Goal: Task Accomplishment & Management: Manage account settings

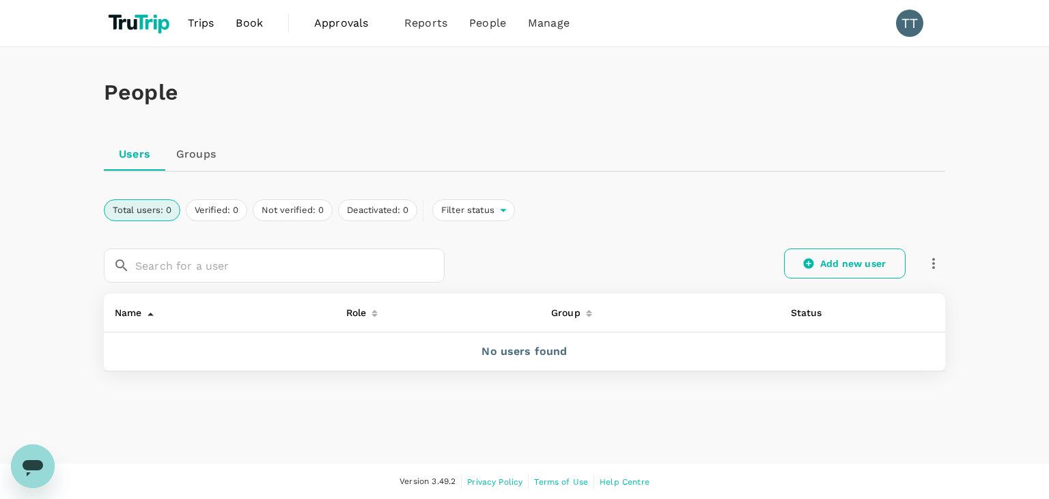
click at [823, 258] on link "Add new user" at bounding box center [845, 264] width 122 height 30
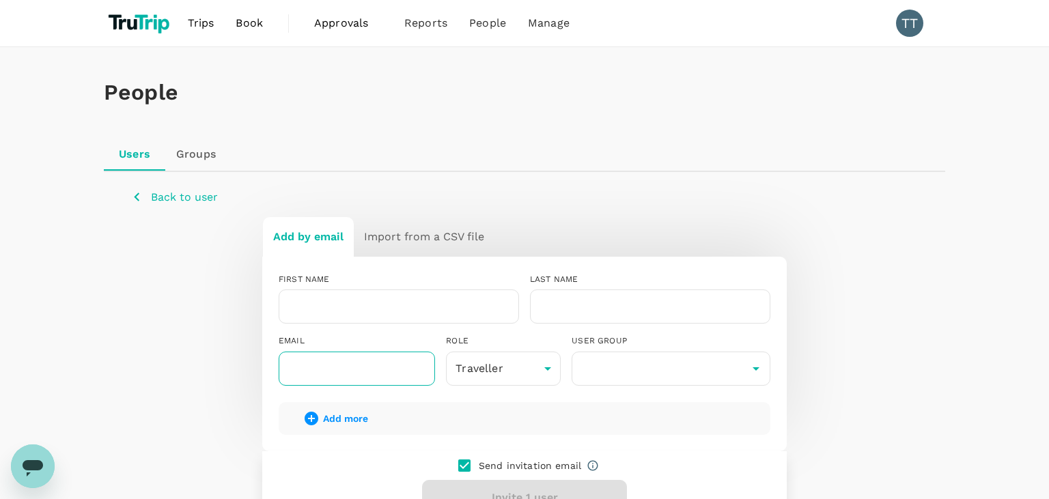
click at [403, 365] on input "text" at bounding box center [357, 369] width 156 height 34
paste input "bogeci1646@jobzyy.com"
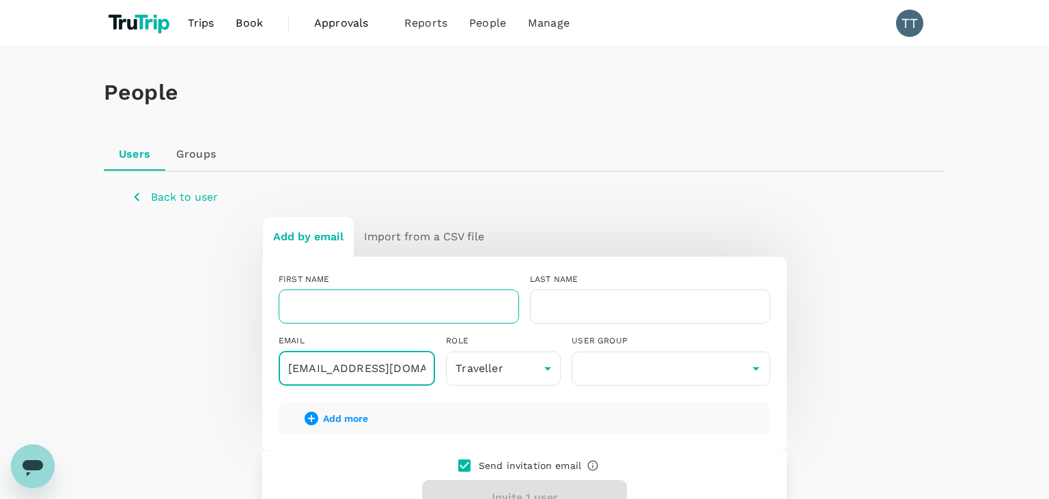
type input "bogeci1646@jobzyy.com"
click at [424, 307] on input "text" at bounding box center [399, 307] width 241 height 34
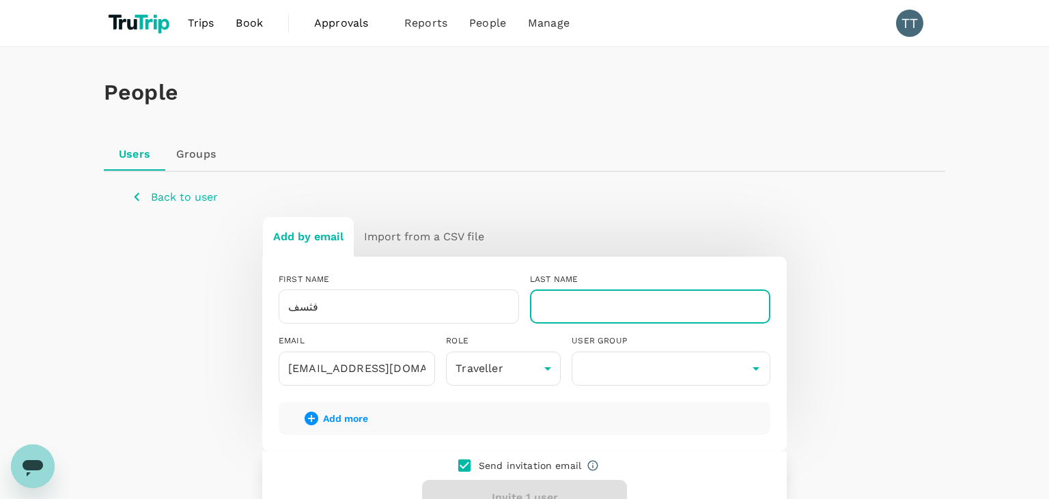
click at [619, 318] on input "text" at bounding box center [650, 307] width 241 height 34
click at [467, 316] on input "فثسف" at bounding box center [399, 307] width 241 height 34
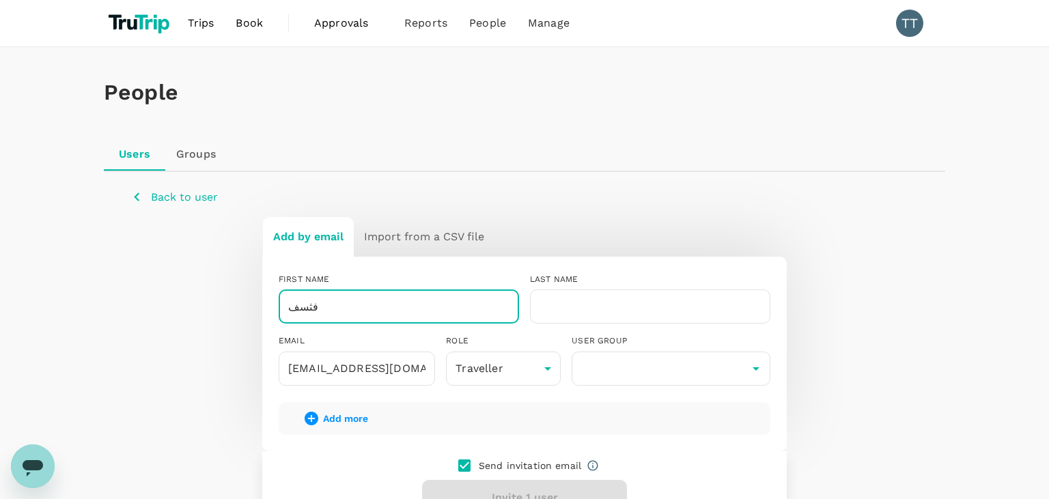
click at [467, 316] on input "فثسف" at bounding box center [399, 307] width 241 height 34
type input "Test"
click at [535, 309] on input "text" at bounding box center [650, 307] width 241 height 34
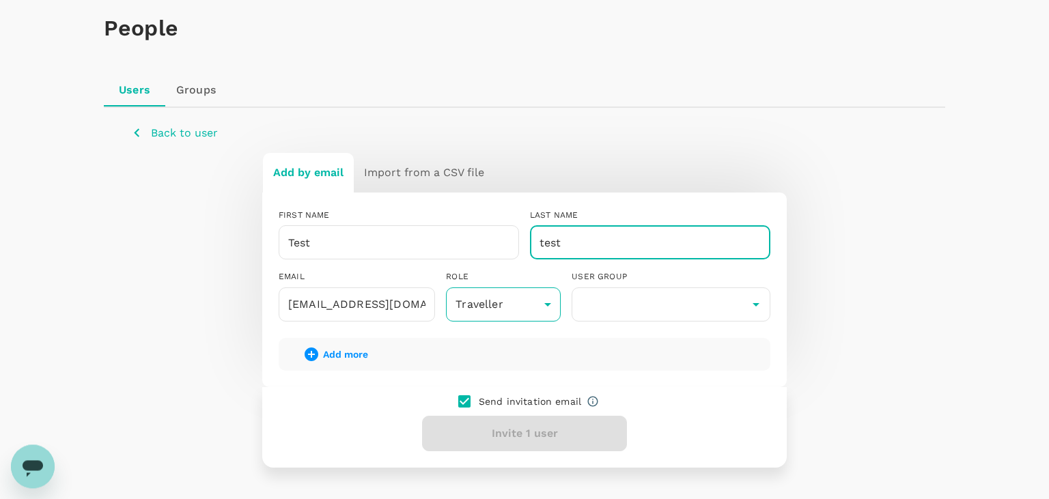
scroll to position [72, 0]
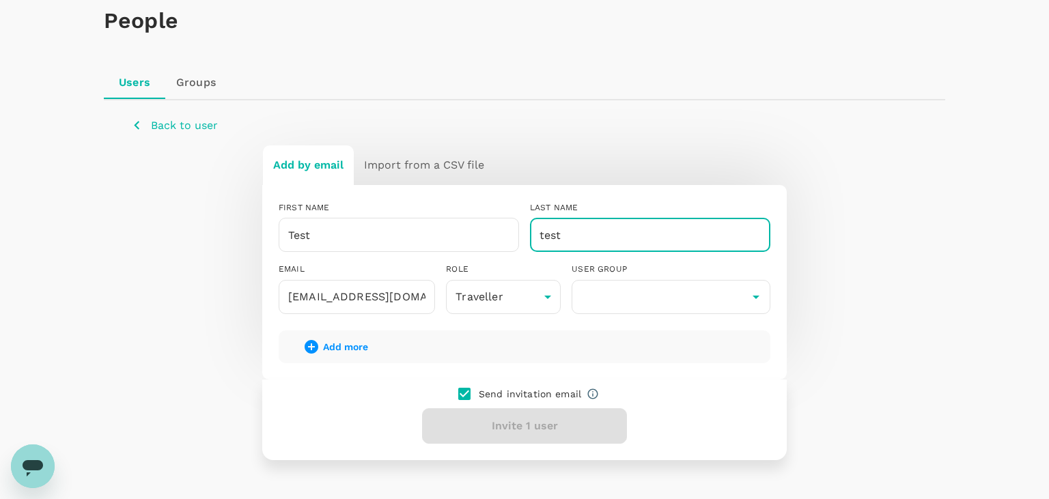
type input "test"
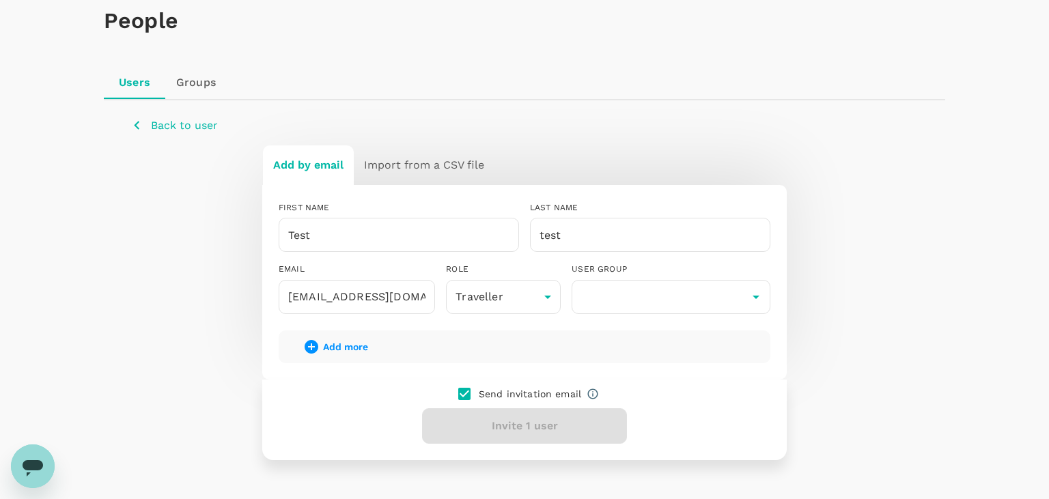
click at [601, 338] on div "Add more" at bounding box center [525, 347] width 492 height 33
click at [543, 305] on body "Trips Book Approvals 0 Reports People Manage TT People Users Groups Back to use…" at bounding box center [524, 257] width 1049 height 659
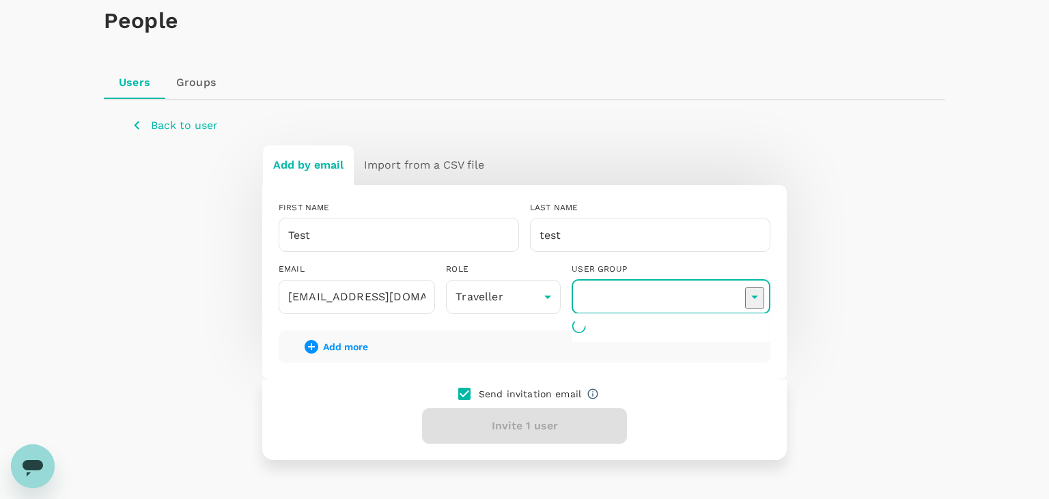
click at [594, 290] on input "text" at bounding box center [671, 297] width 192 height 26
click at [445, 255] on div "ROLE Traveller user ​" at bounding box center [498, 282] width 126 height 61
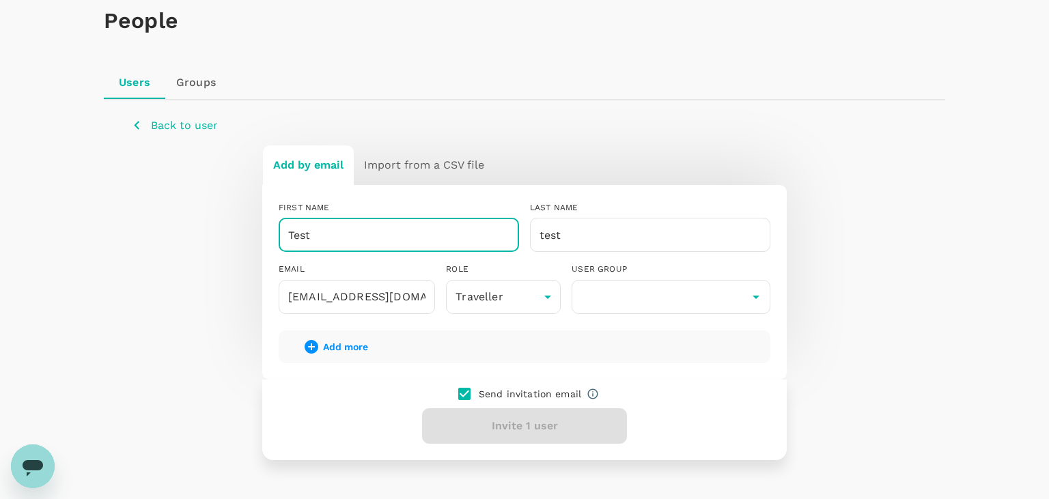
click at [446, 242] on input "Test" at bounding box center [399, 235] width 241 height 34
type input "Testtt"
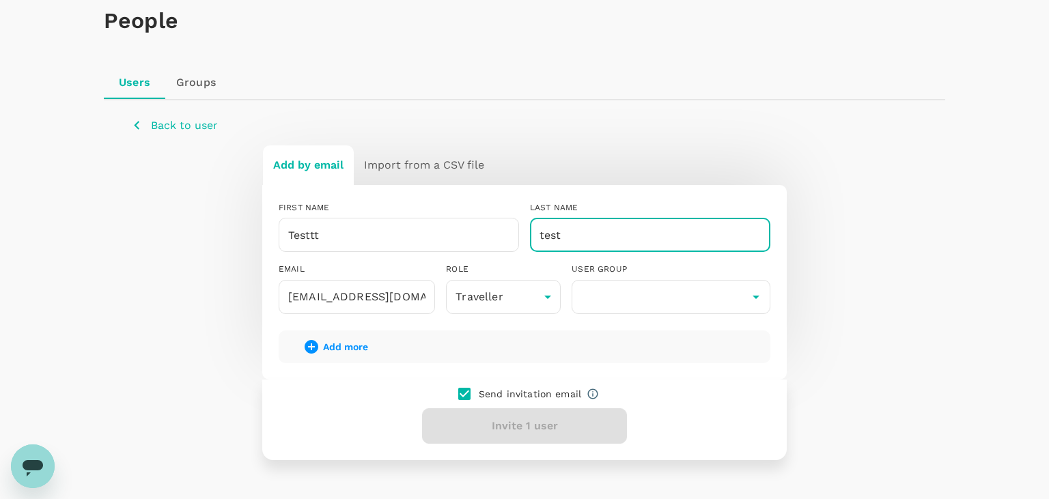
click at [592, 233] on input "test" at bounding box center [650, 235] width 241 height 34
type input "tt"
click at [523, 409] on div "Send invitation email Invite 1 user" at bounding box center [524, 420] width 525 height 81
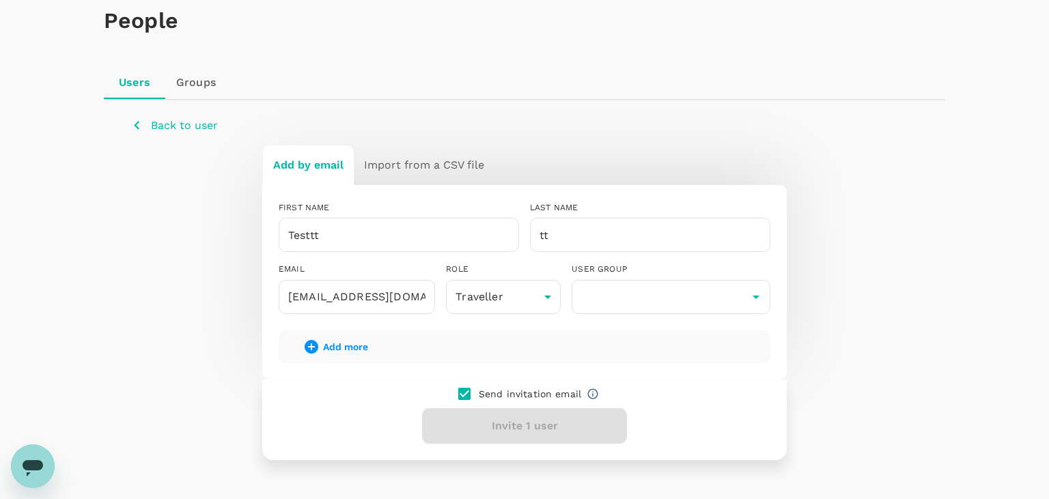
click at [474, 389] on input "checkbox" at bounding box center [464, 394] width 29 height 29
checkbox input "true"
click at [478, 413] on div "Send invitation email Invite 1 user" at bounding box center [524, 420] width 525 height 81
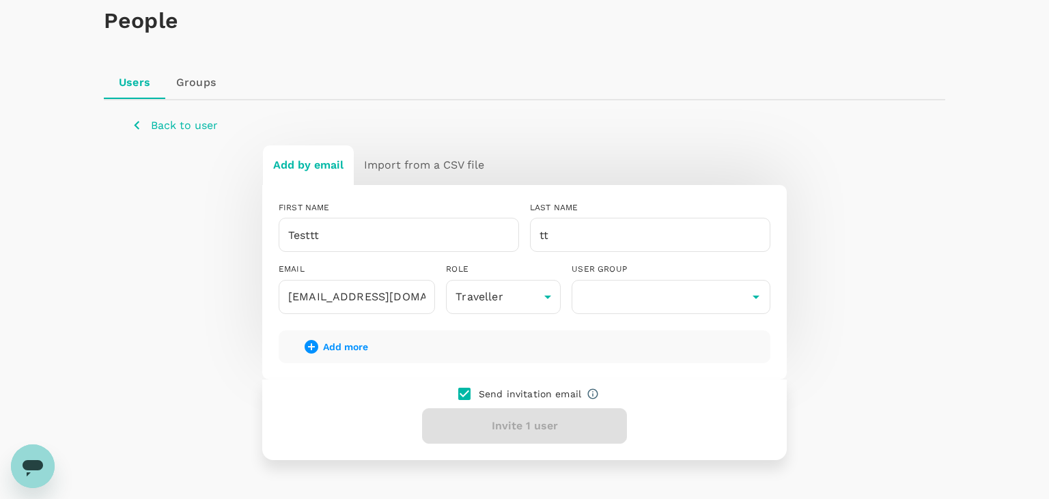
click at [478, 413] on div "Send invitation email Invite 1 user" at bounding box center [524, 420] width 525 height 81
click at [476, 427] on div "Send invitation email Invite 1 user" at bounding box center [524, 420] width 525 height 81
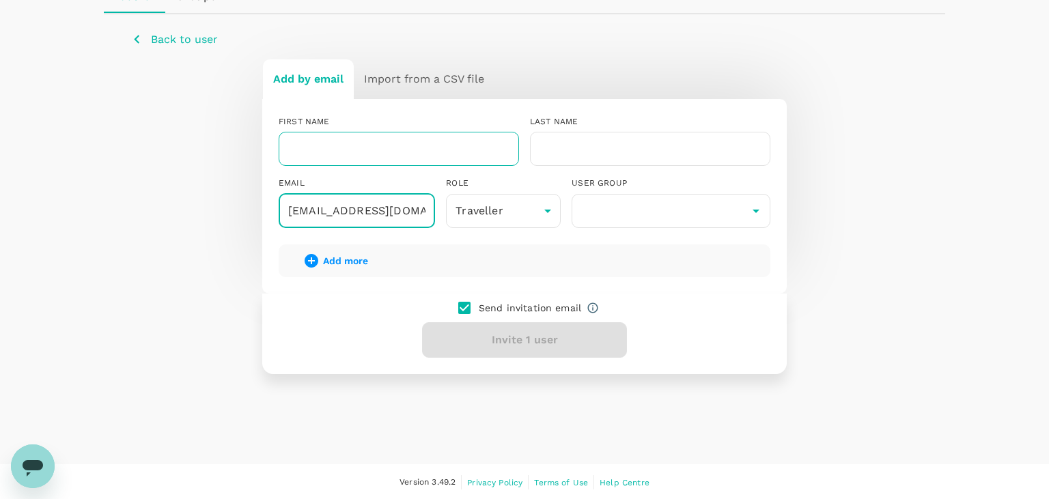
type input "[EMAIL_ADDRESS][DOMAIN_NAME]"
click at [378, 152] on input "text" at bounding box center [399, 149] width 241 height 34
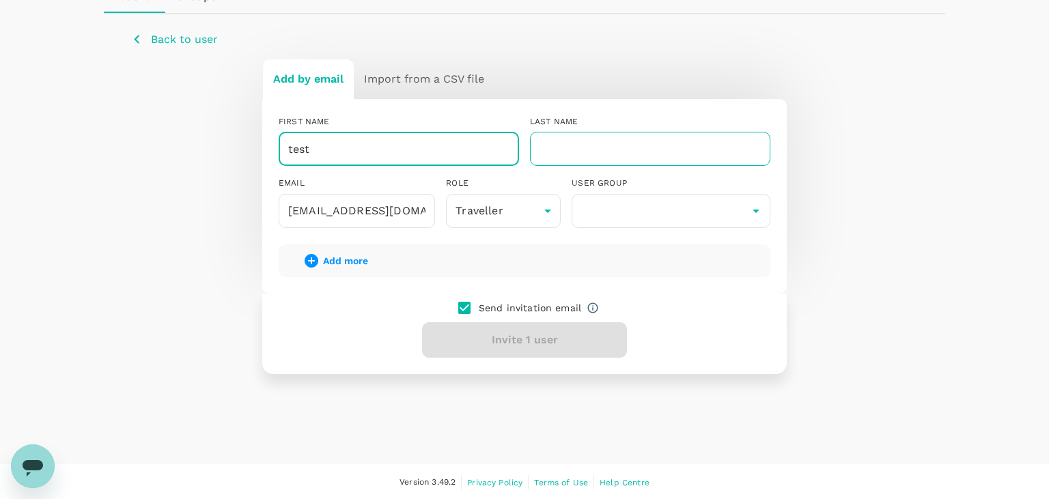
type input "test"
click at [565, 149] on input "text" at bounding box center [650, 149] width 241 height 34
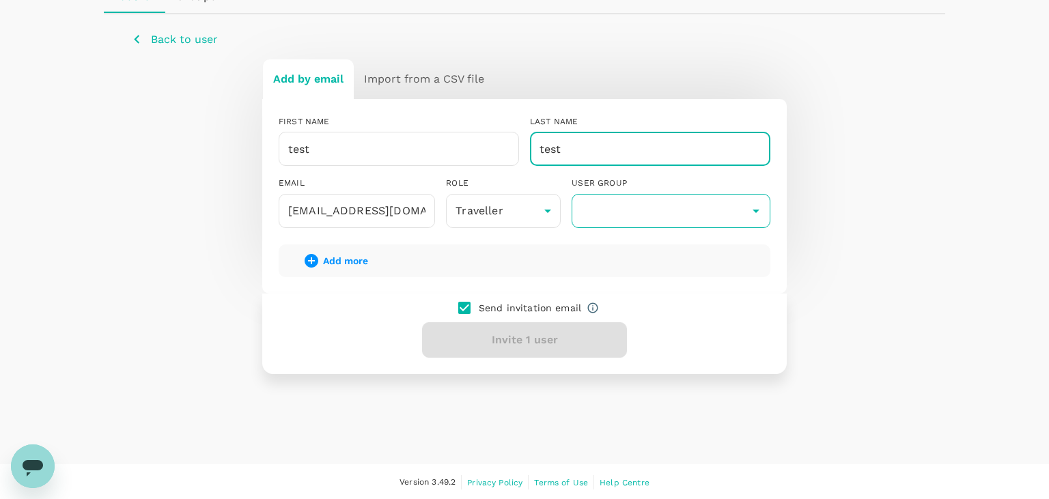
type input "test"
click at [621, 210] on input "text" at bounding box center [671, 211] width 192 height 26
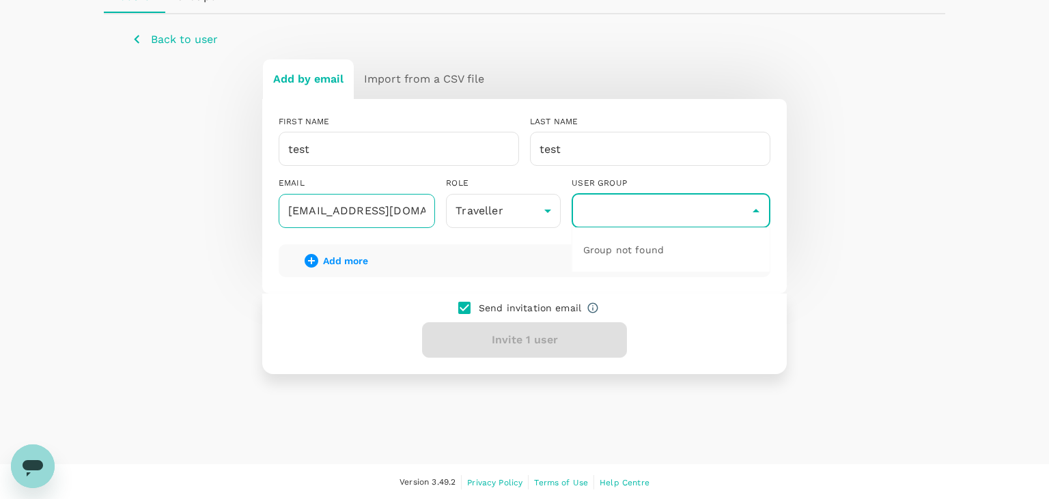
click at [406, 212] on input "bogeci1646@jobzyy.com" at bounding box center [357, 211] width 156 height 34
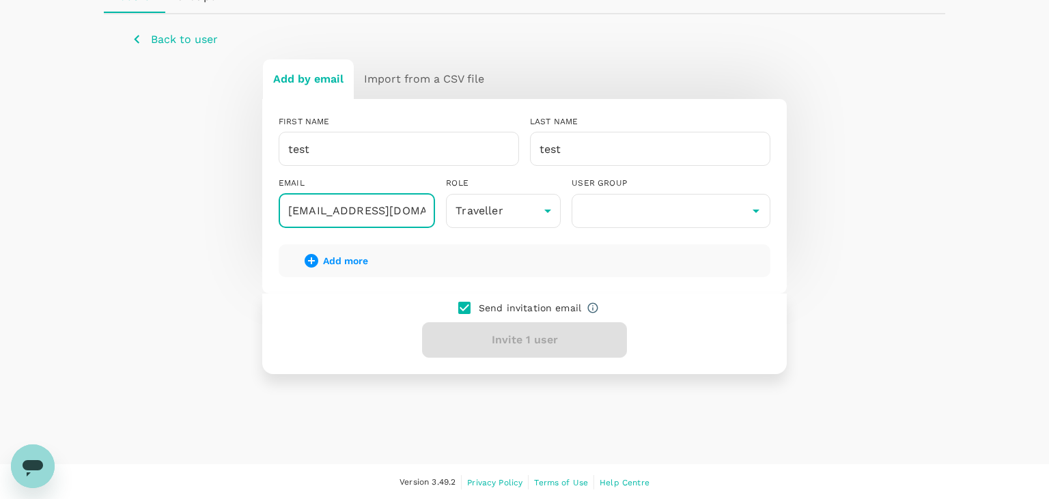
click at [310, 217] on input "bogeci1646@jobzyy.com" at bounding box center [357, 211] width 156 height 34
type input "bogfeci1646@jobzyy.com"
click at [342, 291] on div "FIRST NAME test ​ LAST NAME test ​ EMAIL bogfeci1646@jobzyy.com ​ ROLE Travelle…" at bounding box center [524, 196] width 525 height 194
click at [449, 320] on div "Send invitation email Invite 1 user" at bounding box center [524, 334] width 525 height 81
click at [450, 329] on div "Send invitation email Invite 1 user" at bounding box center [524, 334] width 525 height 81
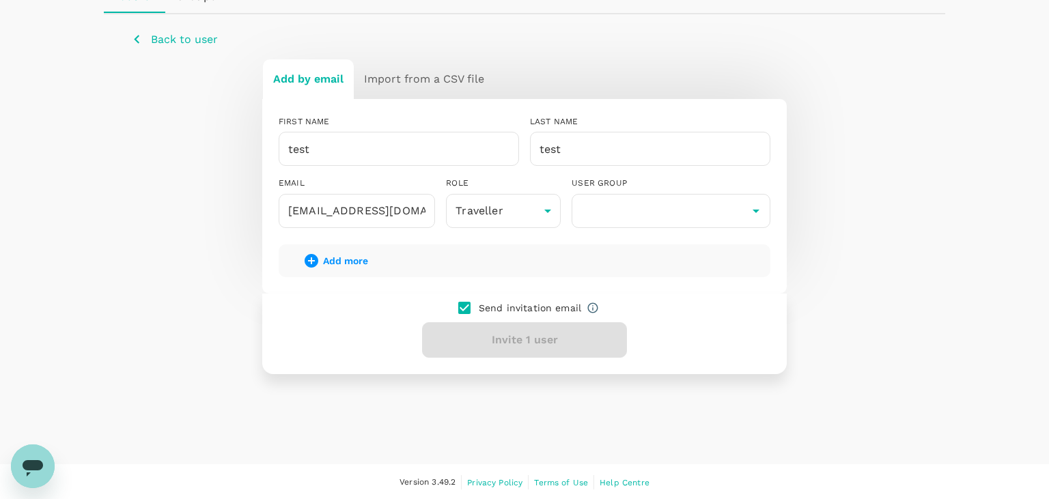
click at [450, 329] on div "Send invitation email Invite 1 user" at bounding box center [524, 334] width 525 height 81
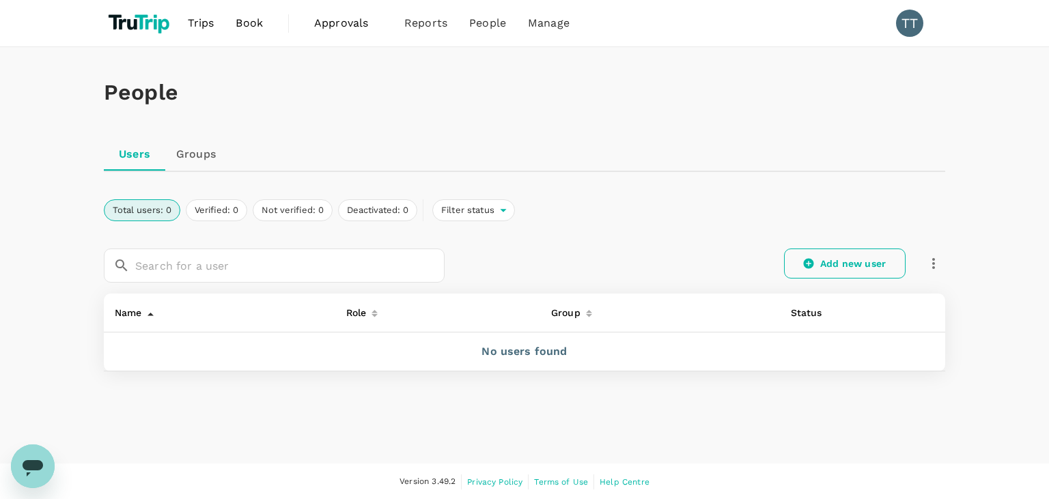
click at [862, 260] on link "Add new user" at bounding box center [845, 264] width 122 height 30
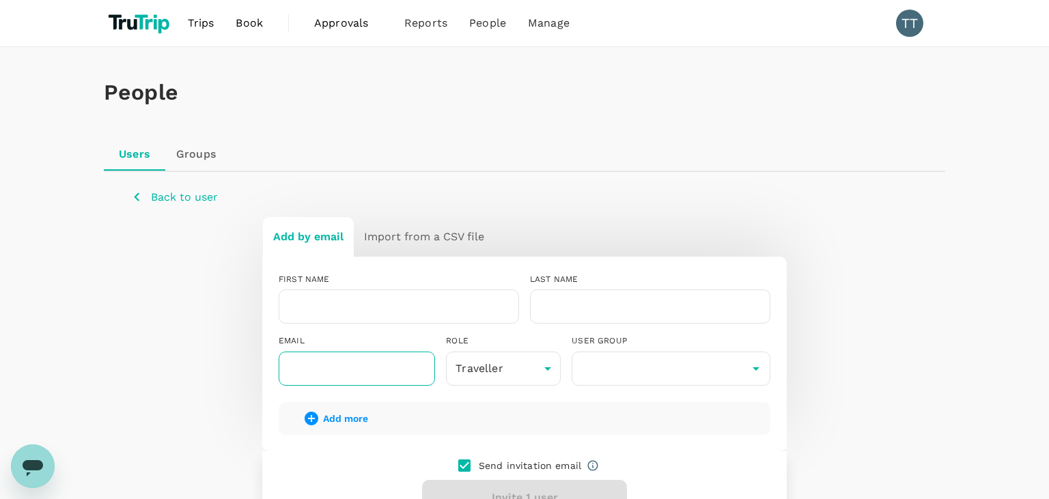
click at [367, 366] on input "text" at bounding box center [357, 369] width 156 height 34
paste input "bogeci1646@jobzyy.com"
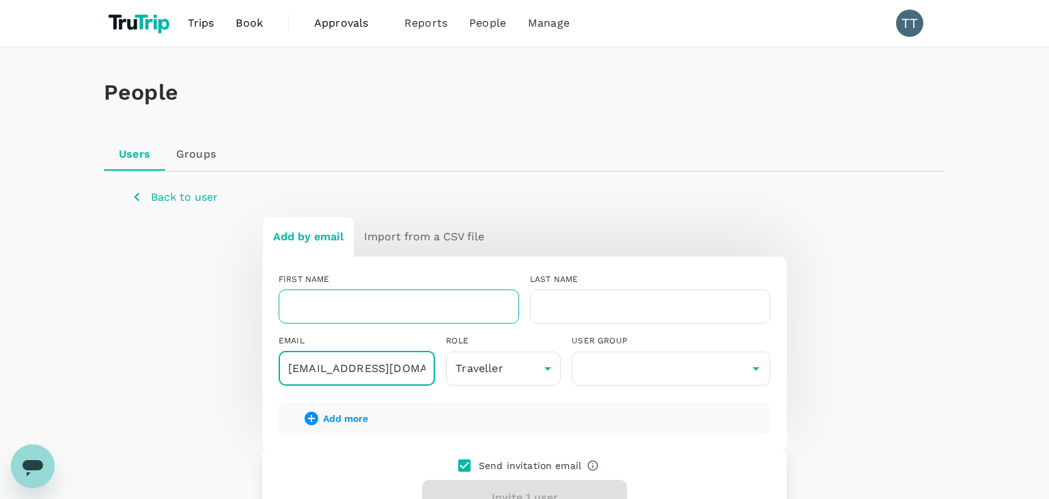
type input "bogeci1646@jobzyy.com"
click at [379, 303] on input "text" at bounding box center [399, 307] width 241 height 34
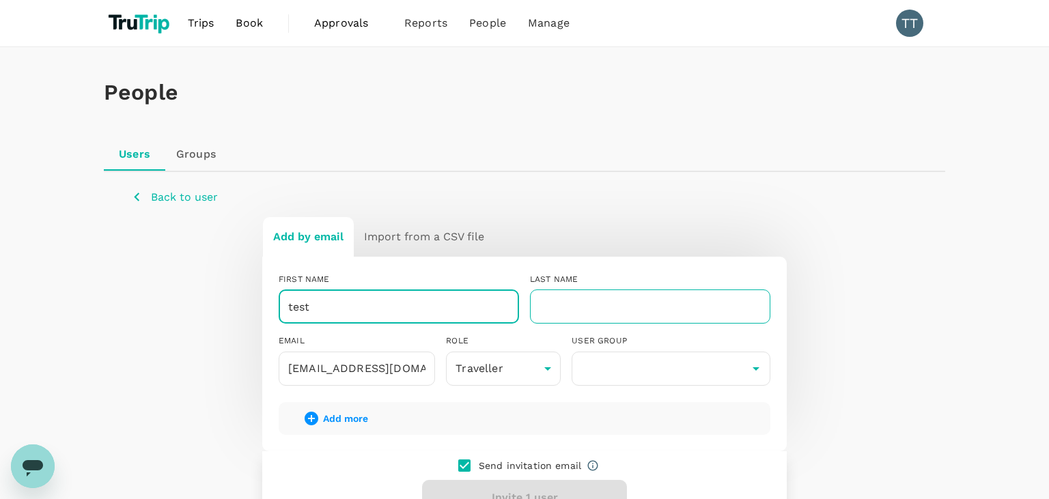
type input "test"
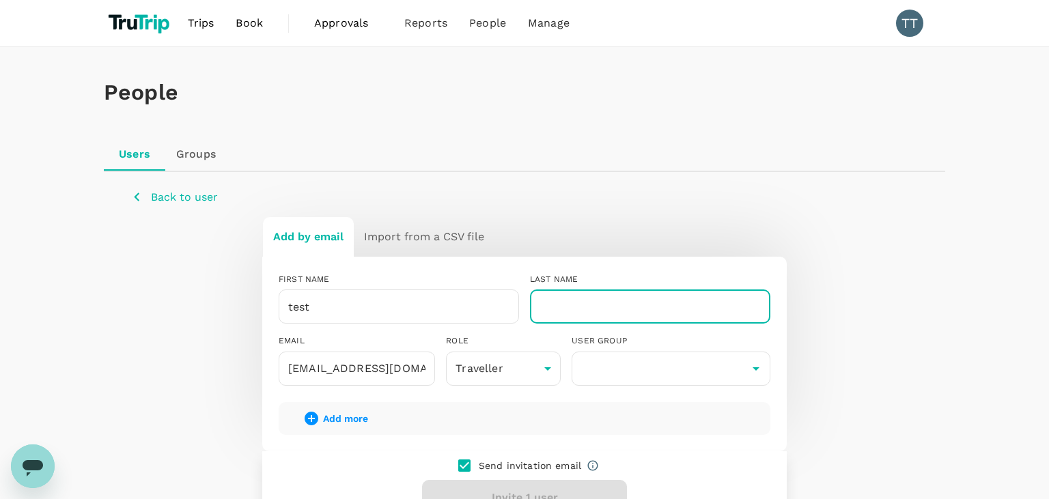
click at [604, 297] on input "text" at bounding box center [650, 307] width 241 height 34
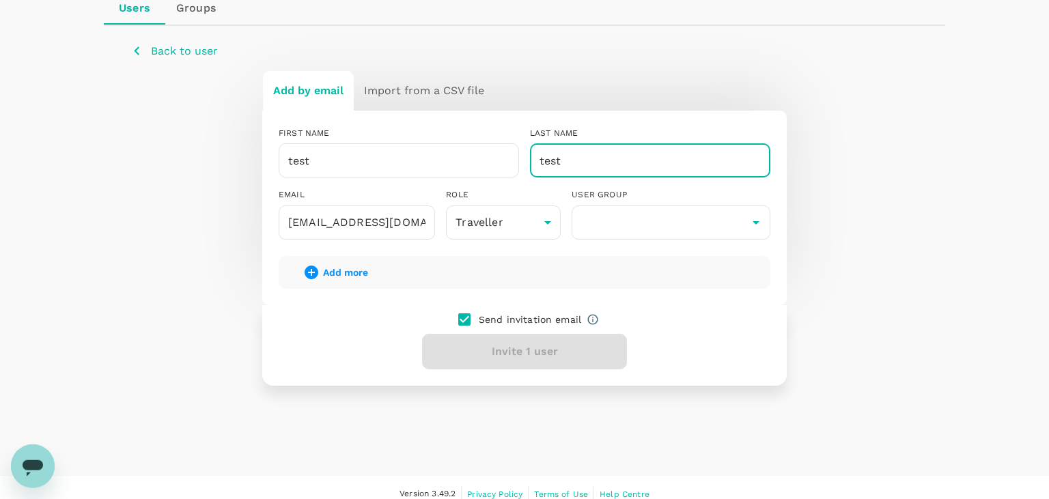
scroll to position [158, 0]
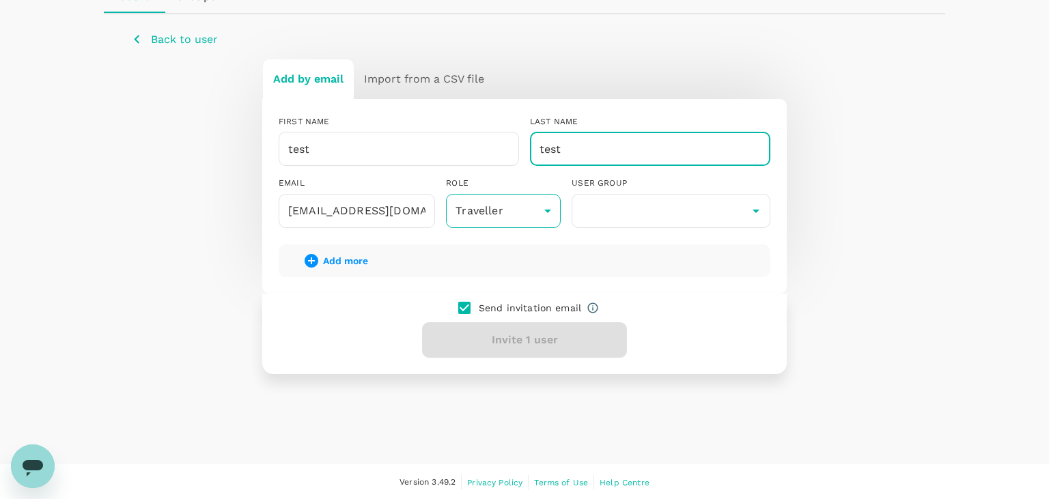
type input "test"
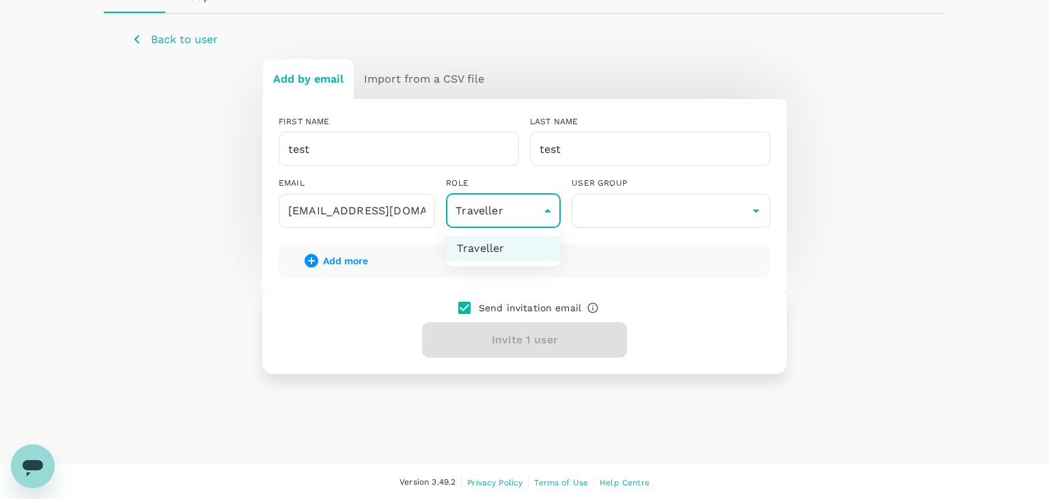
click at [498, 217] on body "Trips Book Approvals 0 Reports People Manage TT People Users Groups Back to use…" at bounding box center [524, 171] width 1049 height 659
click at [495, 255] on li "Traveller" at bounding box center [503, 248] width 115 height 25
click at [607, 212] on input "text" at bounding box center [671, 211] width 192 height 26
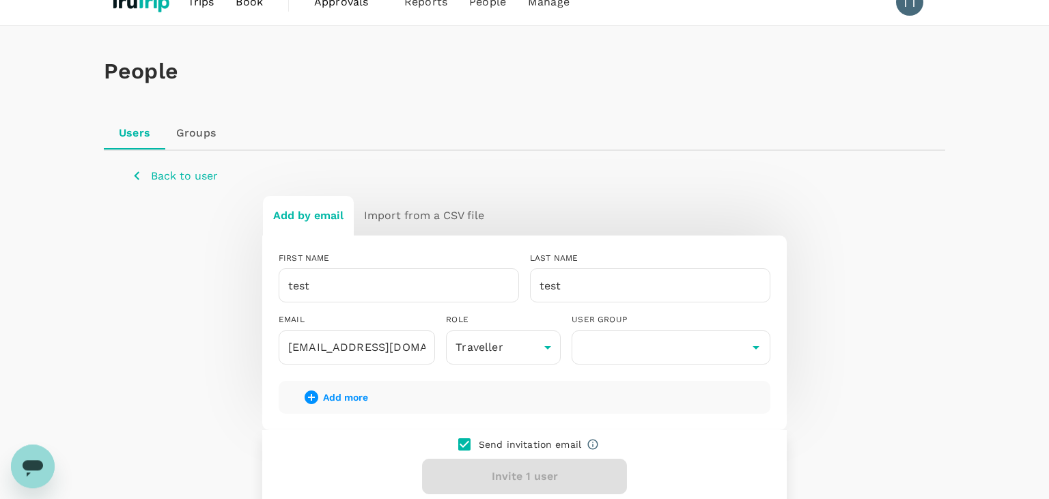
scroll to position [0, 0]
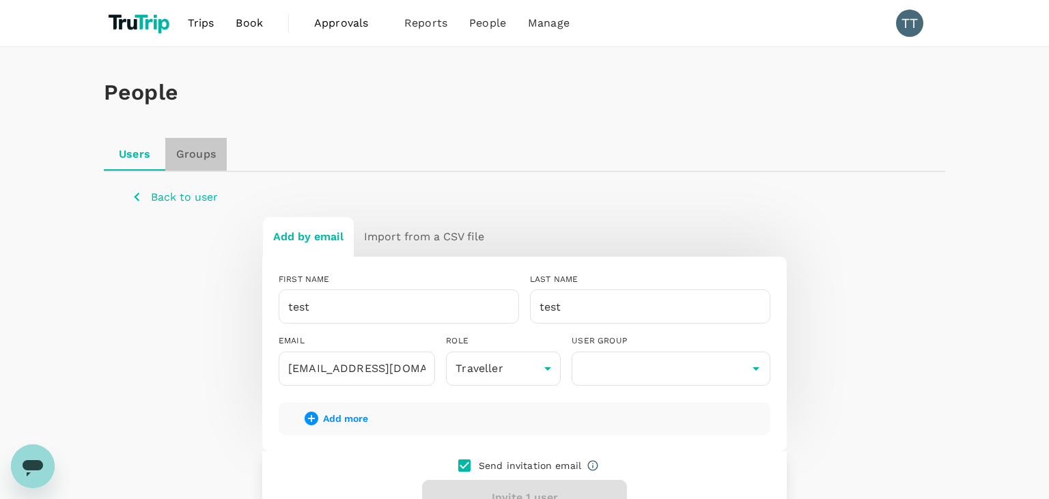
click at [188, 162] on link "Groups" at bounding box center [195, 154] width 61 height 33
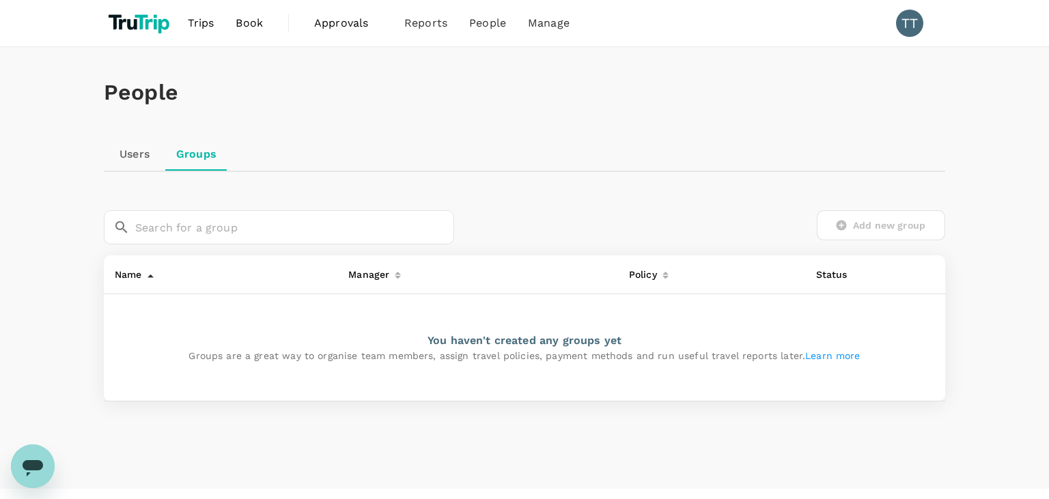
click at [881, 231] on div "Add new group" at bounding box center [699, 225] width 491 height 30
click at [849, 228] on div "Add new group" at bounding box center [699, 225] width 491 height 30
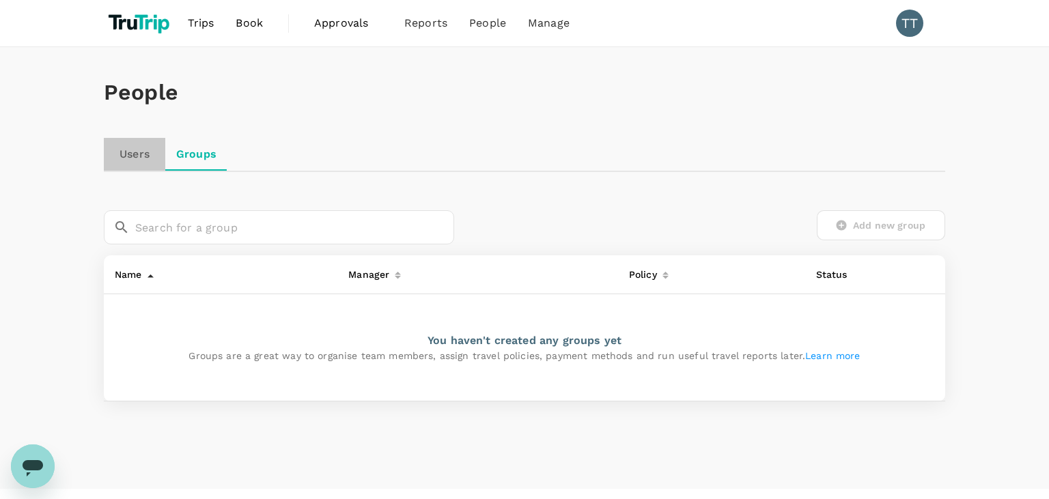
click at [127, 161] on link "Users" at bounding box center [134, 154] width 61 height 33
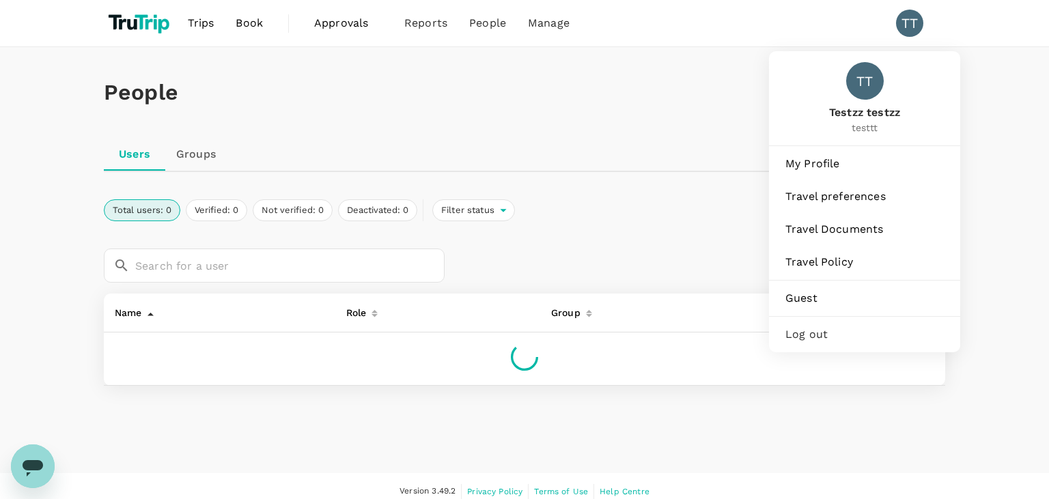
click at [913, 26] on div "TT" at bounding box center [909, 23] width 27 height 27
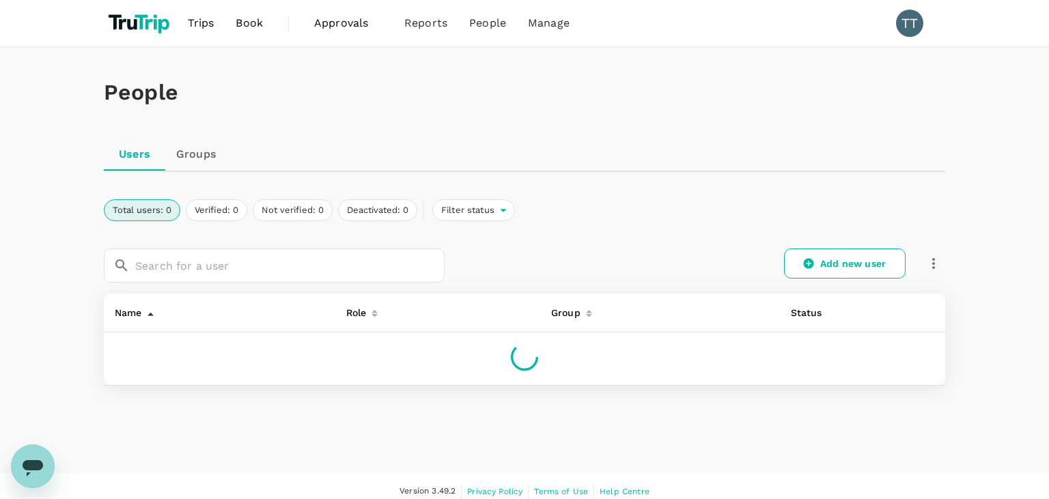
click at [913, 26] on div "TT" at bounding box center [909, 23] width 27 height 27
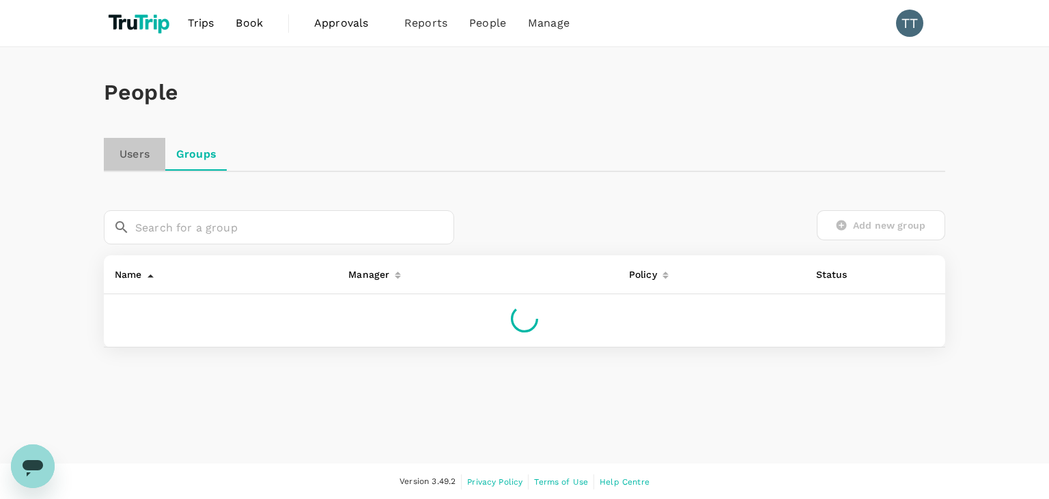
click at [152, 163] on link "Users" at bounding box center [134, 154] width 61 height 33
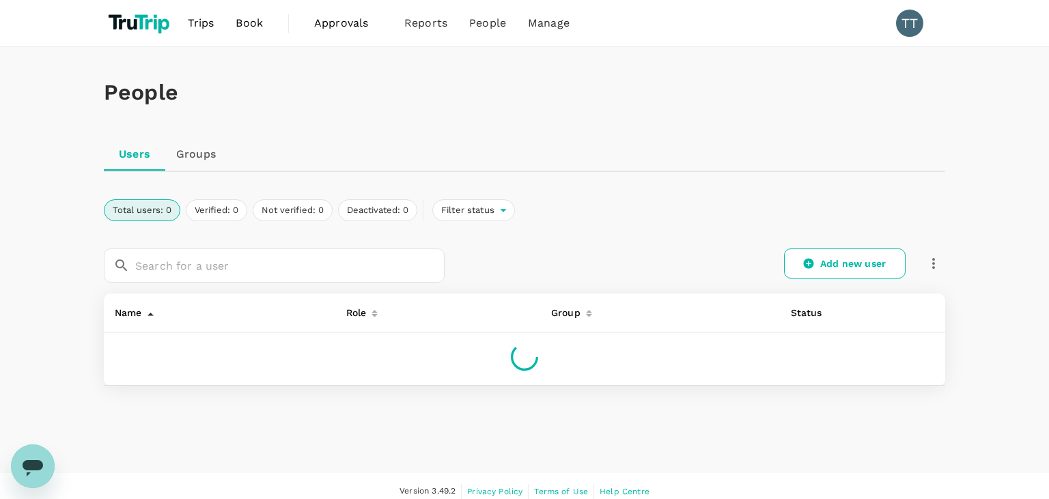
click at [806, 280] on div "Add new user" at bounding box center [695, 257] width 501 height 51
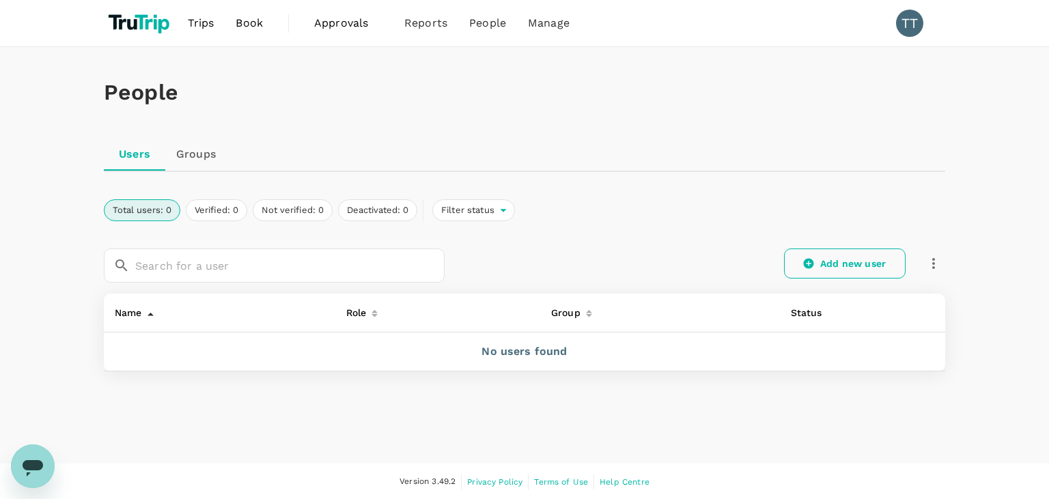
click at [807, 263] on icon at bounding box center [809, 264] width 10 height 10
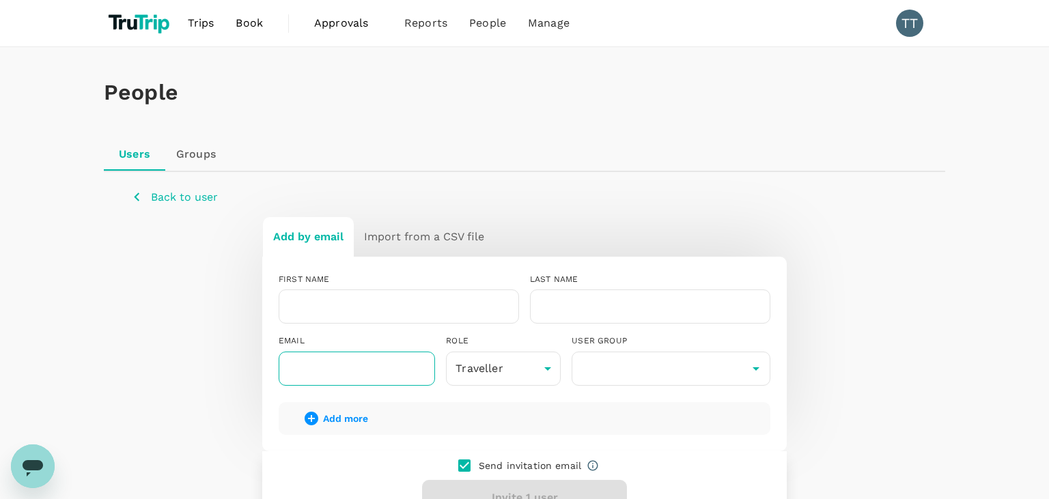
click at [407, 361] on input "text" at bounding box center [357, 369] width 156 height 34
paste input "bogeci1646@jobzyy.com"
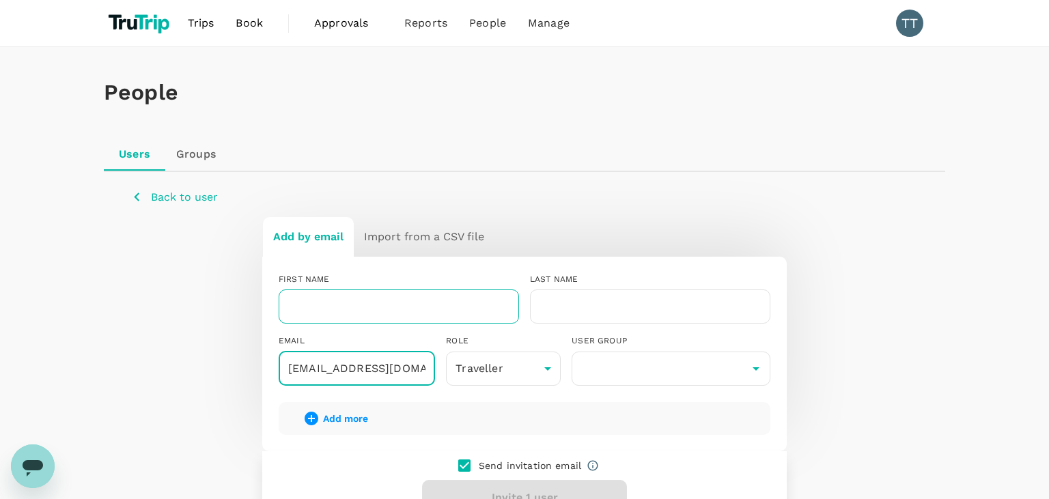
type input "bogeci1646@jobzyy.com"
click at [477, 312] on input "text" at bounding box center [399, 307] width 241 height 34
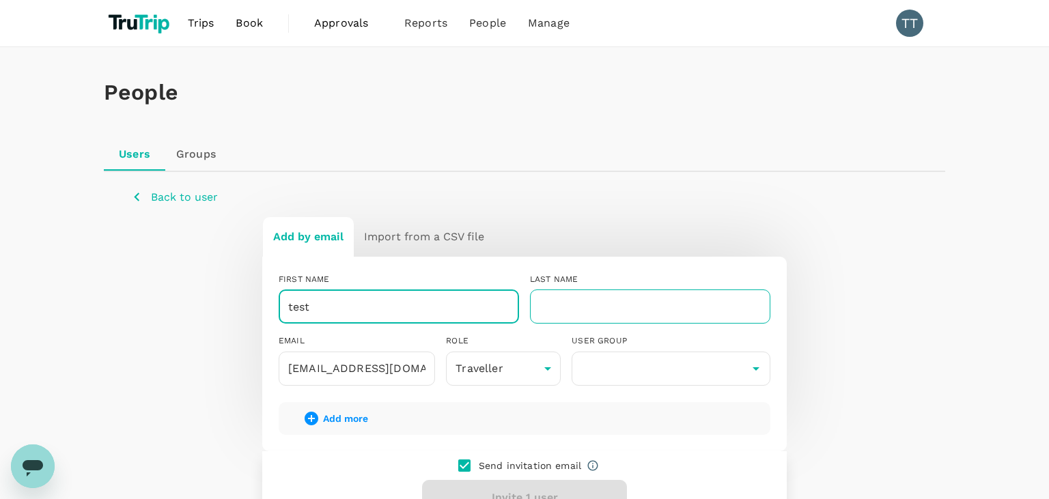
type input "test"
click at [582, 305] on input "text" at bounding box center [650, 307] width 241 height 34
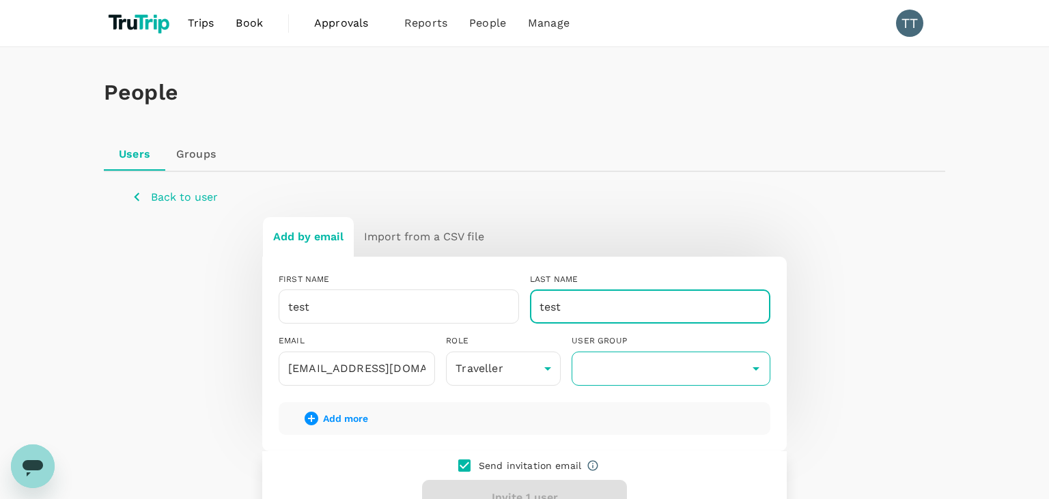
type input "test"
click at [600, 365] on input "text" at bounding box center [671, 369] width 192 height 26
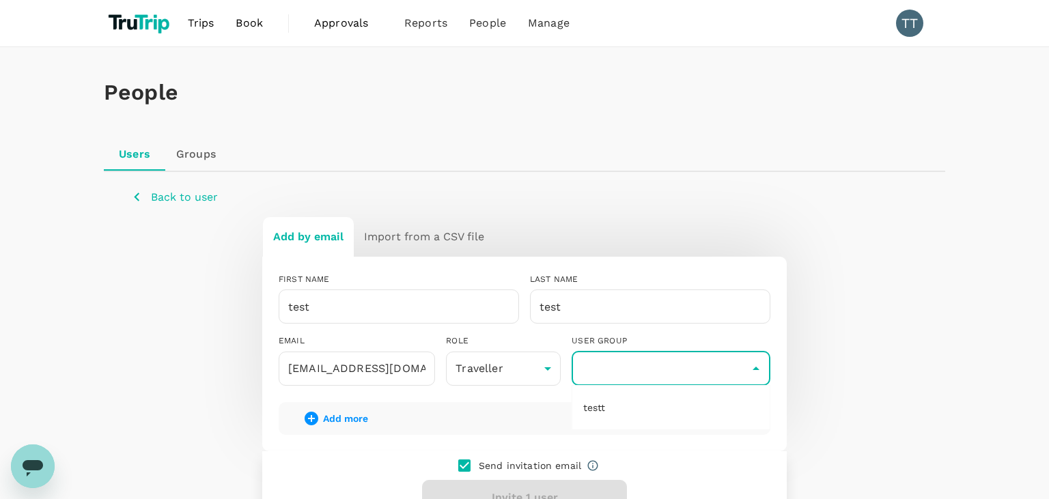
click at [603, 412] on li "testt" at bounding box center [671, 408] width 197 height 22
type input "testt"
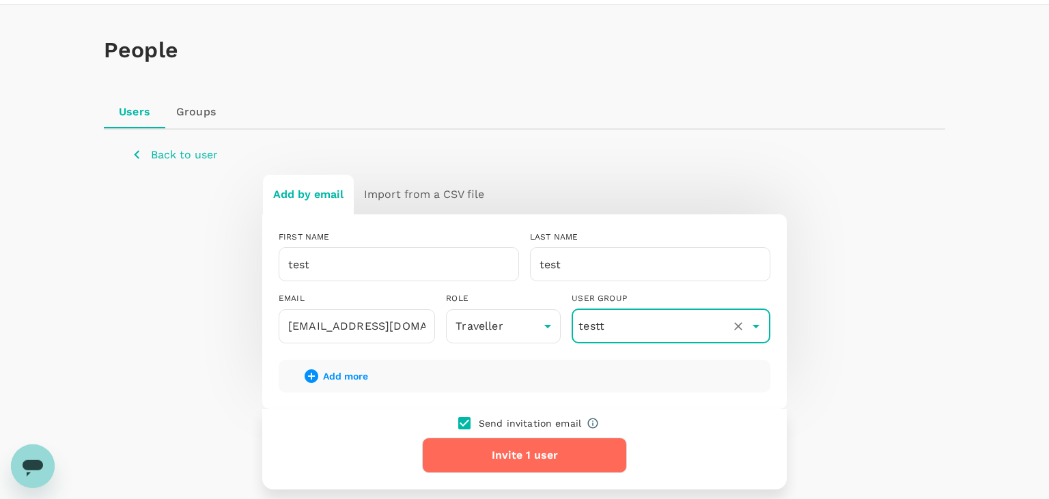
scroll to position [144, 0]
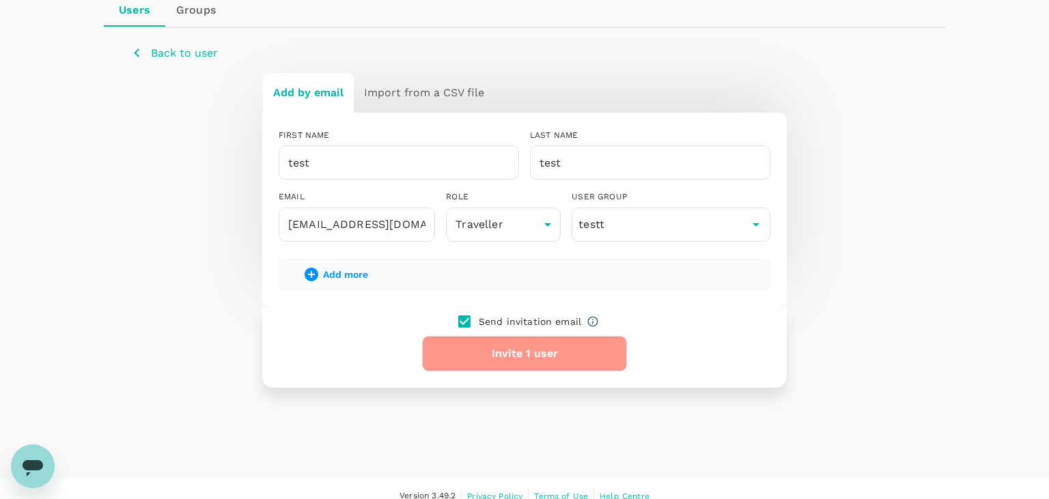
click at [543, 349] on button "Invite 1 user" at bounding box center [524, 354] width 205 height 36
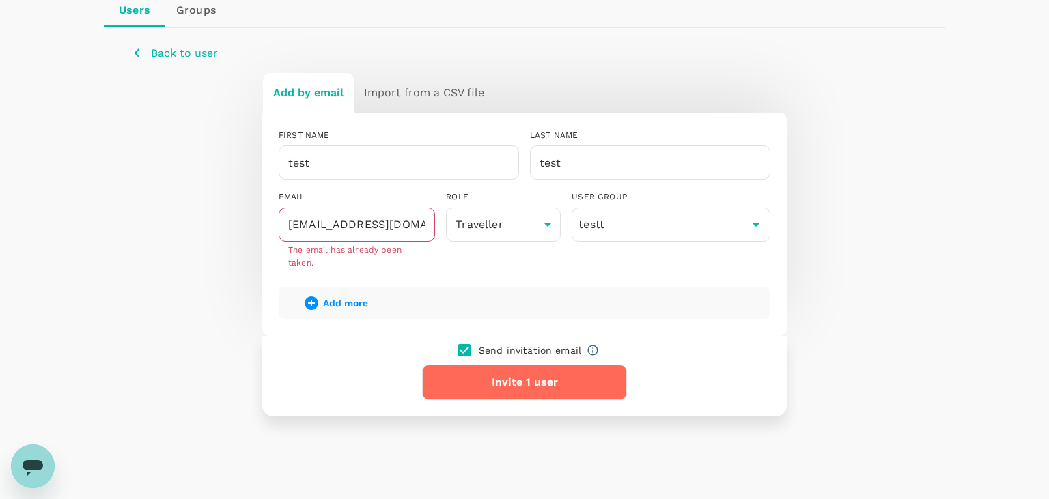
drag, startPoint x: 50, startPoint y: 173, endPoint x: 247, endPoint y: 234, distance: 206.6
click at [52, 174] on div "People Users Groups Back to user Add by email Import from a CSV file FIRST NAME…" at bounding box center [524, 205] width 1049 height 604
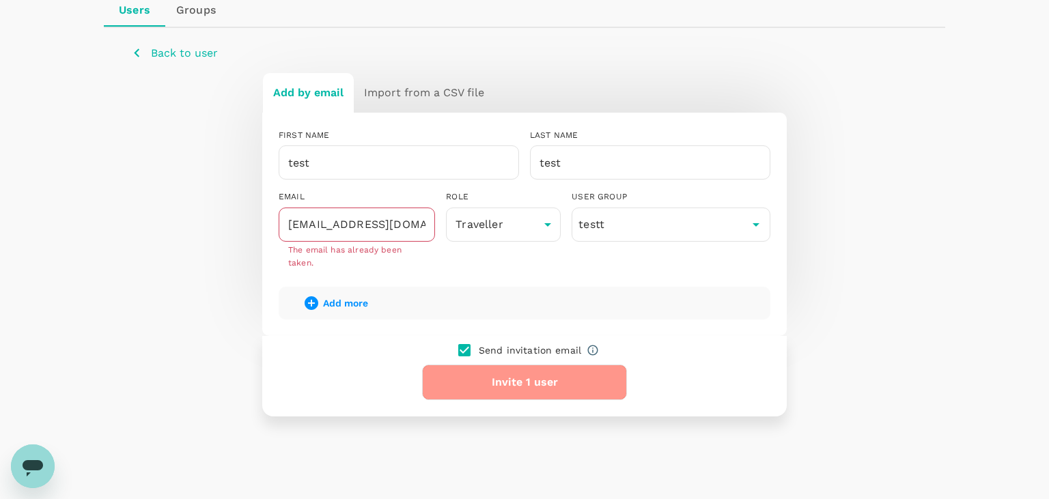
click at [490, 390] on button "Invite 1 user" at bounding box center [524, 383] width 205 height 36
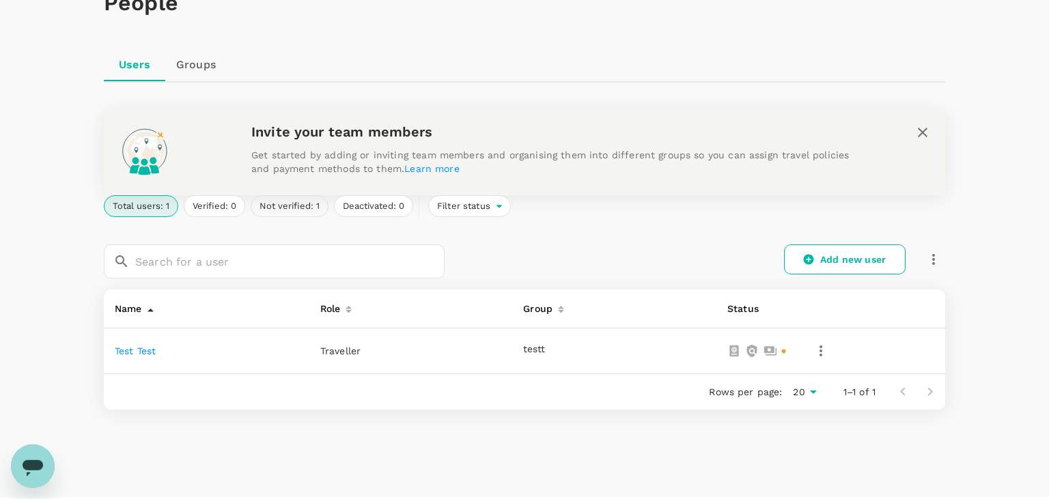
scroll to position [114, 0]
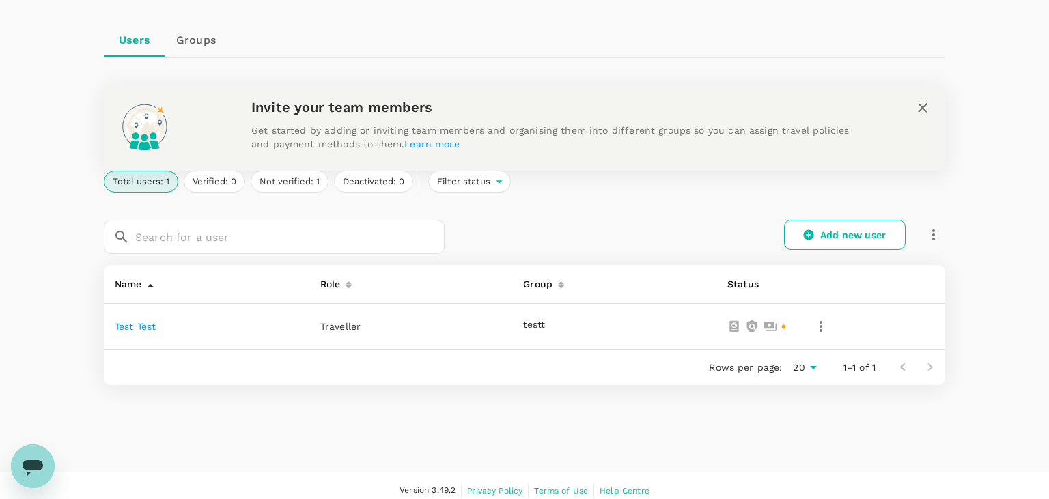
click at [358, 331] on span "Traveller" at bounding box center [340, 326] width 40 height 11
click at [355, 328] on span "Traveller" at bounding box center [340, 326] width 40 height 11
click at [820, 320] on icon "button" at bounding box center [821, 326] width 16 height 16
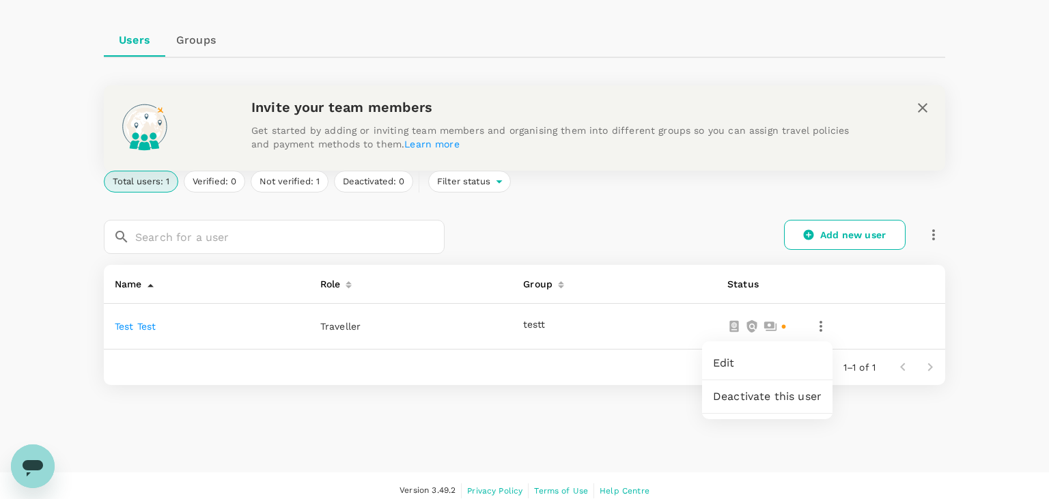
click at [745, 363] on span "Edit" at bounding box center [767, 363] width 109 height 16
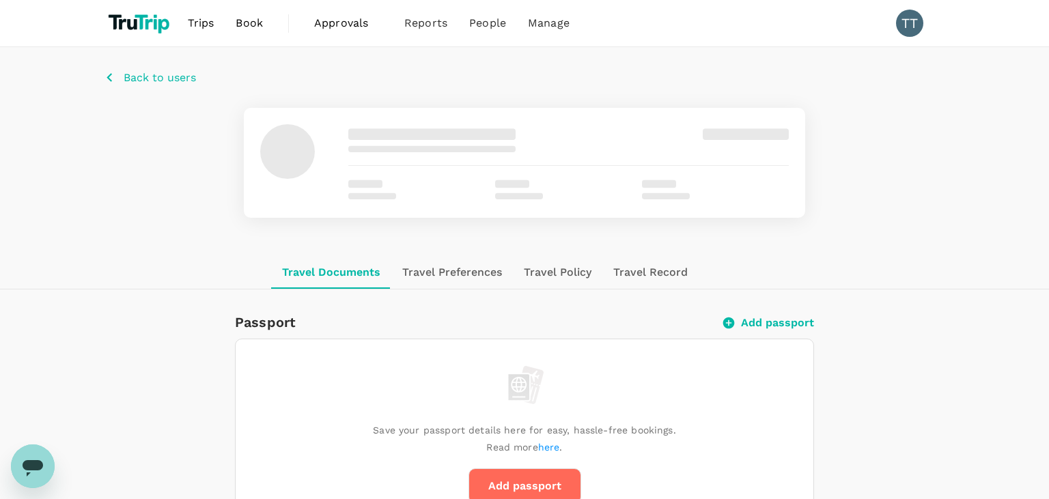
scroll to position [72, 0]
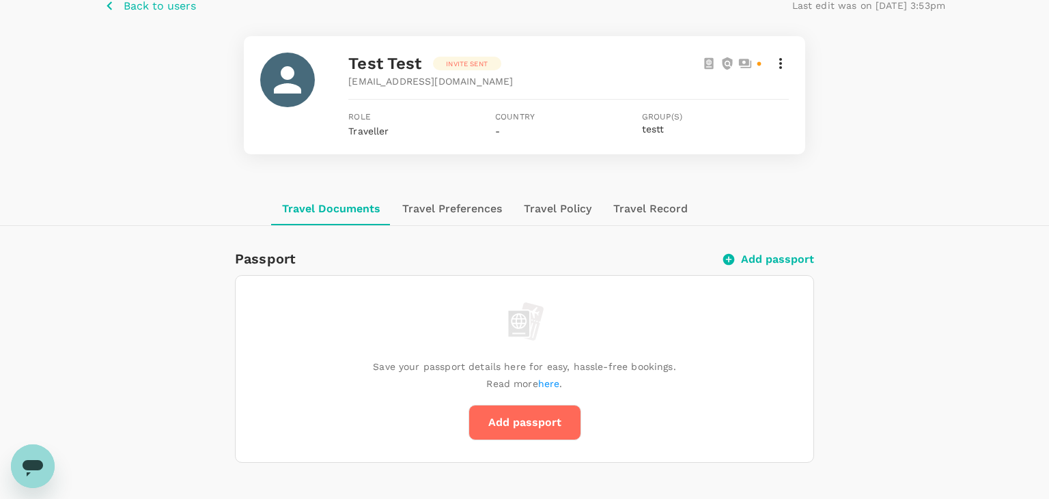
click at [784, 64] on icon at bounding box center [781, 63] width 16 height 16
click at [750, 92] on span "Edit user details" at bounding box center [723, 96] width 109 height 16
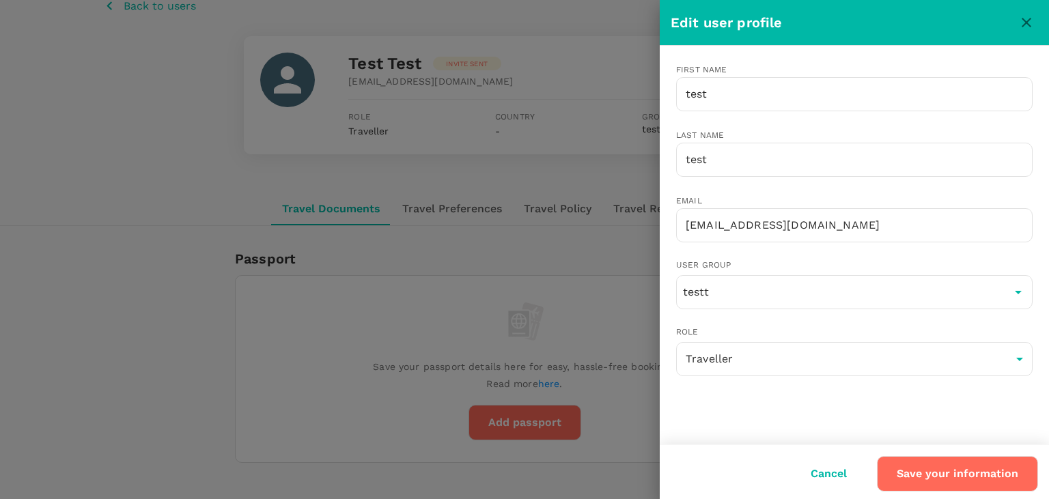
click at [779, 307] on div "Role Traveller user ​" at bounding box center [844, 348] width 379 height 89
click at [778, 338] on div "Role Traveller user ​" at bounding box center [854, 351] width 357 height 51
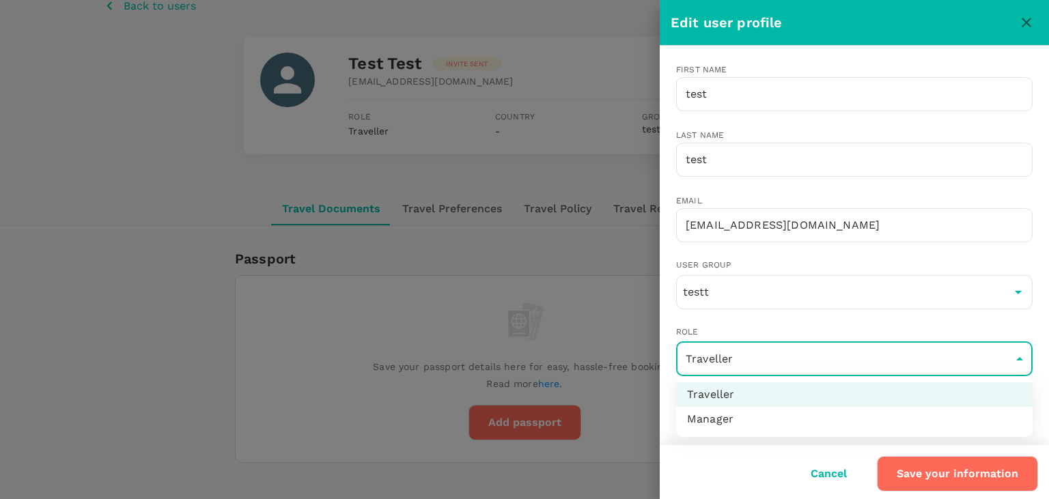
click at [741, 420] on li "Manager" at bounding box center [854, 419] width 357 height 25
type input "admin"
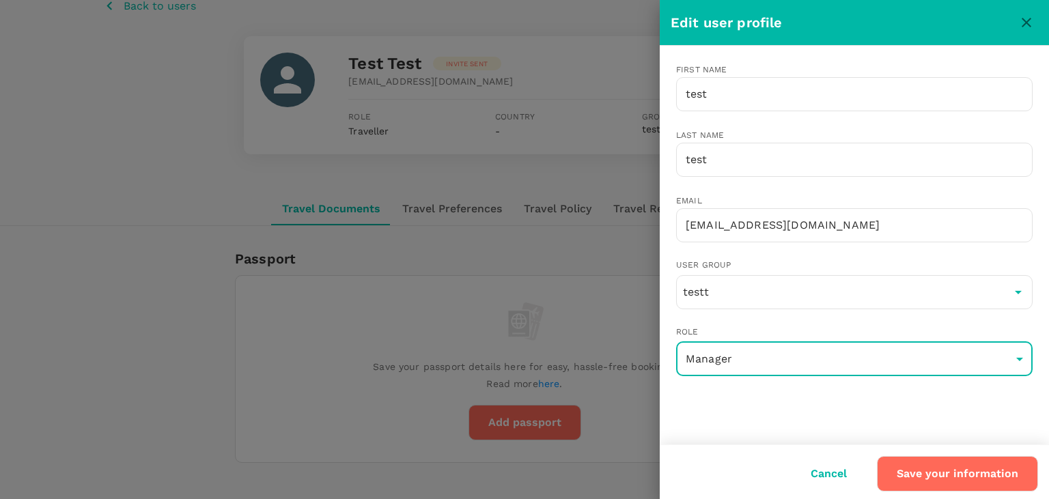
click at [979, 476] on button "Save your information" at bounding box center [957, 474] width 161 height 36
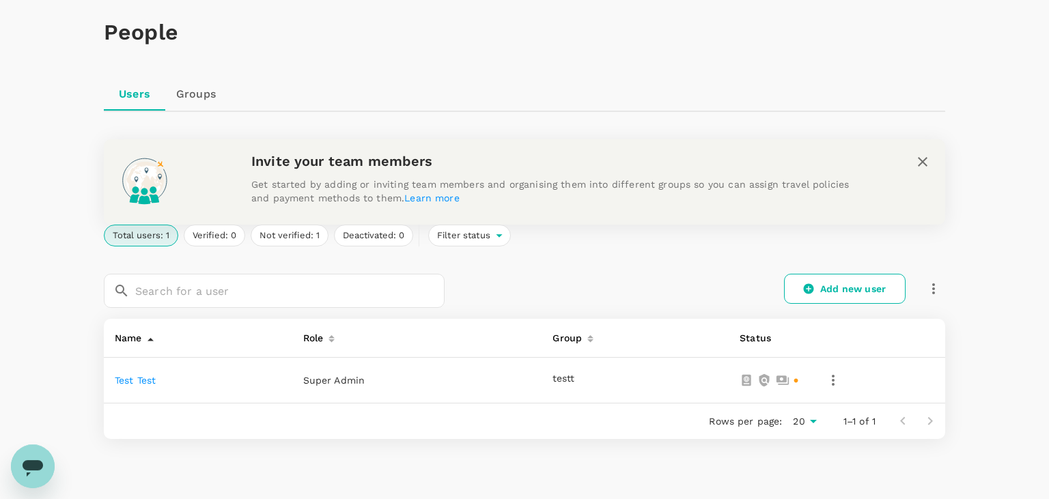
scroll to position [51, 0]
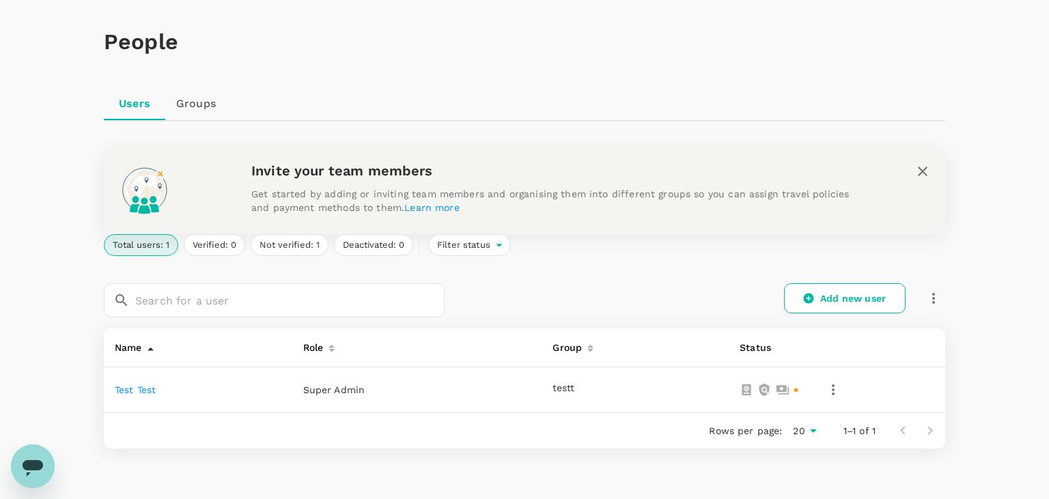
click at [836, 387] on icon "button" at bounding box center [833, 390] width 16 height 16
click at [768, 439] on link "Edit" at bounding box center [780, 426] width 131 height 33
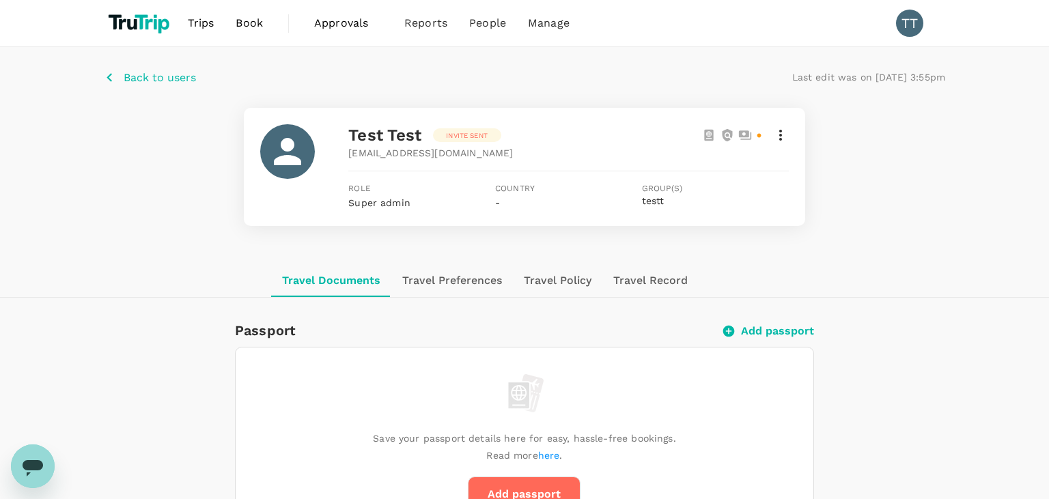
click at [776, 134] on icon at bounding box center [781, 135] width 16 height 16
click at [759, 163] on span "Edit user details" at bounding box center [723, 169] width 109 height 16
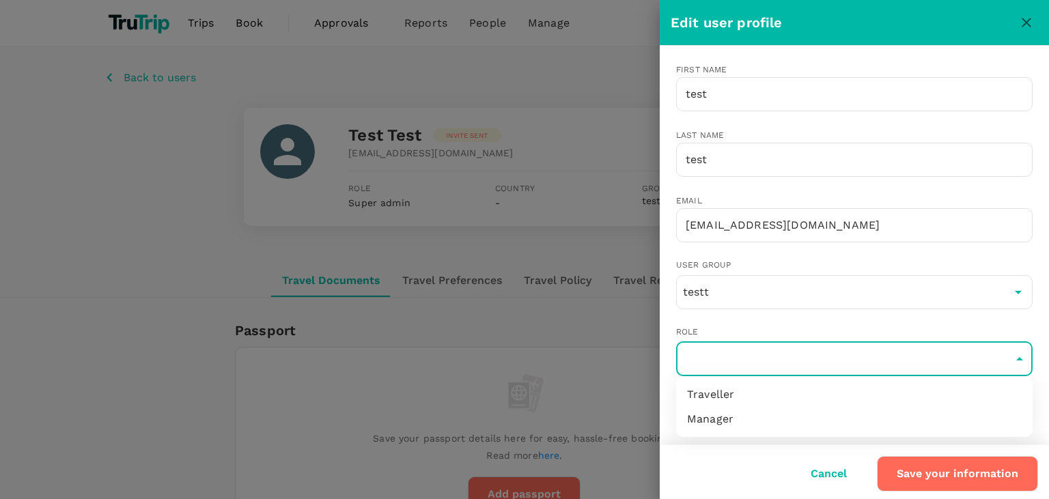
click at [773, 398] on li "Traveller" at bounding box center [854, 395] width 357 height 25
type input "user"
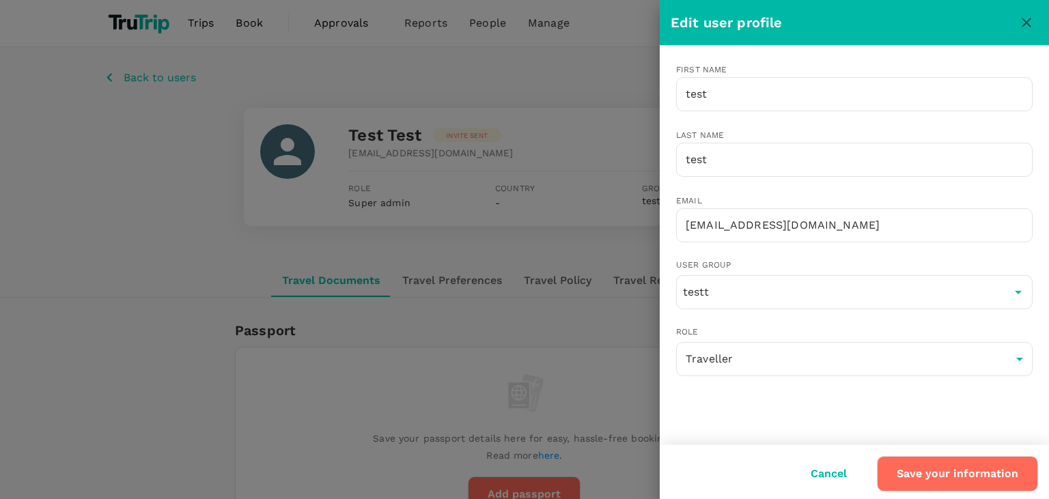
click at [970, 465] on button "Save your information" at bounding box center [957, 474] width 161 height 36
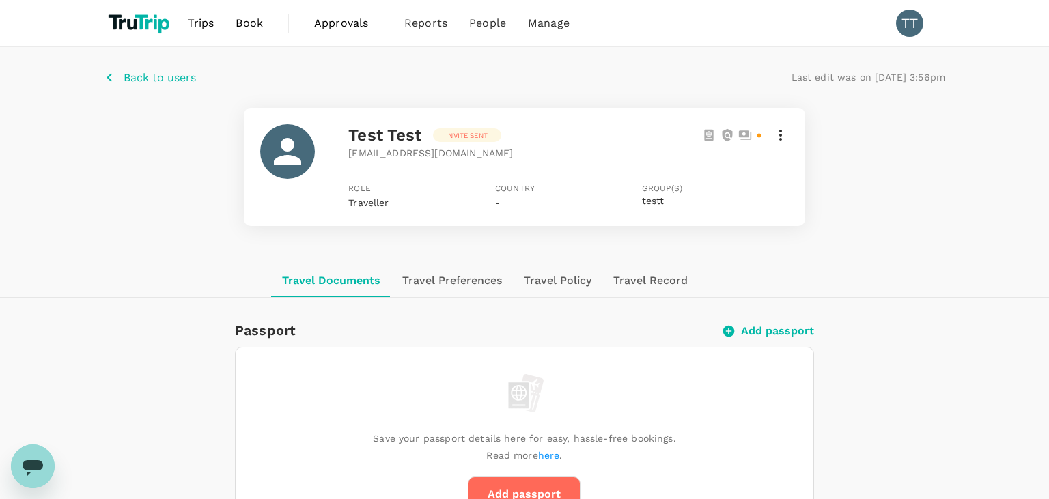
click at [784, 139] on icon at bounding box center [781, 135] width 16 height 16
click at [771, 168] on span "Edit user details" at bounding box center [723, 169] width 109 height 16
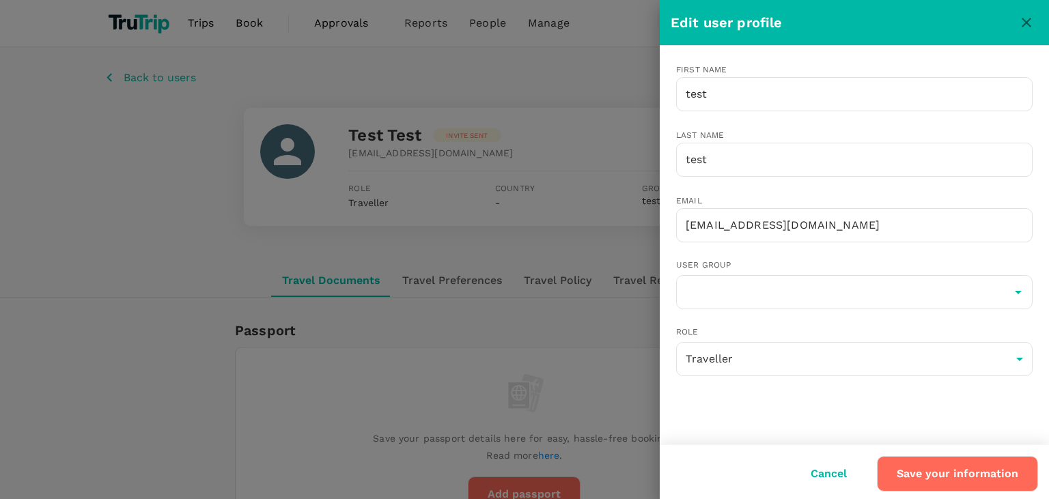
type input "testt"
click at [883, 470] on button "Save your information" at bounding box center [957, 474] width 161 height 36
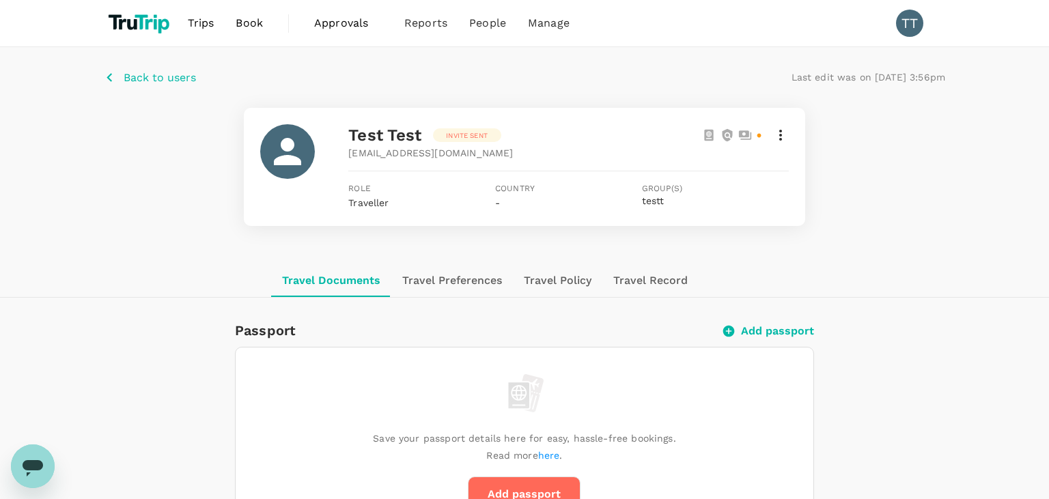
click at [0, 141] on div "Back to users Last edit was on 14 Aug 2025, 3:56pm test test Invite sent bdogec…" at bounding box center [524, 155] width 1049 height 217
drag, startPoint x: 786, startPoint y: 133, endPoint x: 778, endPoint y: 135, distance: 8.6
click at [778, 135] on icon at bounding box center [781, 135] width 16 height 16
click at [735, 169] on span "Edit user details" at bounding box center [723, 169] width 109 height 16
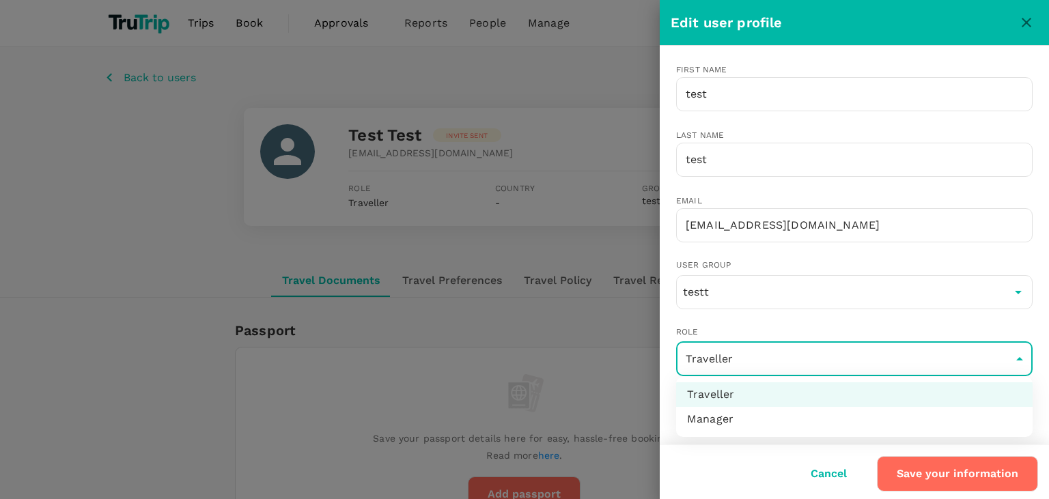
click at [786, 413] on li "Manager" at bounding box center [854, 419] width 357 height 25
type input "admin"
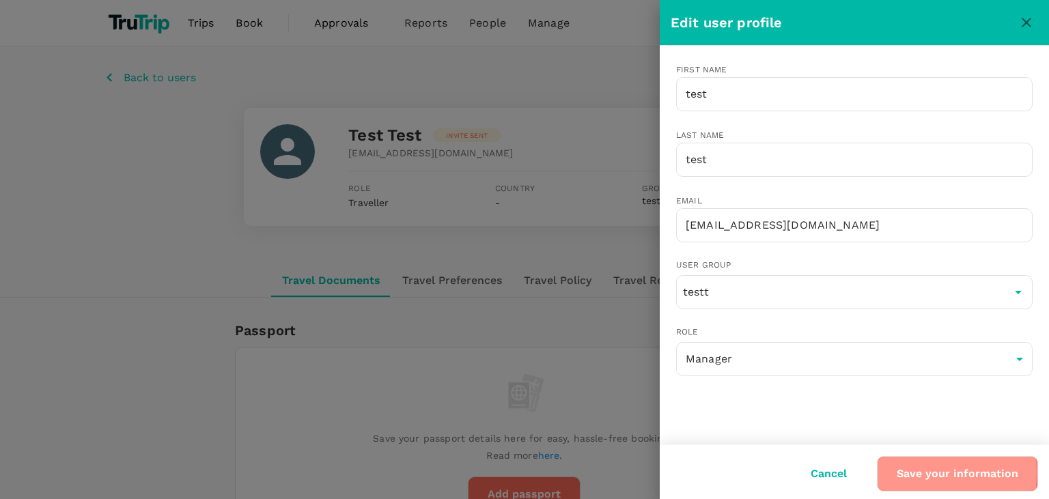
click at [898, 473] on button "Save your information" at bounding box center [957, 474] width 161 height 36
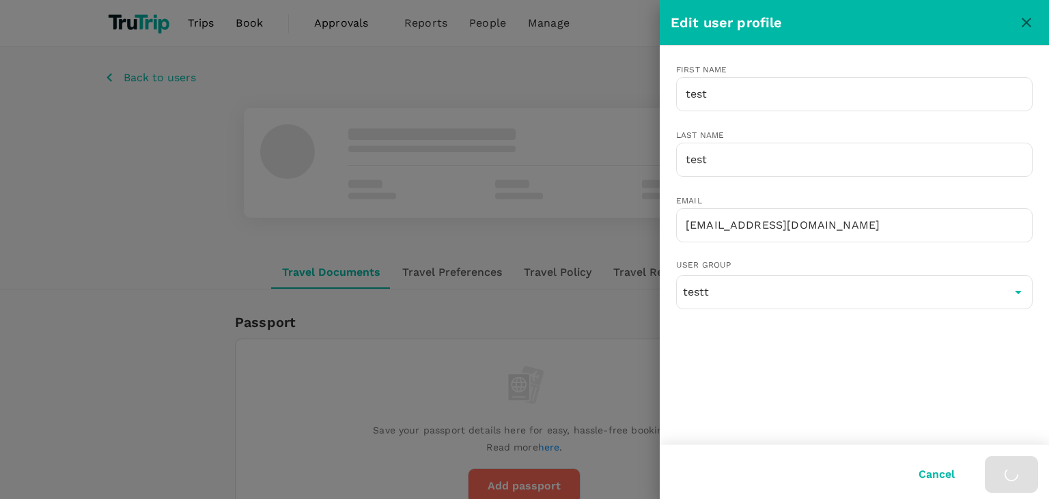
click at [1, 146] on div at bounding box center [524, 249] width 1049 height 499
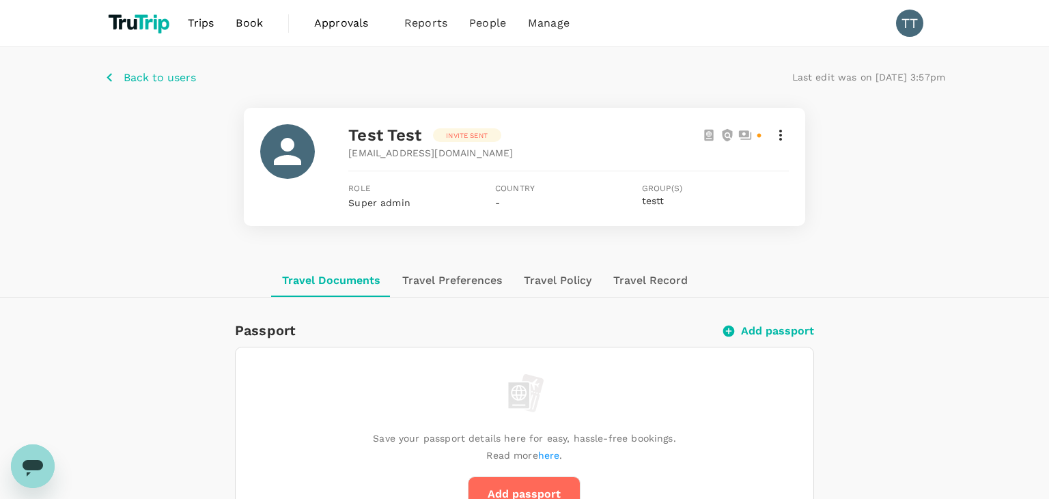
click at [136, 78] on p "Back to users" at bounding box center [160, 78] width 72 height 16
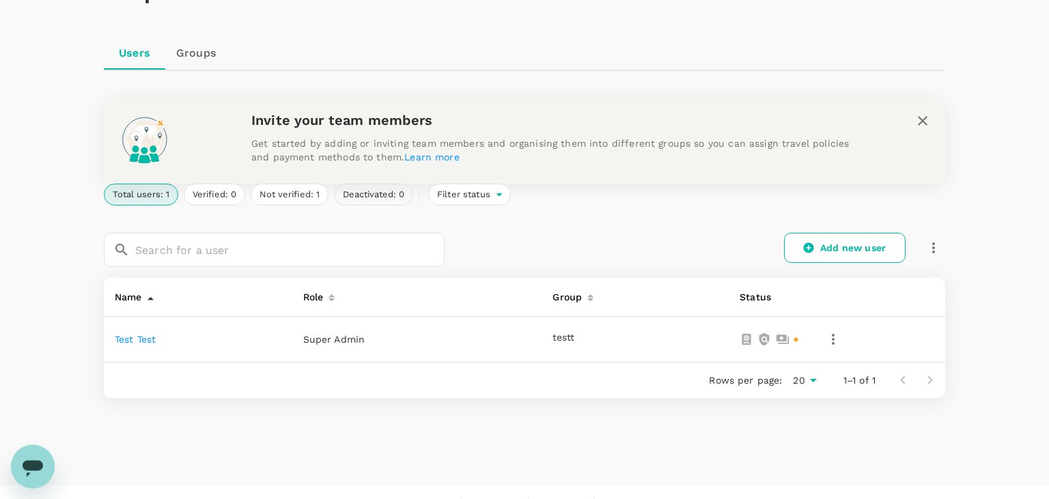
scroll to position [123, 0]
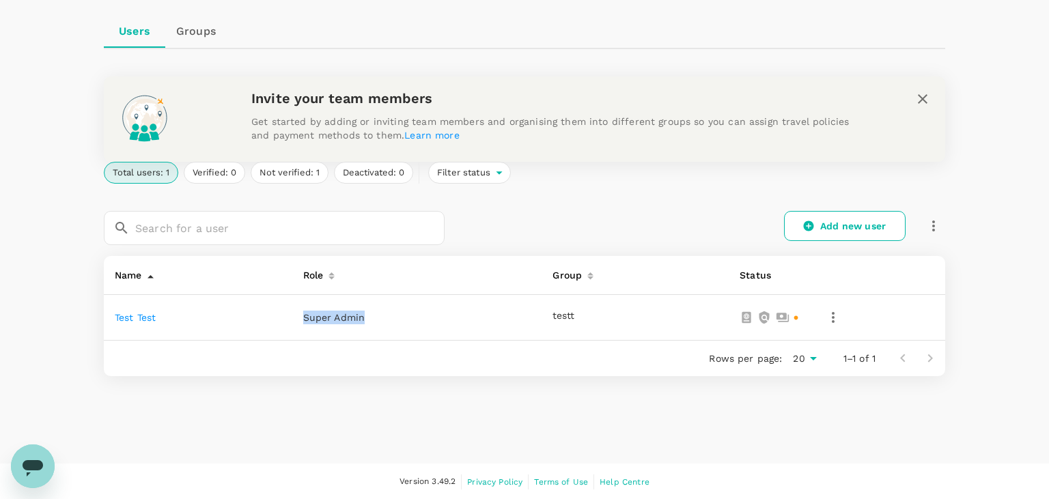
drag, startPoint x: 368, startPoint y: 321, endPoint x: 277, endPoint y: 322, distance: 90.9
click at [277, 322] on tr "test test Super Admin testt" at bounding box center [525, 318] width 842 height 46
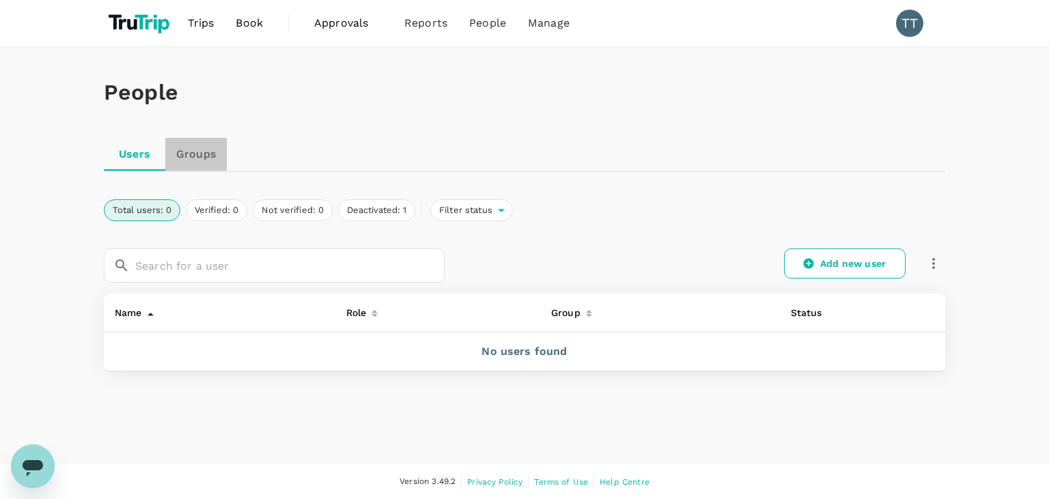
click at [181, 157] on link "Groups" at bounding box center [195, 154] width 61 height 33
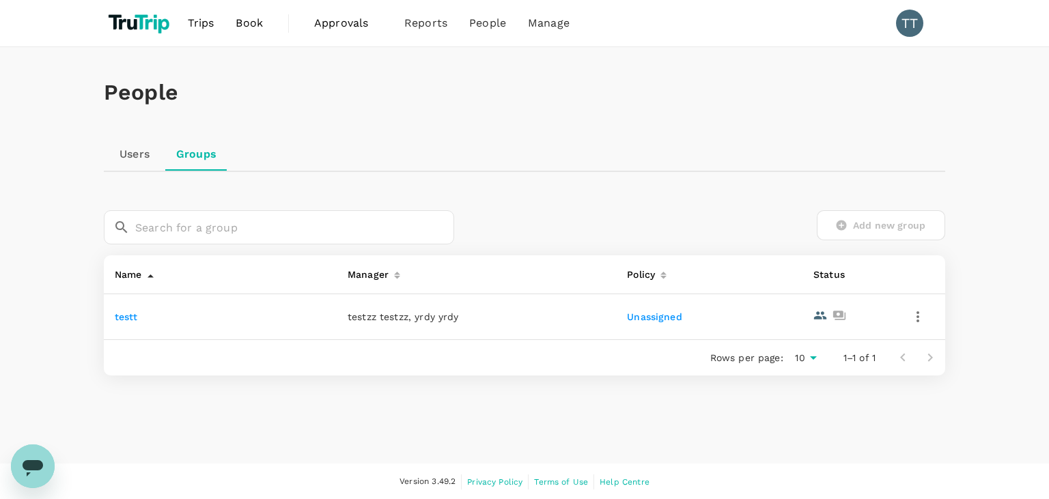
click at [120, 316] on link "testt" at bounding box center [126, 317] width 23 height 11
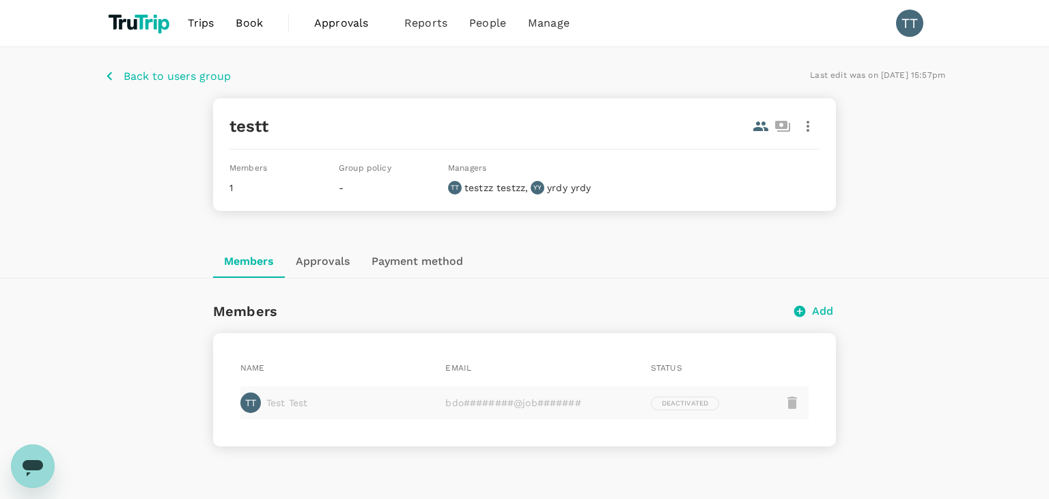
click at [131, 87] on div "Back to users group Last edit was on 14 Aug 2025, 15:57pm testt Members 1 Group…" at bounding box center [524, 146] width 1049 height 198
click at [133, 79] on p "Back to users group" at bounding box center [177, 76] width 107 height 16
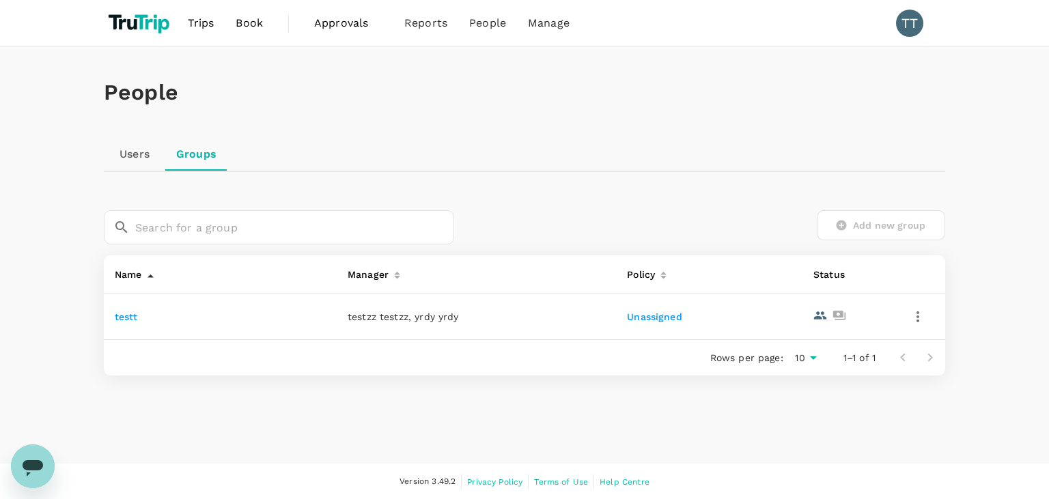
click at [916, 317] on icon "button" at bounding box center [918, 317] width 16 height 16
click at [897, 353] on link "Edit" at bounding box center [909, 354] width 44 height 33
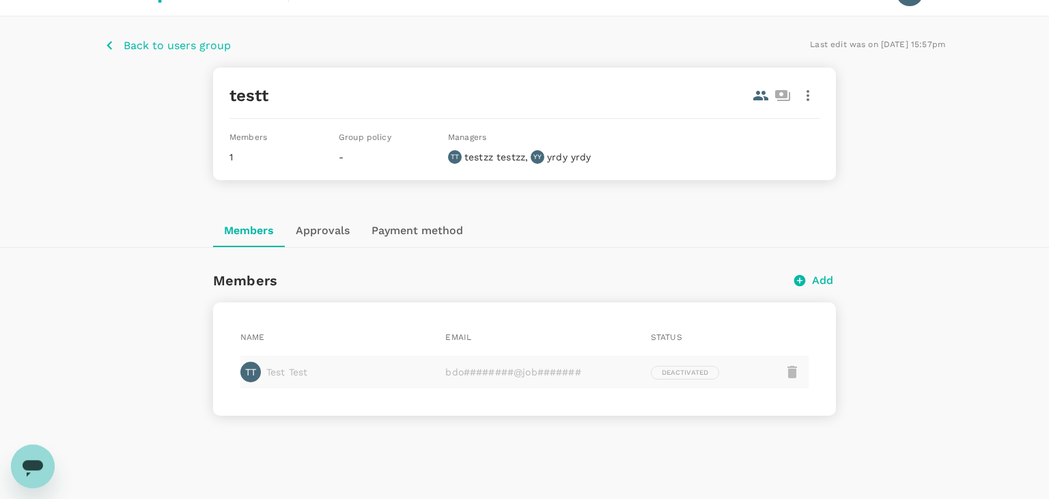
scroll to position [68, 0]
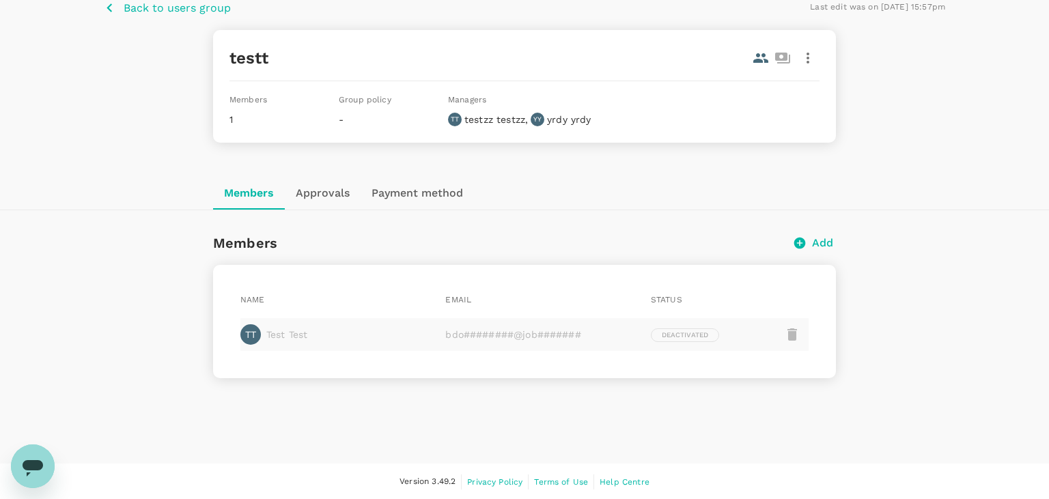
click at [775, 333] on div at bounding box center [785, 334] width 47 height 33
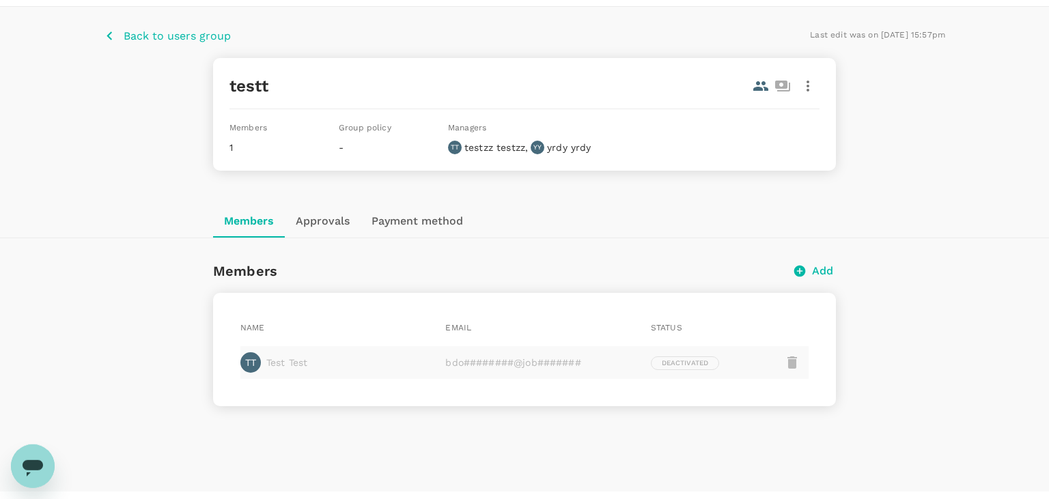
scroll to position [0, 0]
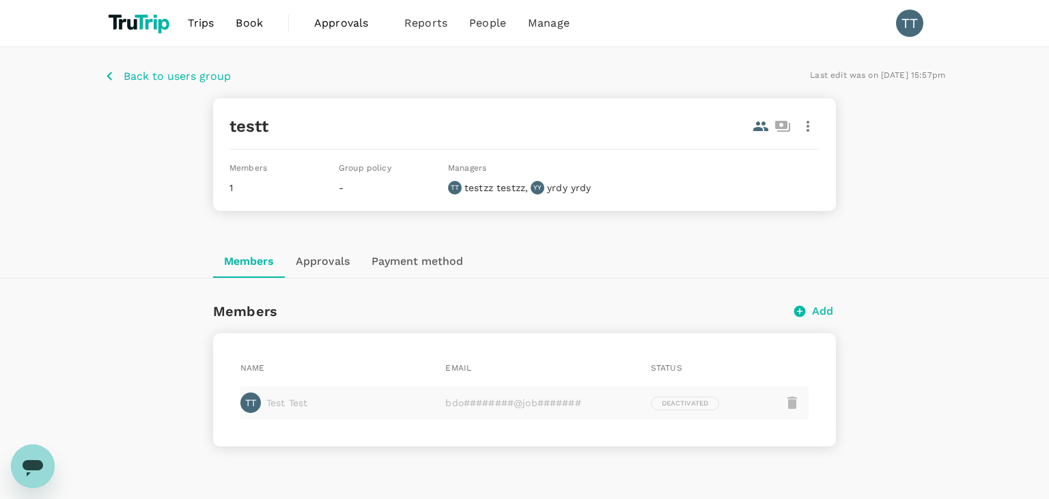
click at [484, 182] on p "testzz testzz" at bounding box center [495, 188] width 61 height 14
click at [546, 187] on div "YY yrdy yrdy" at bounding box center [561, 188] width 60 height 14
click at [545, 186] on div "YY" at bounding box center [538, 188] width 14 height 14
click at [801, 125] on button "button" at bounding box center [808, 126] width 23 height 23
click at [791, 154] on div "Edit" at bounding box center [799, 163] width 44 height 33
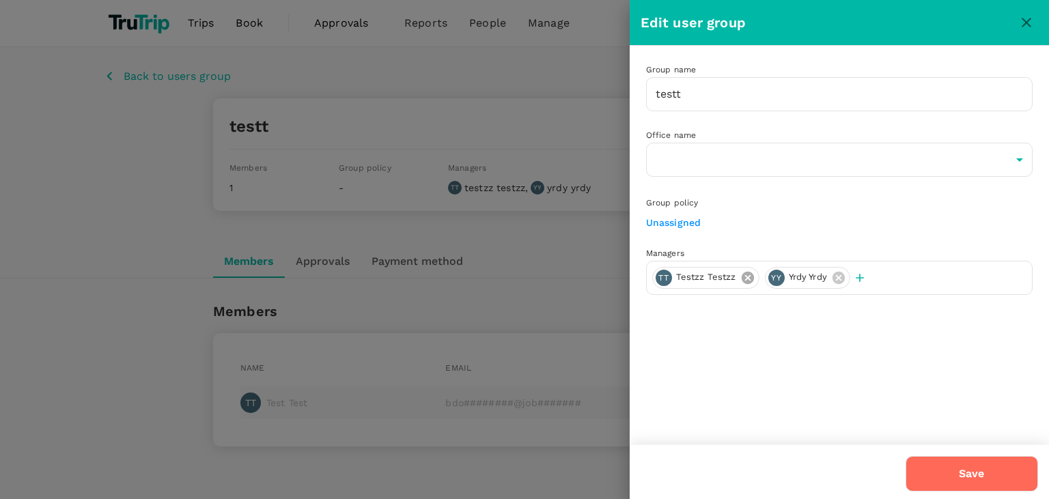
click at [743, 273] on icon at bounding box center [747, 277] width 12 height 12
click at [986, 467] on button "Save" at bounding box center [972, 474] width 133 height 36
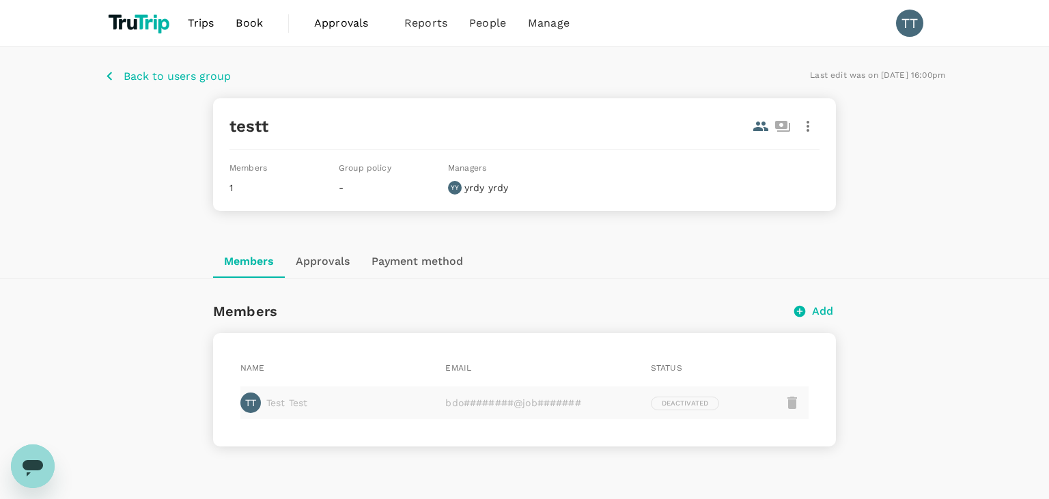
click at [808, 124] on icon "button" at bounding box center [808, 126] width 16 height 16
click at [802, 171] on div "Edit" at bounding box center [799, 163] width 44 height 33
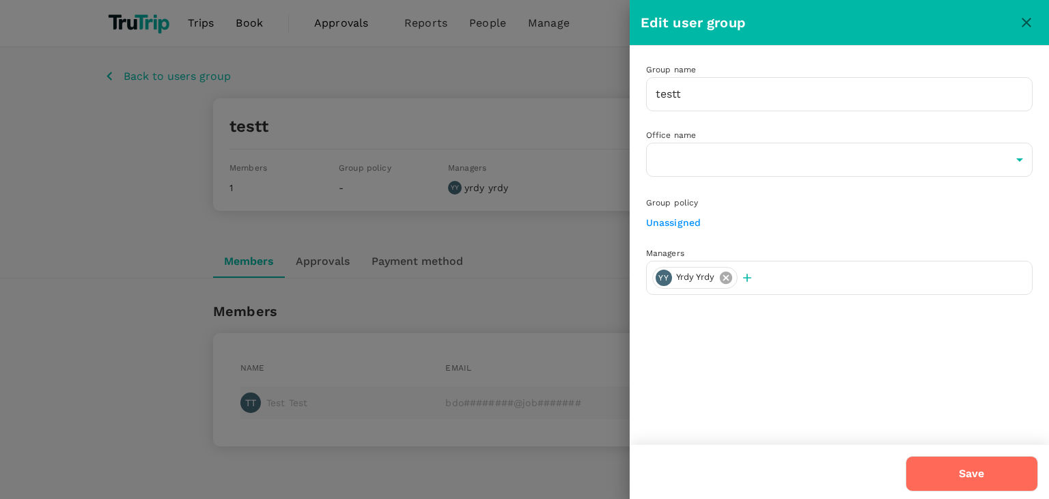
click at [728, 274] on icon at bounding box center [726, 278] width 15 height 15
click at [1019, 462] on button "Save" at bounding box center [972, 474] width 133 height 36
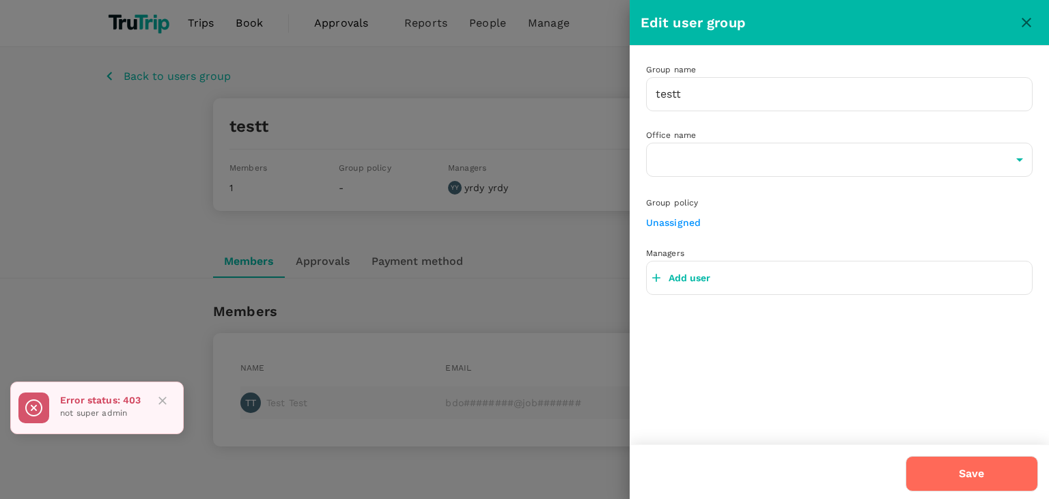
click at [1024, 29] on icon "close" at bounding box center [1027, 22] width 16 height 16
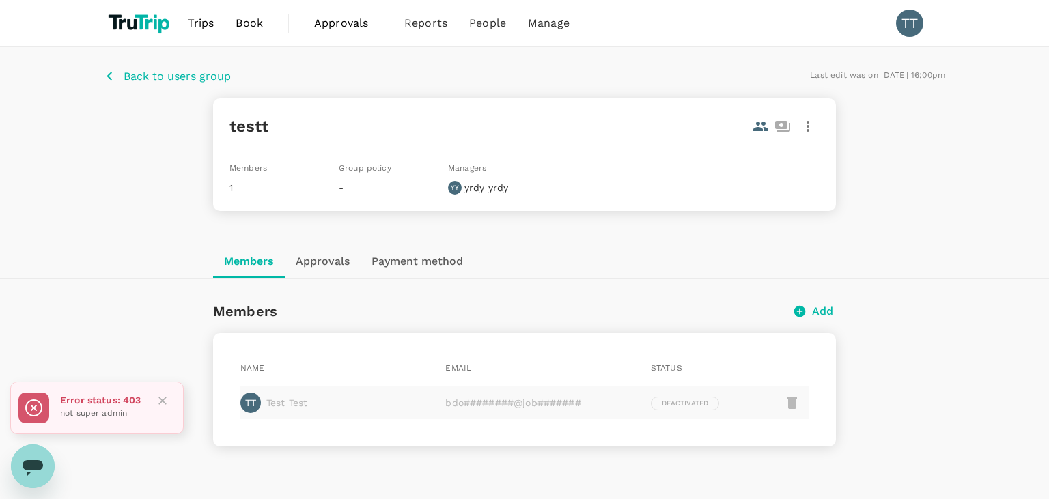
click at [113, 78] on icon "button" at bounding box center [109, 76] width 17 height 17
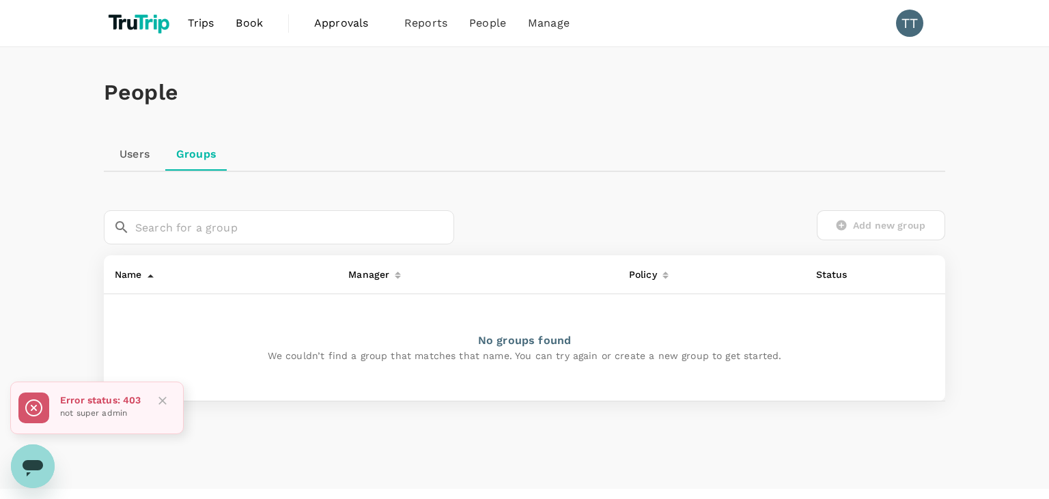
click at [125, 152] on link "Users" at bounding box center [134, 154] width 61 height 33
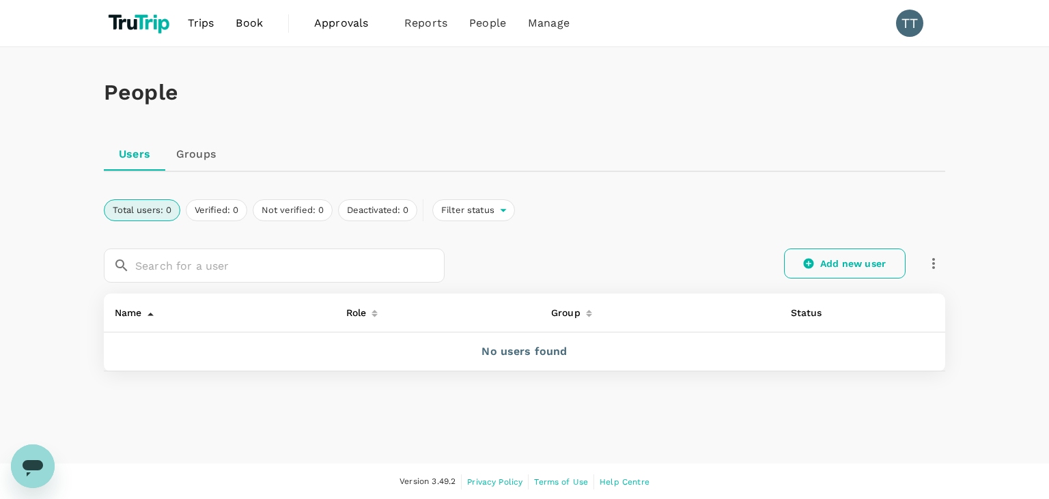
click at [870, 265] on link "Add new user" at bounding box center [845, 264] width 122 height 30
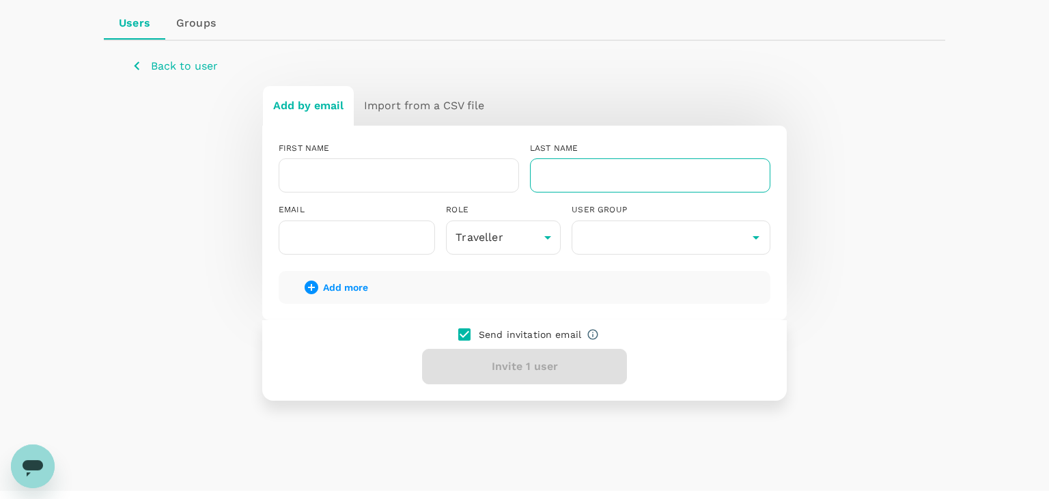
scroll to position [144, 0]
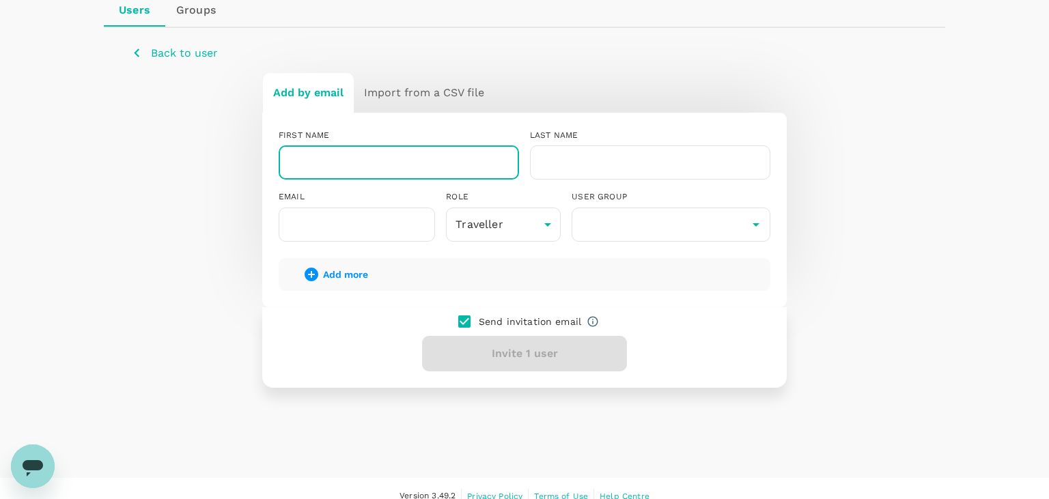
click at [373, 156] on input "text" at bounding box center [399, 163] width 241 height 34
type input "test"
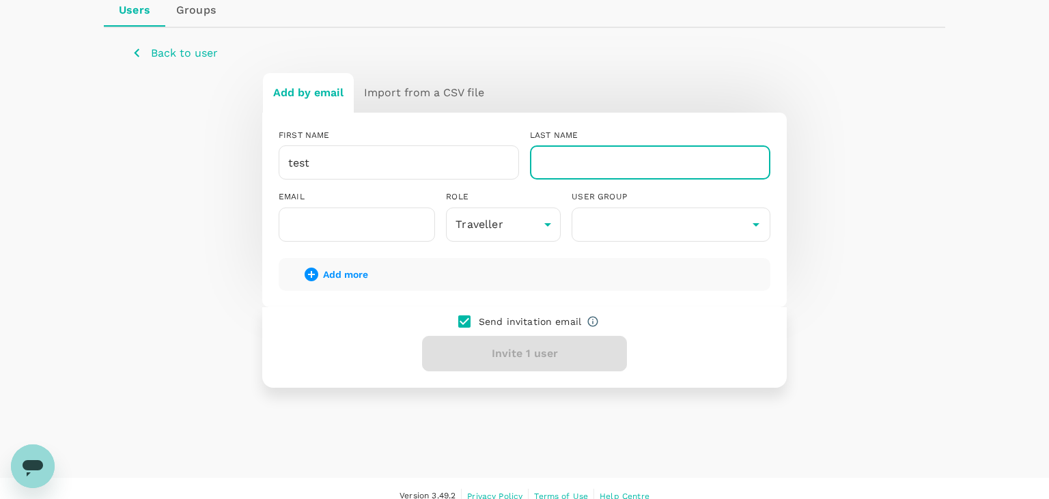
click at [603, 156] on input "text" at bounding box center [650, 163] width 241 height 34
type input "test"
click at [348, 228] on input "text" at bounding box center [357, 225] width 156 height 34
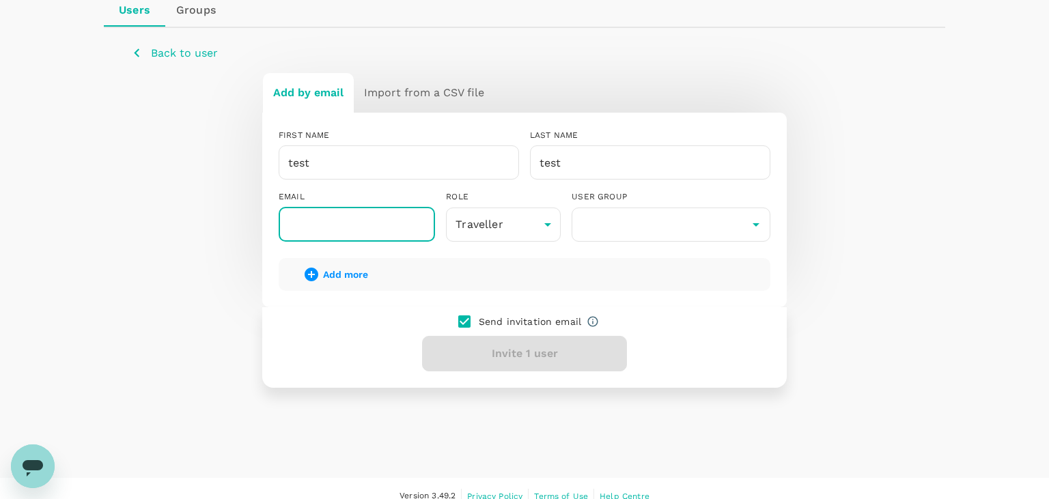
paste input "-:$a_a)jSeTz!5q"
click at [352, 223] on input "-:$a_a)jSeTz!5q" at bounding box center [357, 225] width 156 height 34
click at [389, 228] on input "-:$a_a)jSeTz!5q" at bounding box center [357, 225] width 156 height 34
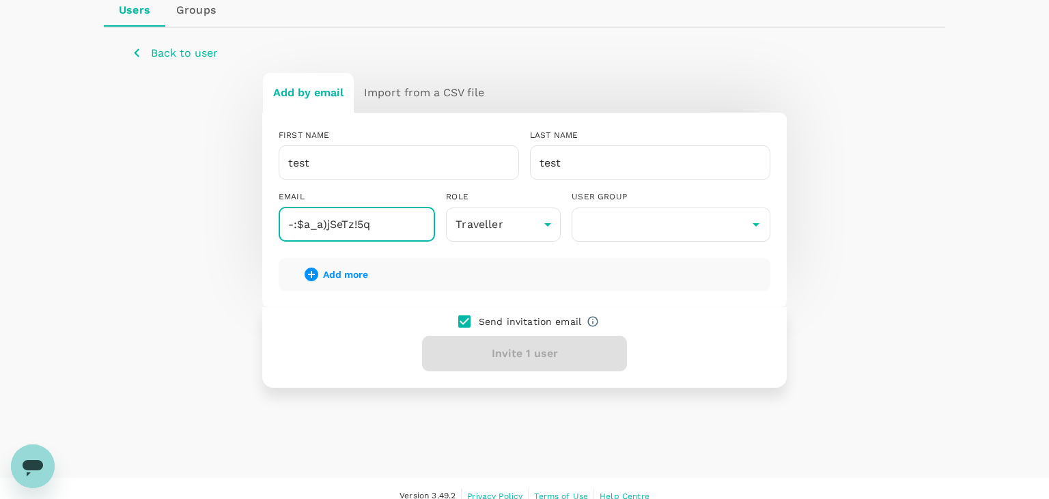
paste input "xotepar303@fursee.com"
click at [346, 212] on input "xotepar303@fursee.com" at bounding box center [357, 225] width 156 height 34
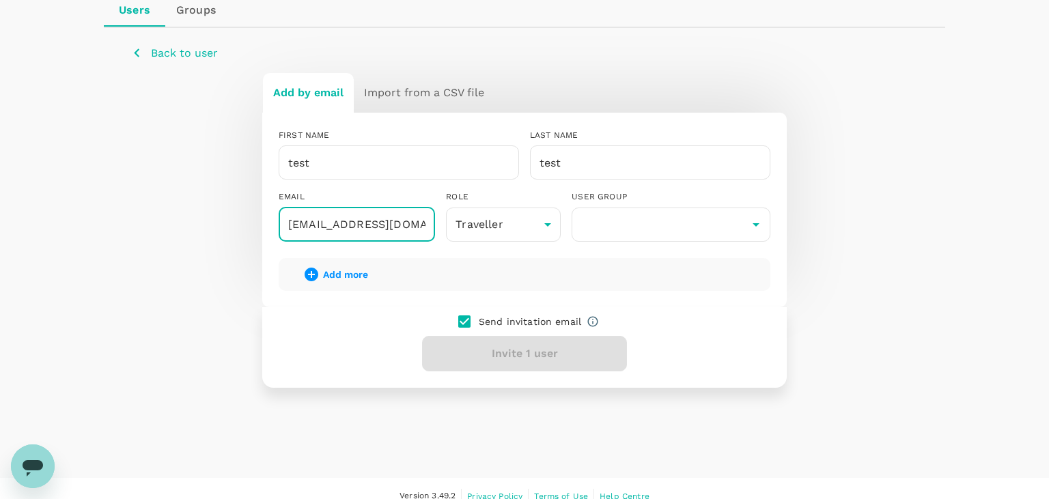
paste input "cavapon624"
type input "[EMAIL_ADDRESS][DOMAIN_NAME]"
click at [631, 224] on input "text" at bounding box center [671, 225] width 192 height 26
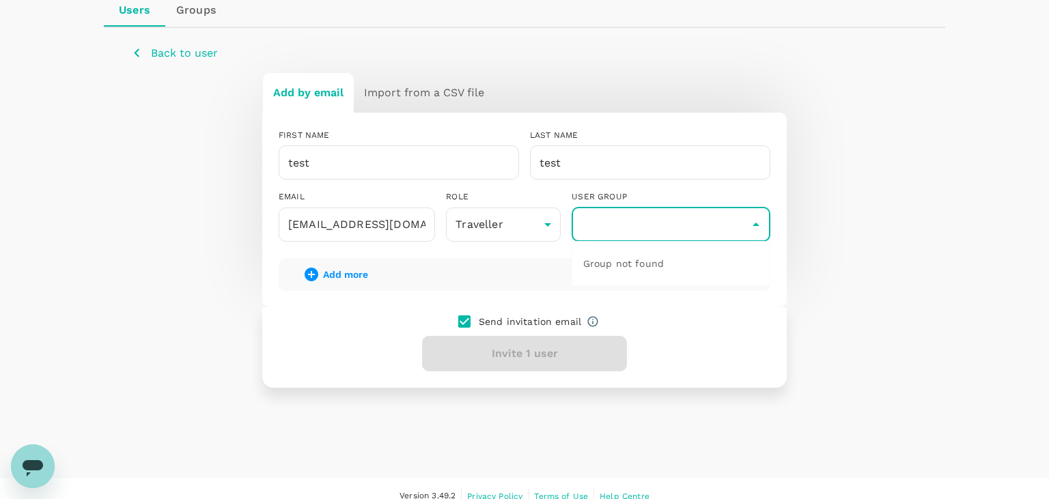
click at [760, 227] on icon "Close" at bounding box center [756, 225] width 16 height 16
click at [760, 227] on icon "Open" at bounding box center [756, 225] width 16 height 16
click at [760, 227] on icon "Close" at bounding box center [756, 225] width 16 height 16
click at [760, 227] on icon "Open" at bounding box center [756, 225] width 16 height 16
click at [663, 264] on div "Add more" at bounding box center [525, 274] width 492 height 33
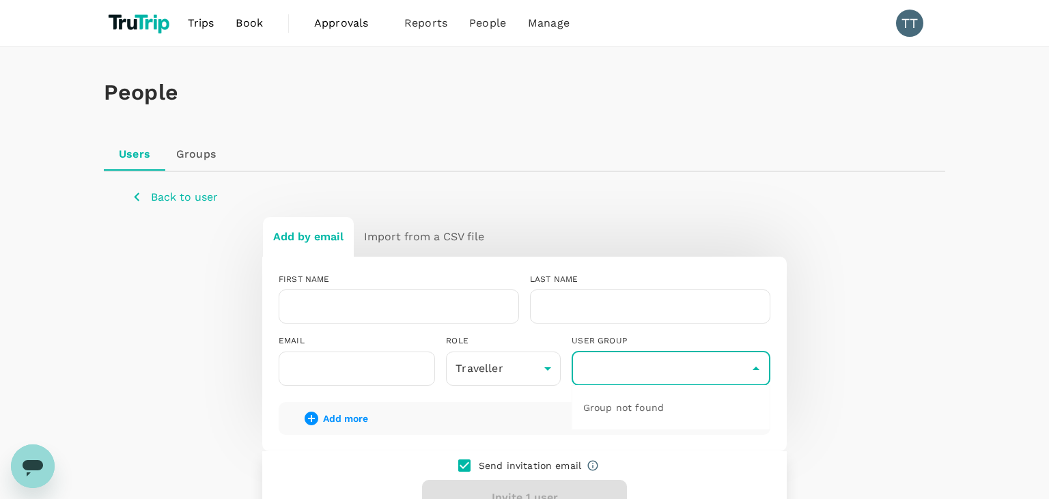
click at [618, 376] on input "text" at bounding box center [671, 369] width 192 height 26
click at [149, 197] on button "Back to user" at bounding box center [174, 197] width 87 height 17
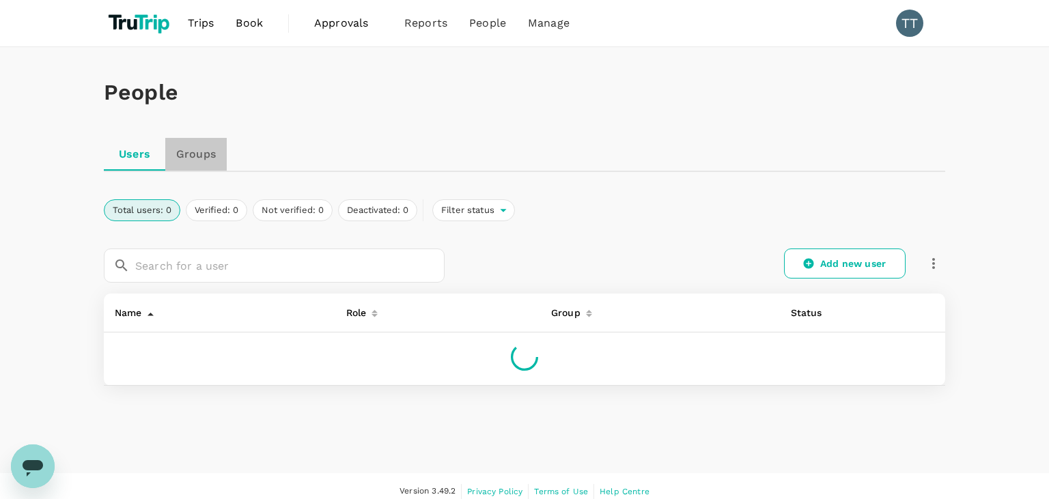
click at [196, 153] on link "Groups" at bounding box center [195, 154] width 61 height 33
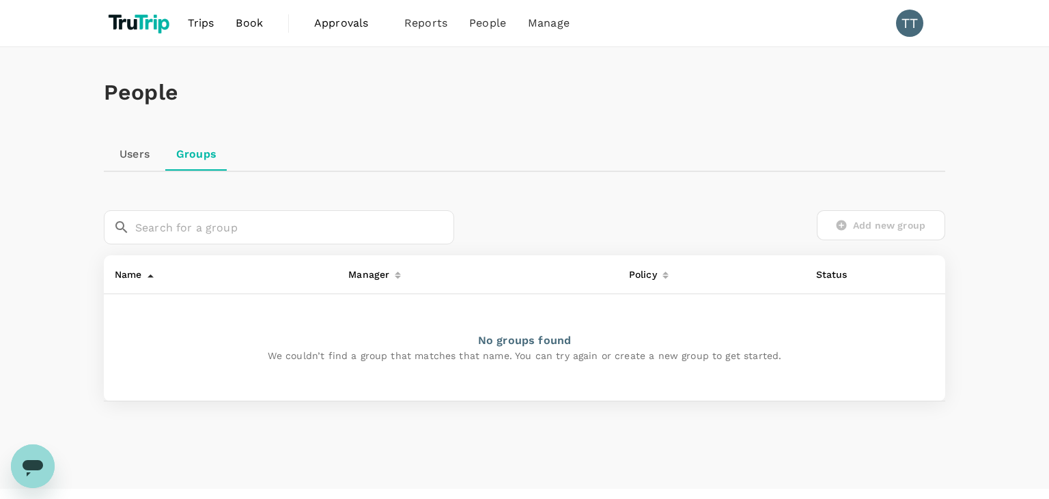
click at [898, 226] on div "Add new group" at bounding box center [699, 225] width 491 height 30
click at [895, 225] on div "Add new group" at bounding box center [699, 225] width 491 height 30
click at [150, 154] on link "Users" at bounding box center [134, 154] width 61 height 33
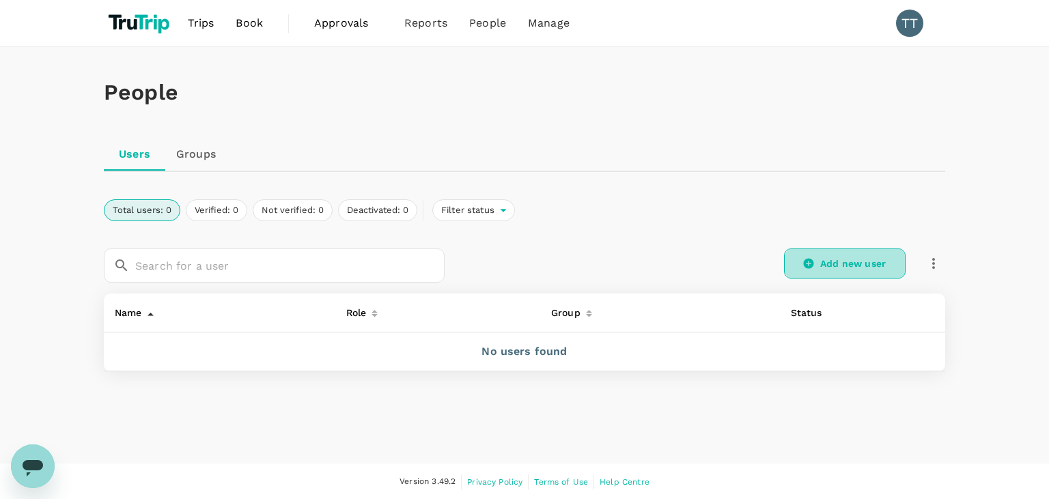
click at [799, 269] on link "Add new user" at bounding box center [845, 264] width 122 height 30
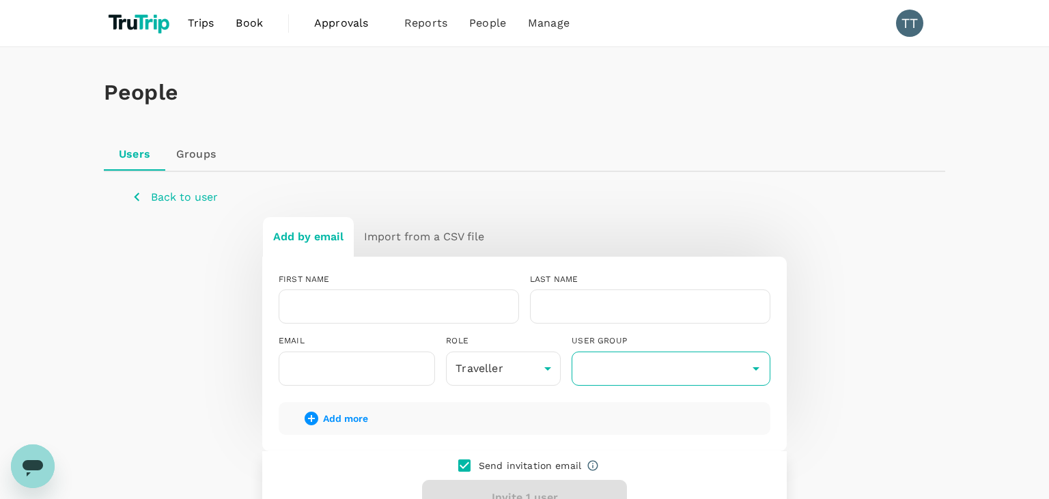
click at [655, 363] on input "text" at bounding box center [671, 369] width 192 height 26
click at [187, 150] on link "Groups" at bounding box center [195, 154] width 61 height 33
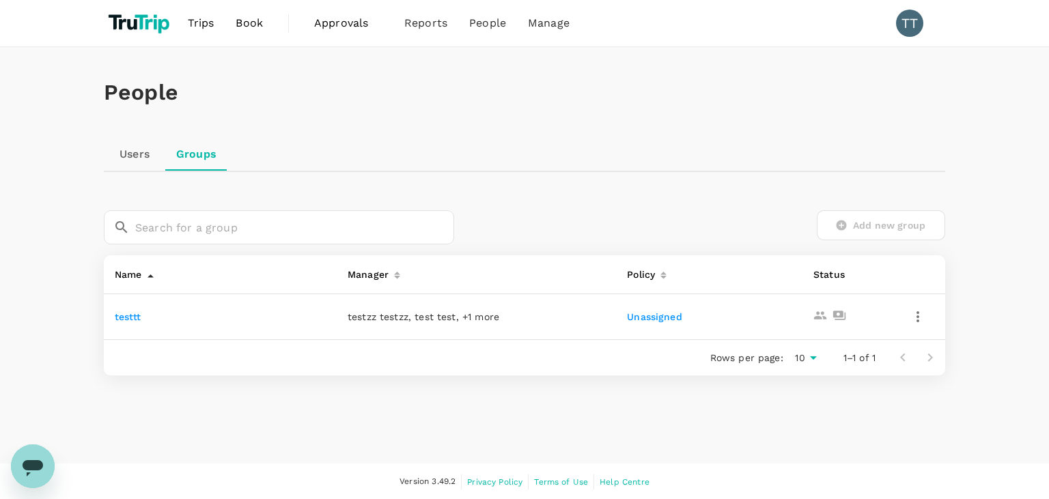
click at [137, 154] on link "Users" at bounding box center [134, 154] width 61 height 33
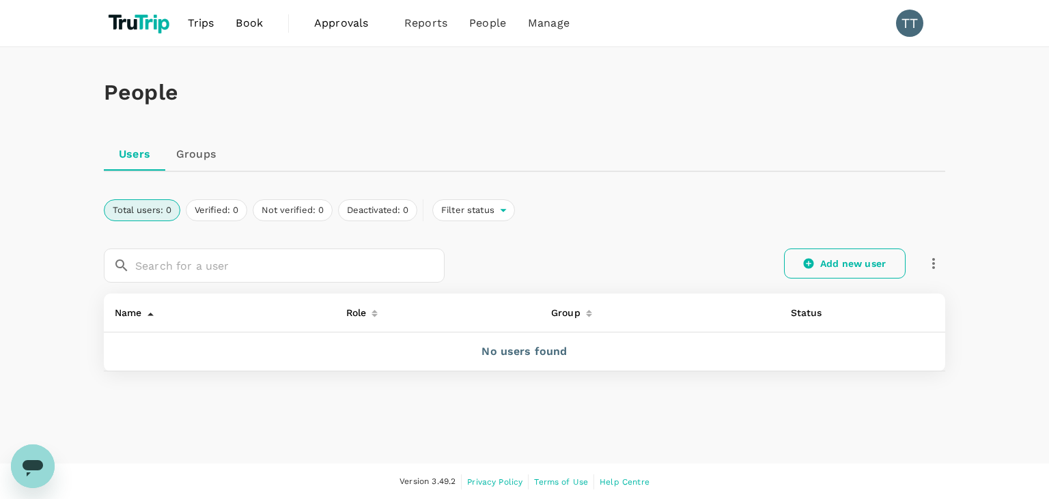
click at [854, 261] on link "Add new user" at bounding box center [845, 264] width 122 height 30
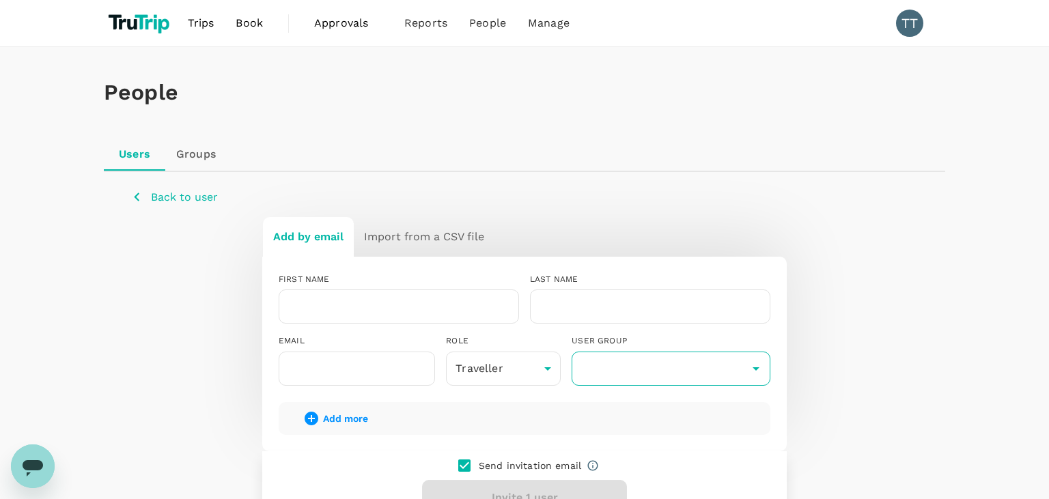
click at [669, 372] on input "text" at bounding box center [671, 369] width 192 height 26
type input "testtt"
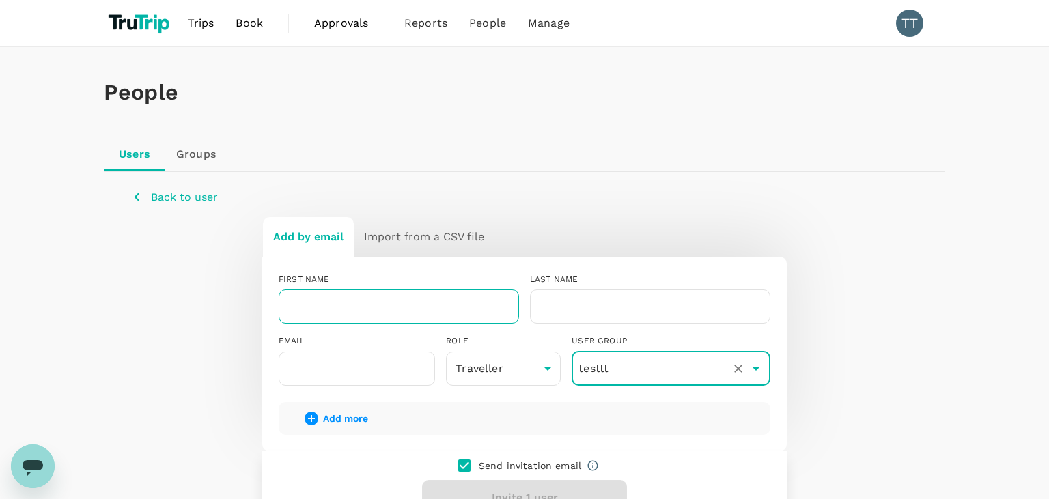
click at [422, 307] on input "text" at bounding box center [399, 307] width 241 height 34
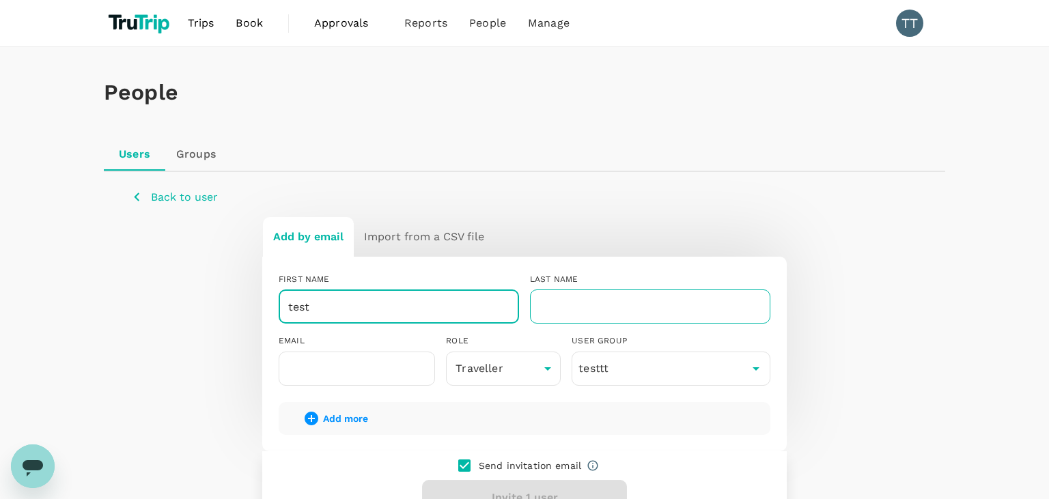
type input "test"
click at [584, 294] on input "text" at bounding box center [650, 307] width 241 height 34
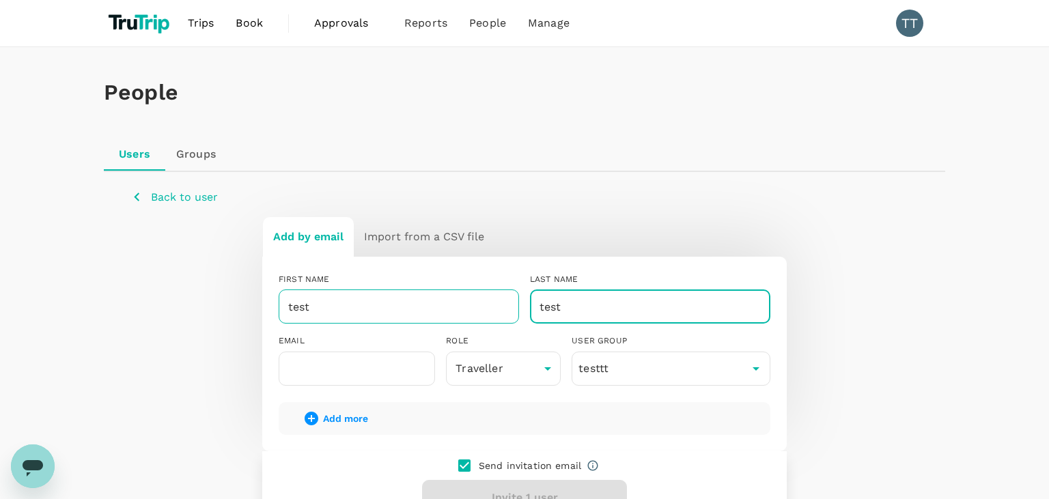
type input "test"
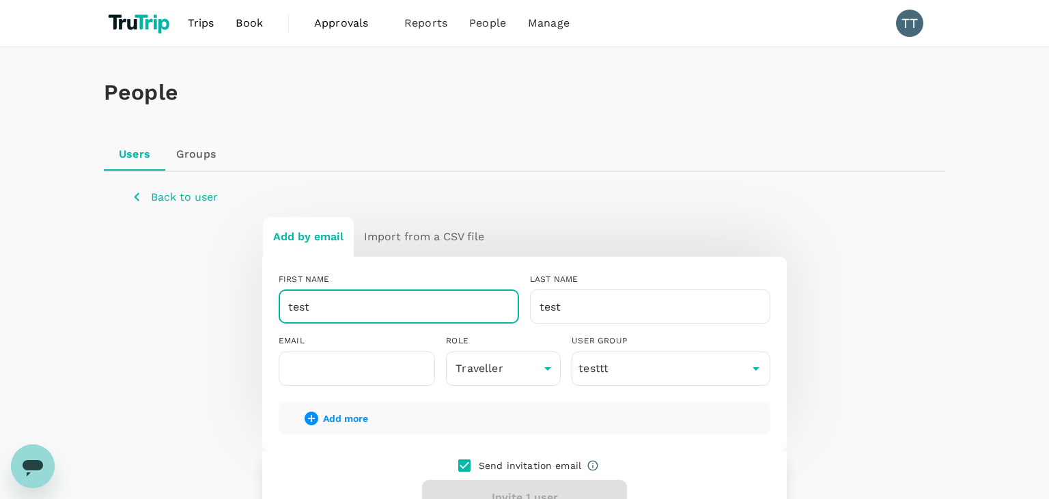
click at [422, 305] on input "test" at bounding box center [399, 307] width 241 height 34
type input "ss"
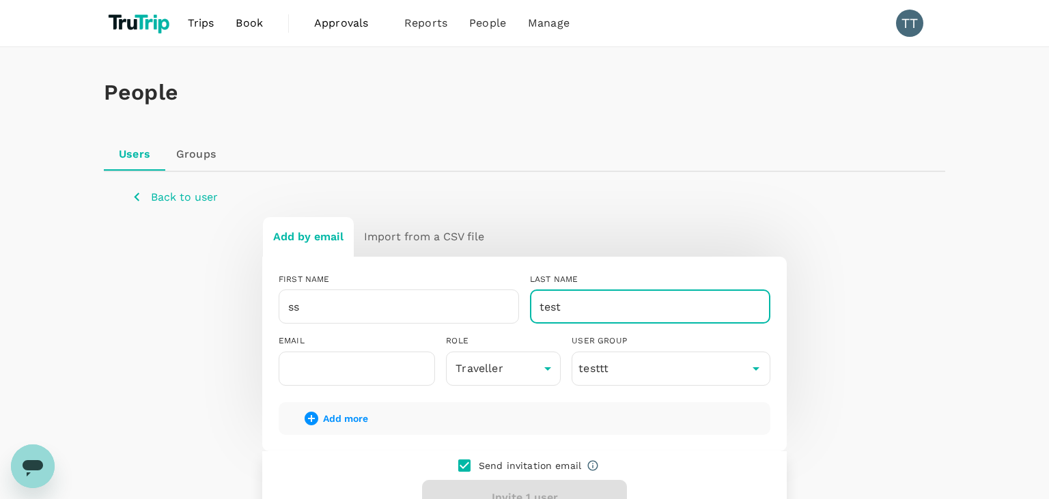
click at [557, 297] on input "test" at bounding box center [650, 307] width 241 height 34
type input "ssss"
click at [335, 329] on div "EMAIL ​" at bounding box center [351, 354] width 167 height 61
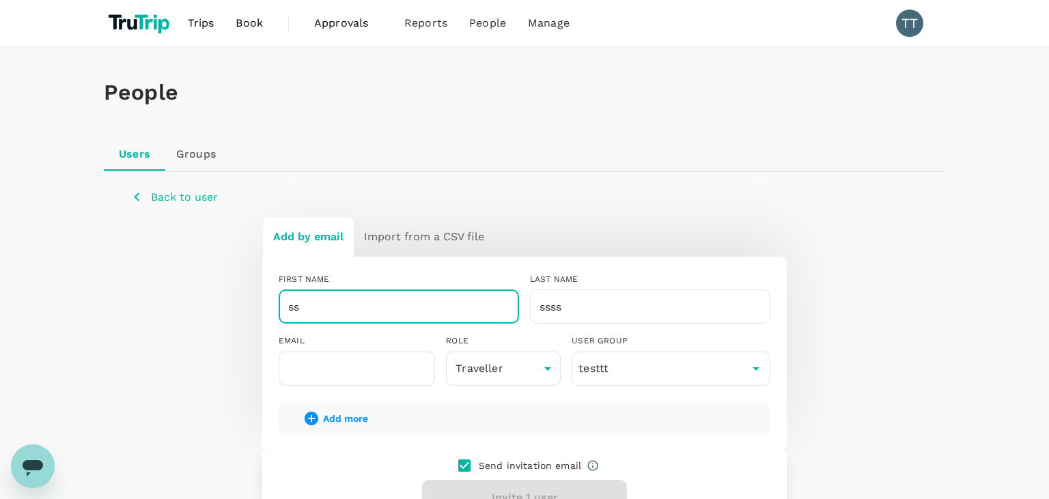
click at [329, 314] on input "ss" at bounding box center [399, 307] width 241 height 34
type input "ssss"
click at [327, 384] on input "text" at bounding box center [357, 369] width 156 height 34
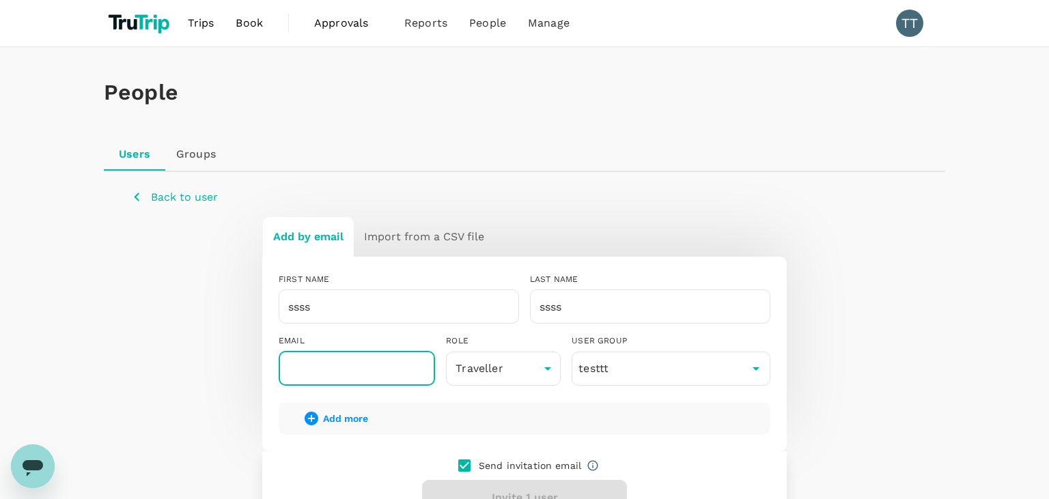
paste input "cavapon624@fursee.com"
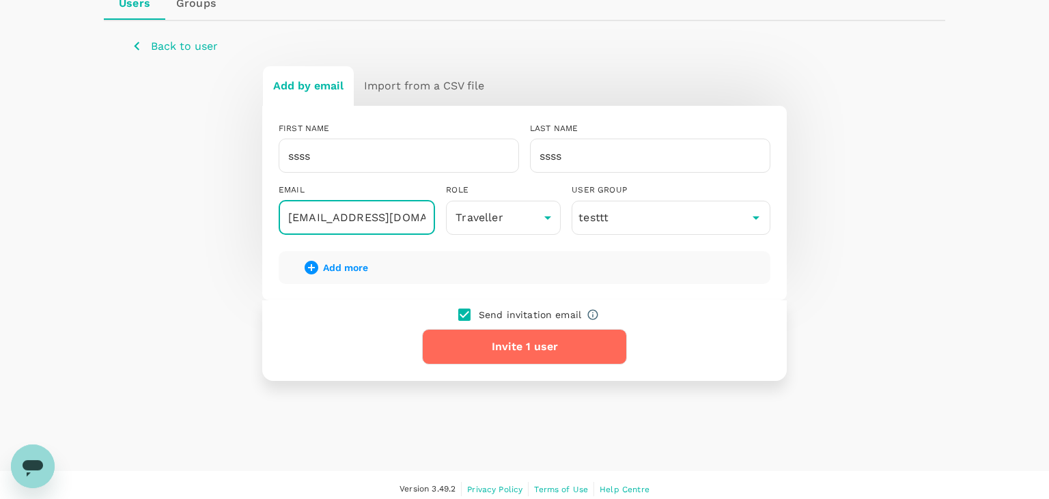
scroll to position [158, 0]
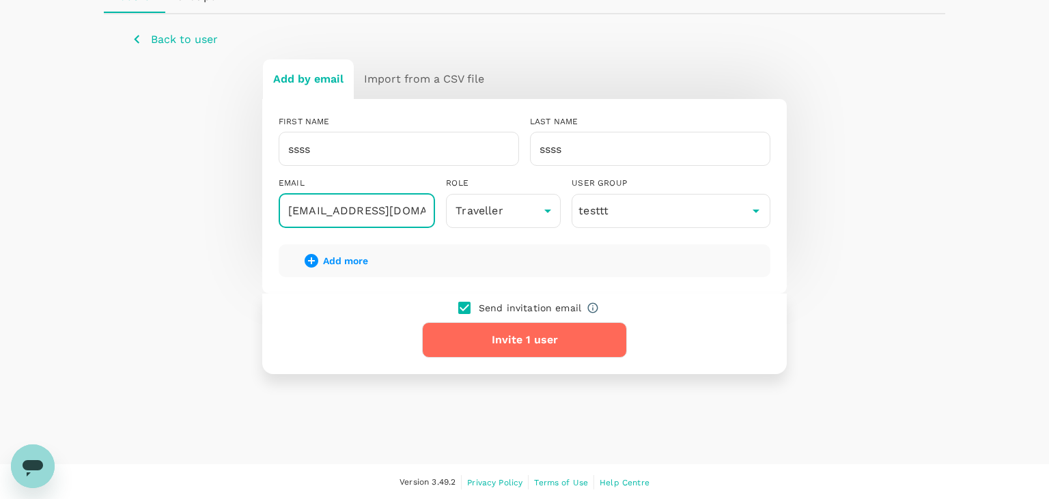
type input "cavapon624@fursee.com"
click at [16, 195] on div "People Users Groups Back to user Add by email Import from a CSV file FIRST NAME…" at bounding box center [524, 176] width 1049 height 575
click at [469, 330] on button "Invite 1 user" at bounding box center [524, 341] width 205 height 36
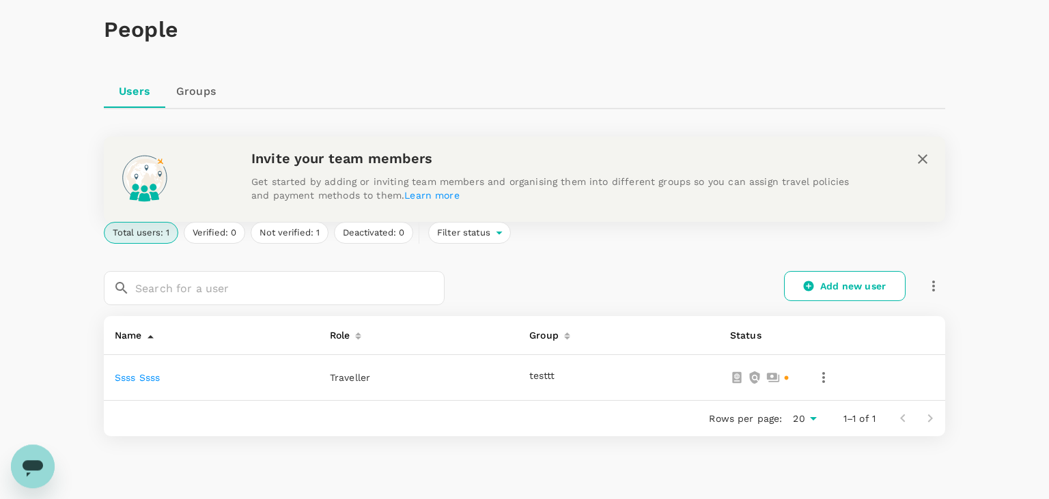
scroll to position [72, 0]
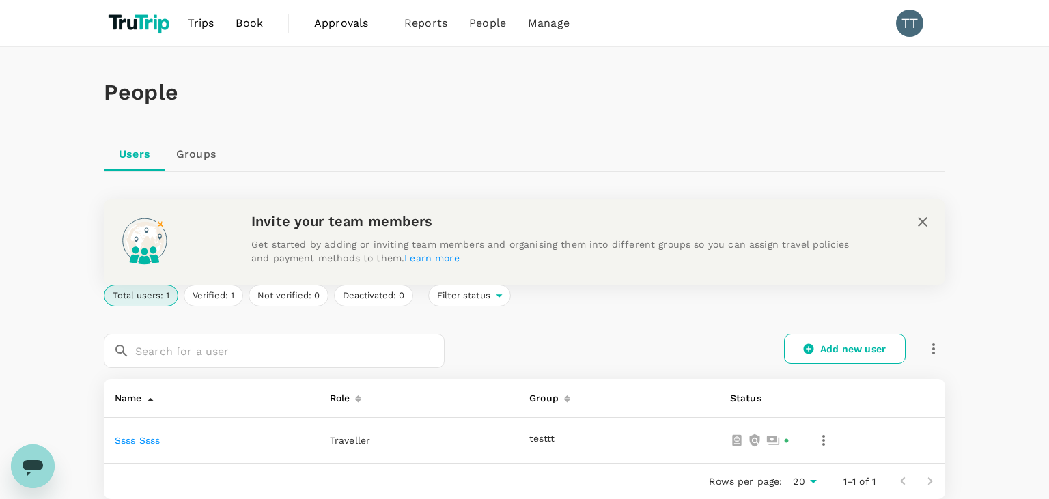
click at [135, 436] on link "ssss ssss" at bounding box center [137, 440] width 45 height 11
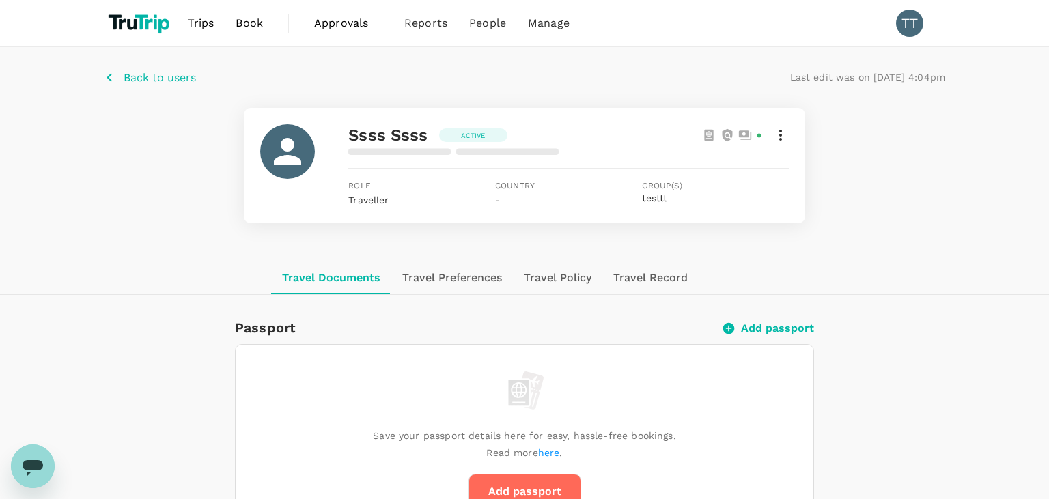
click at [780, 128] on icon at bounding box center [781, 135] width 16 height 16
click at [732, 165] on span "Edit user details" at bounding box center [712, 169] width 134 height 16
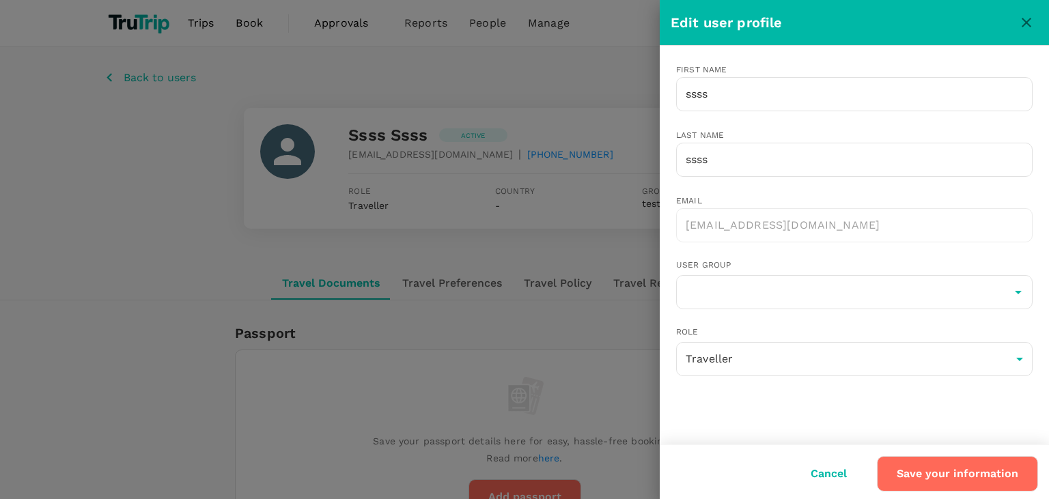
type input "testtt"
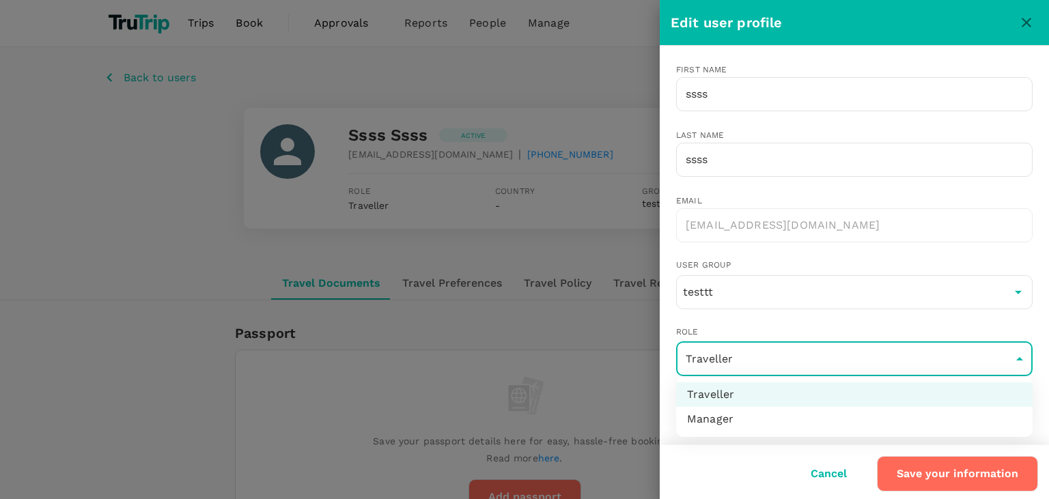
click at [778, 411] on li "Manager" at bounding box center [854, 419] width 357 height 25
type input "admin"
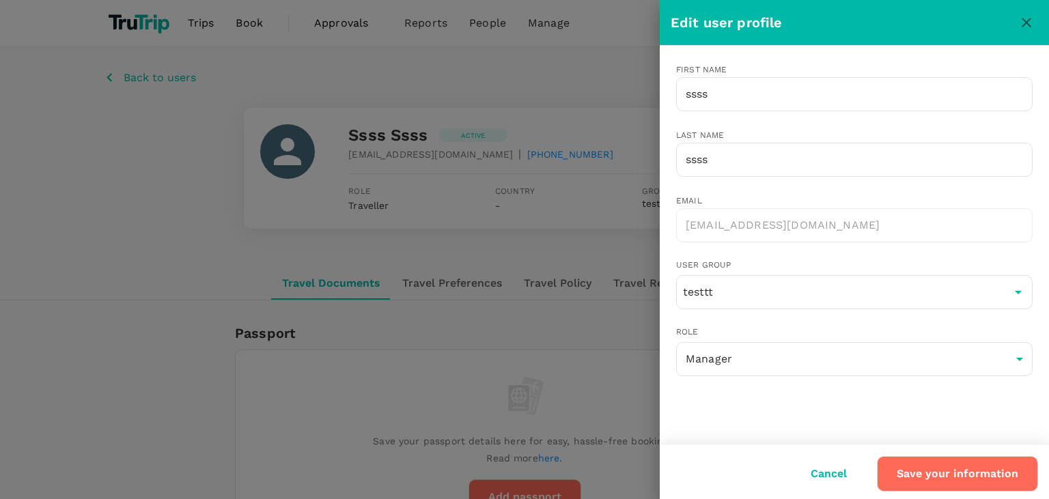
click at [896, 481] on button "Save your information" at bounding box center [957, 474] width 161 height 36
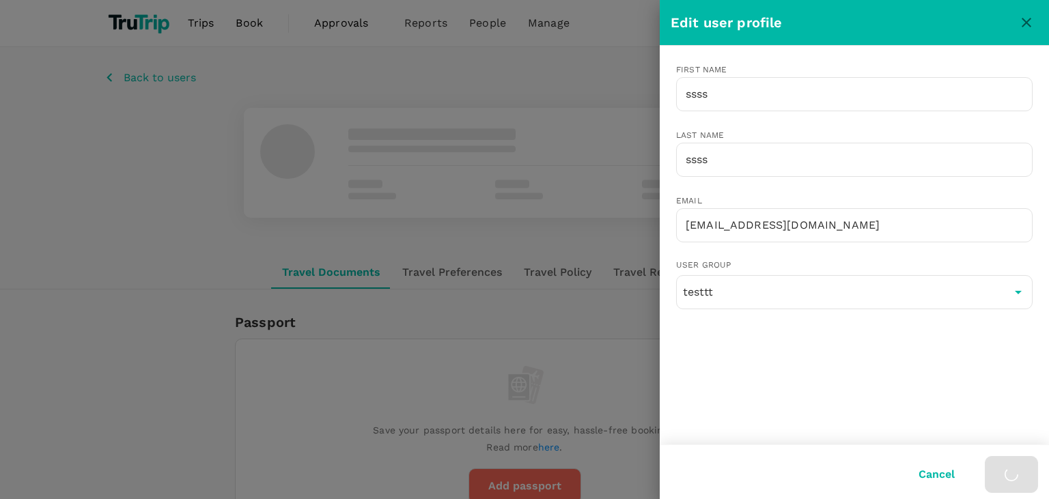
click at [45, 111] on div at bounding box center [524, 249] width 1049 height 499
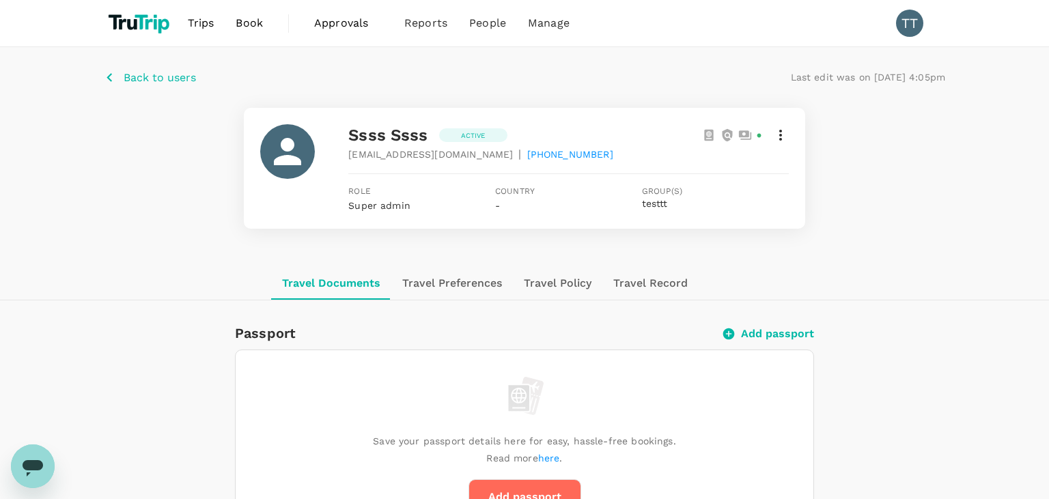
click at [141, 72] on p "Back to users" at bounding box center [160, 78] width 72 height 16
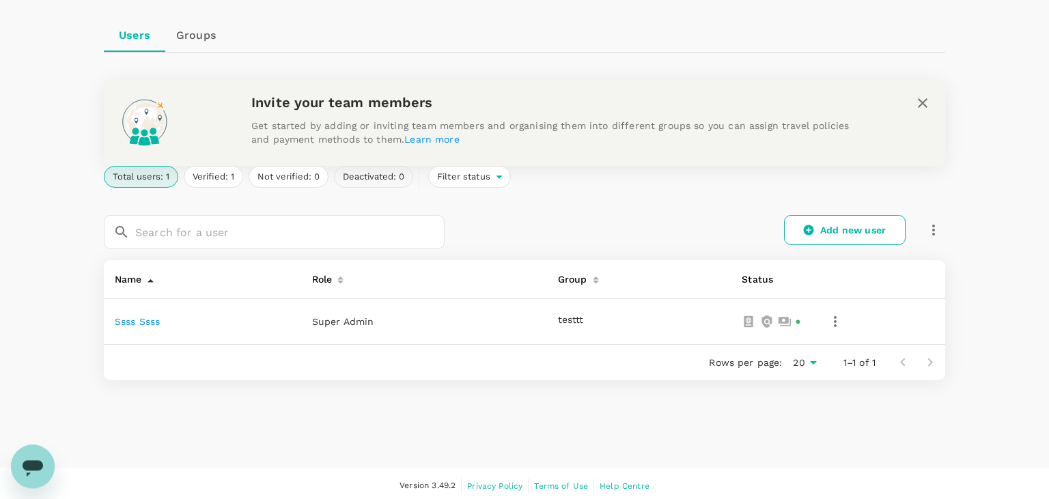
scroll to position [123, 0]
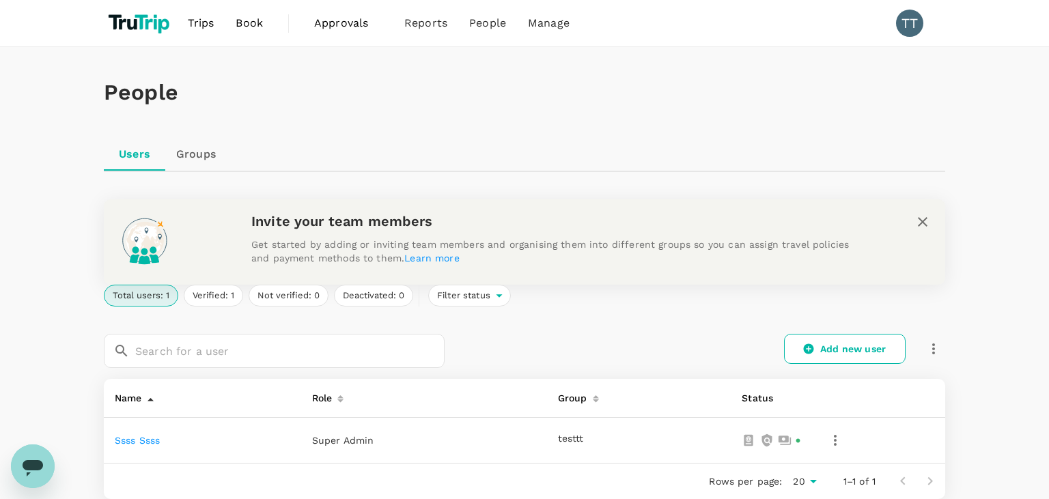
drag, startPoint x: 0, startPoint y: 243, endPoint x: 90, endPoint y: 132, distance: 142.4
click at [1, 243] on div "People Users Groups Invite your team members Get started by adding or inviting …" at bounding box center [524, 317] width 1049 height 540
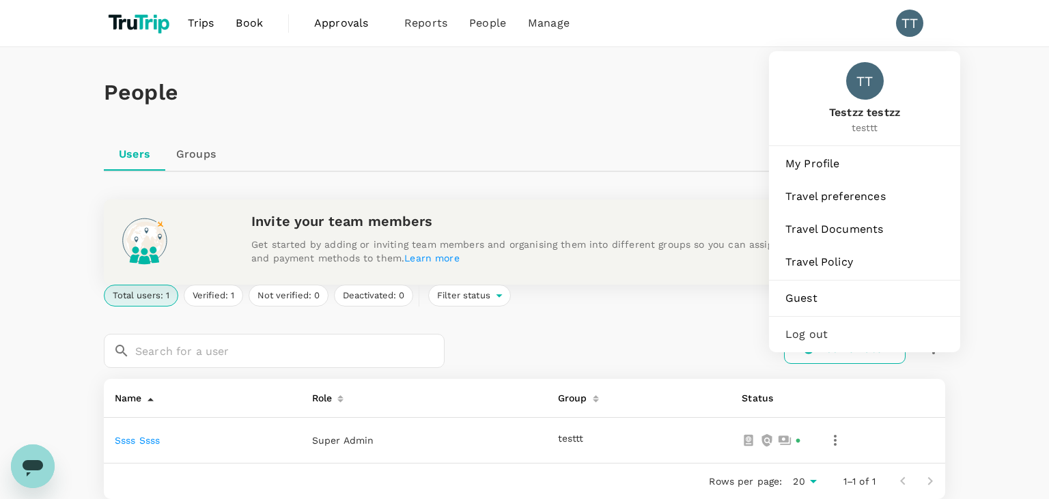
click at [919, 29] on div "TT" at bounding box center [909, 23] width 27 height 27
drag, startPoint x: 830, startPoint y: 113, endPoint x: 862, endPoint y: 116, distance: 32.2
click at [862, 116] on div "TT Testzz testzz testtt" at bounding box center [864, 98] width 191 height 94
copy span "Testzz"
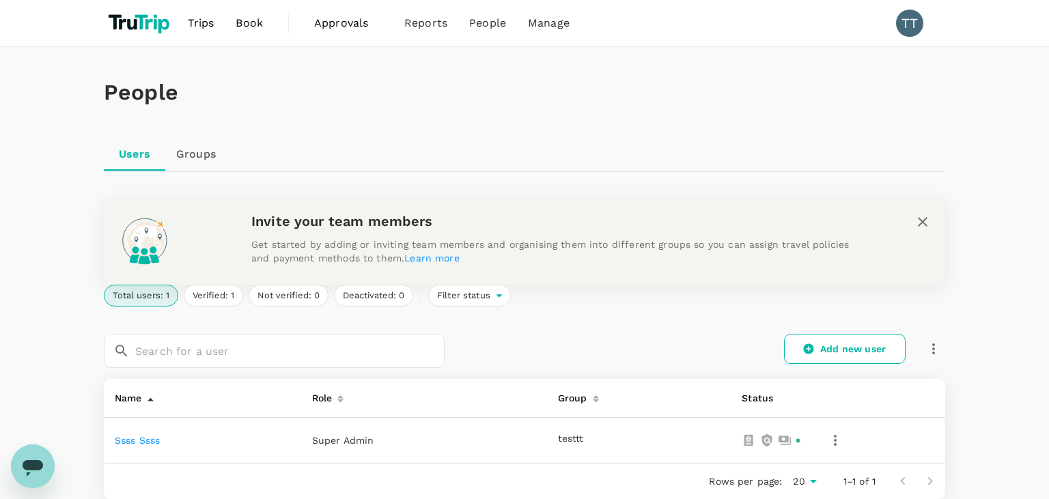
click at [1, 184] on div "People Users Groups Invite your team members Get started by adding or inviting …" at bounding box center [524, 317] width 1049 height 540
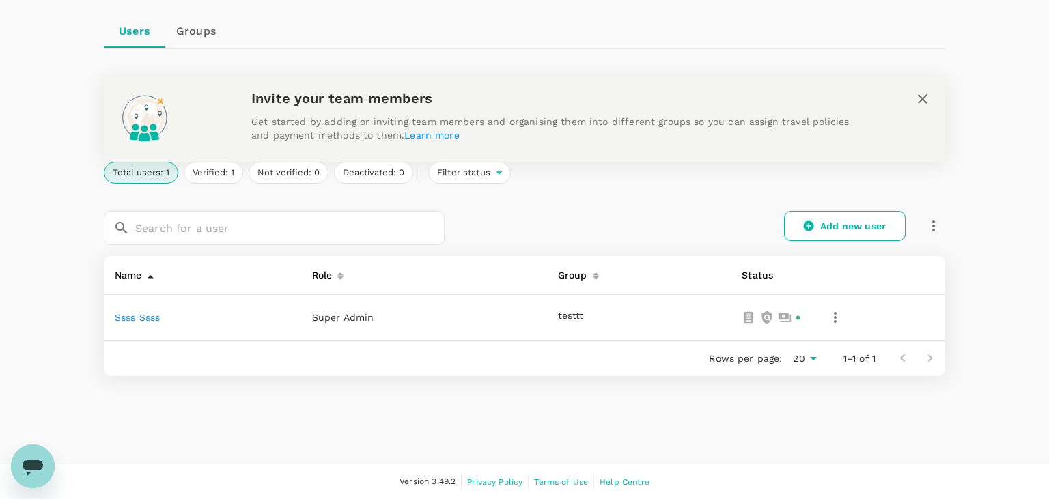
click at [151, 319] on link "ssss ssss" at bounding box center [137, 317] width 45 height 11
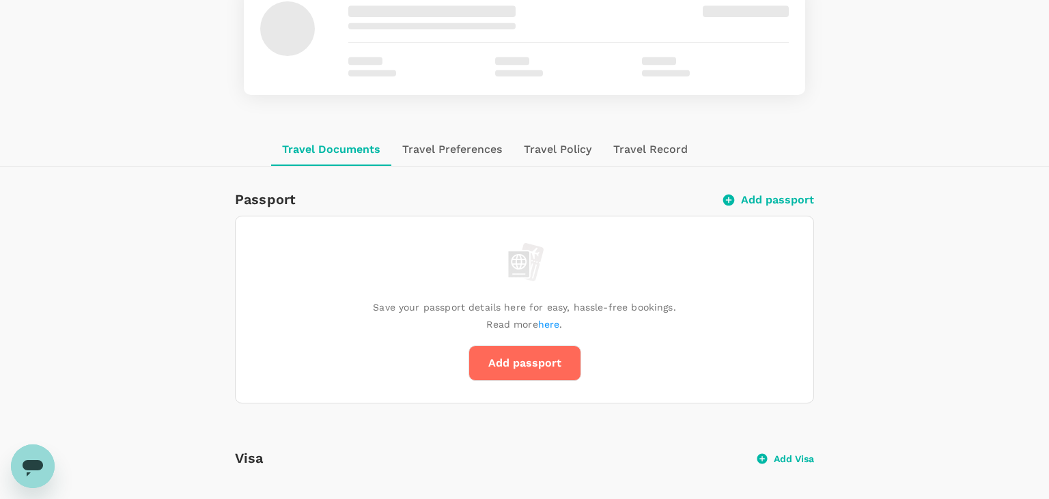
scroll to position [68, 0]
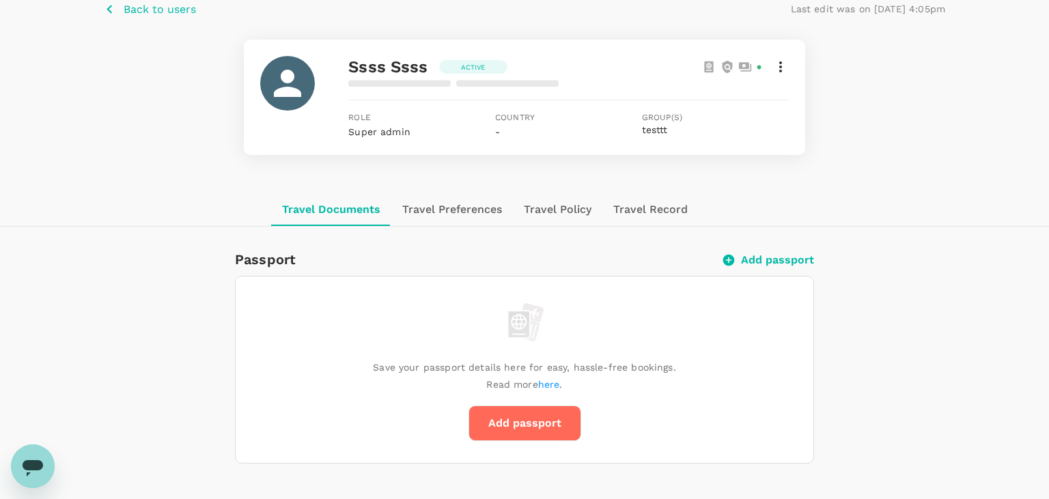
click at [780, 68] on icon at bounding box center [781, 67] width 16 height 16
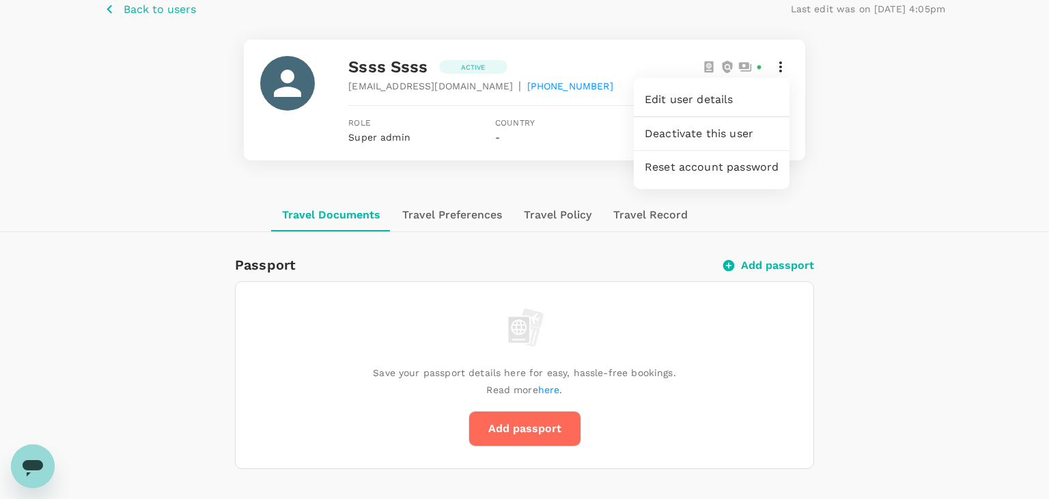
click at [726, 102] on span "Edit user details" at bounding box center [712, 100] width 134 height 16
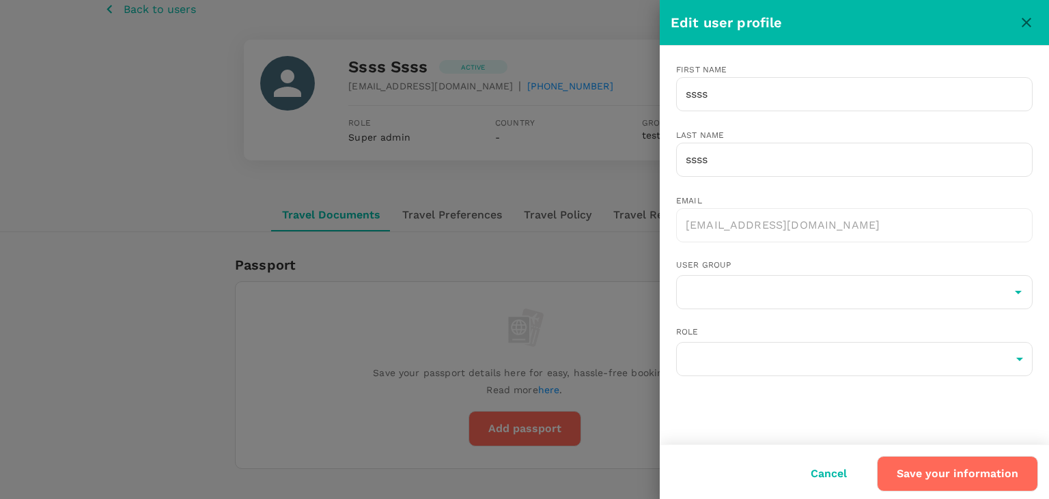
type input "testtt"
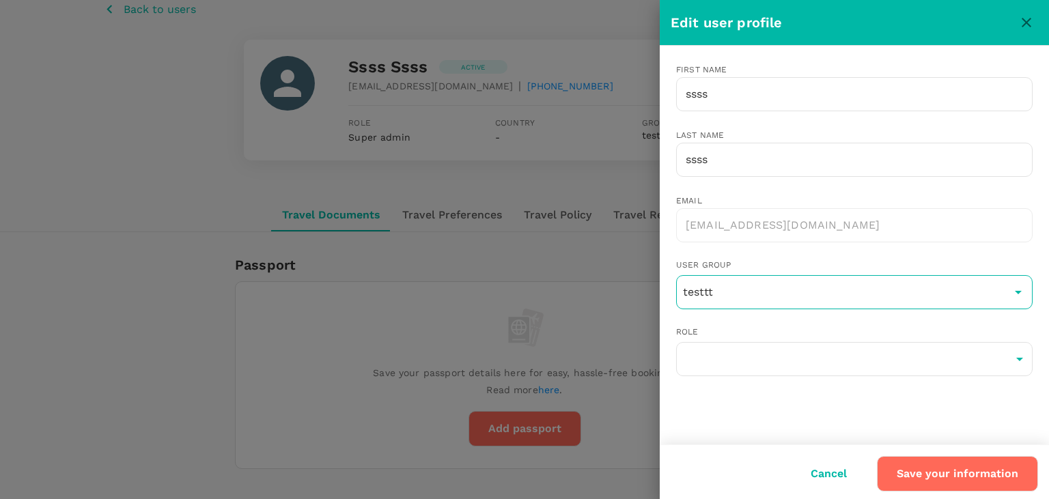
click at [764, 299] on input "testtt" at bounding box center [855, 292] width 350 height 26
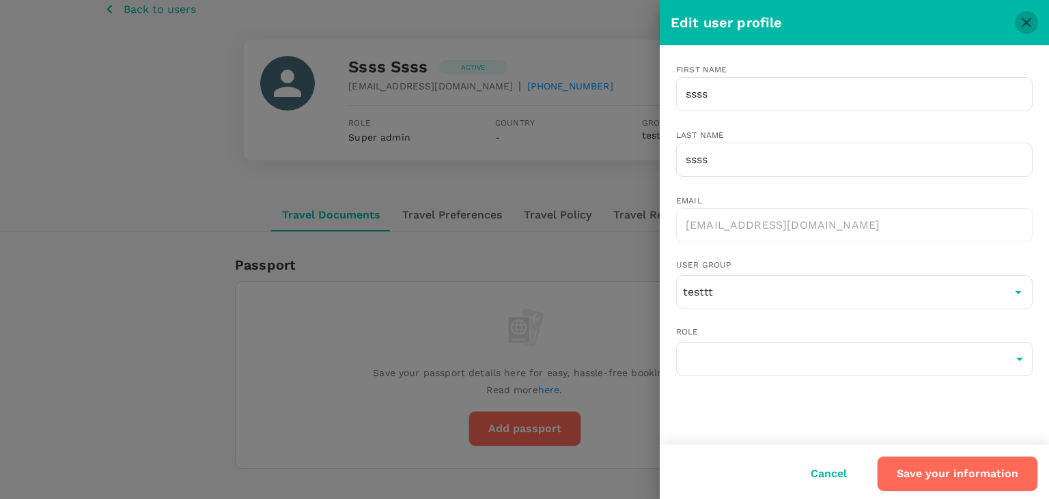
click at [1026, 22] on icon "close" at bounding box center [1027, 22] width 16 height 16
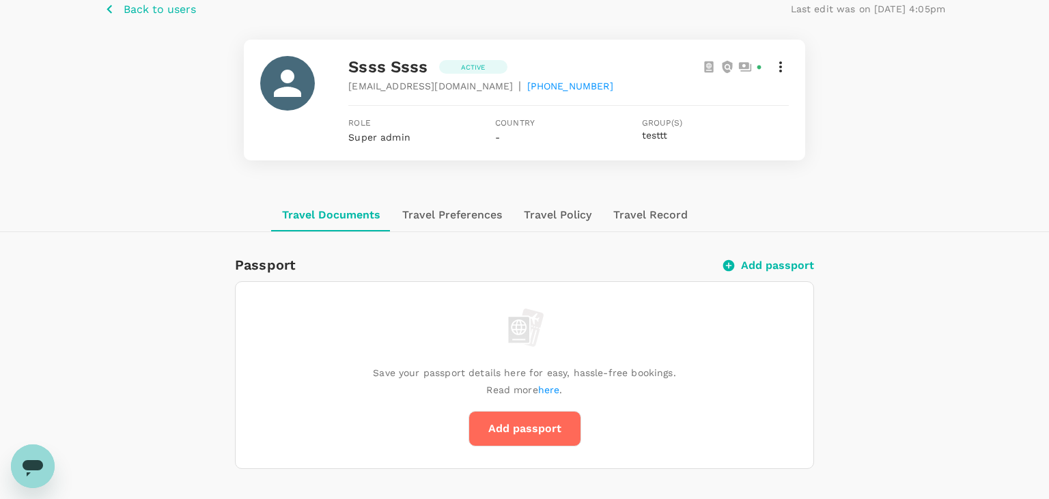
click at [143, 16] on p "Back to users" at bounding box center [160, 9] width 72 height 16
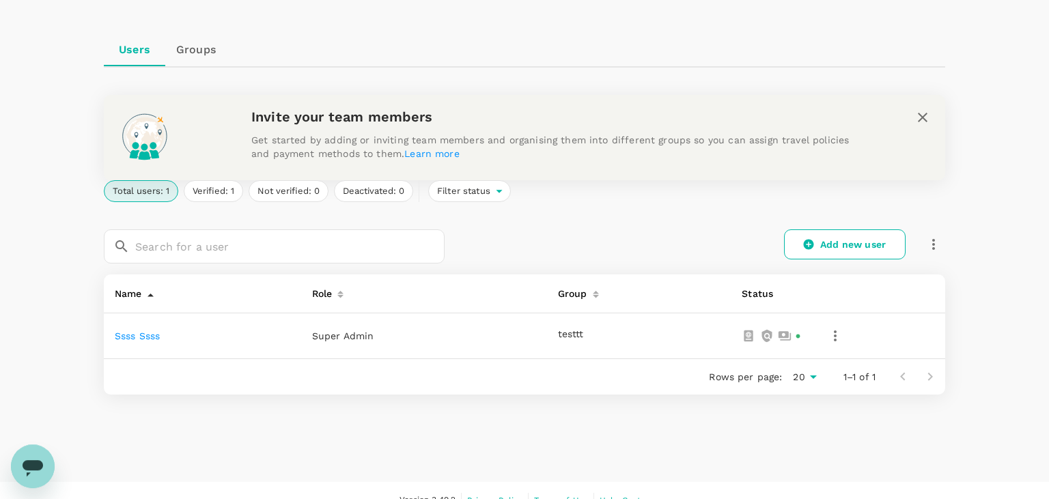
scroll to position [123, 0]
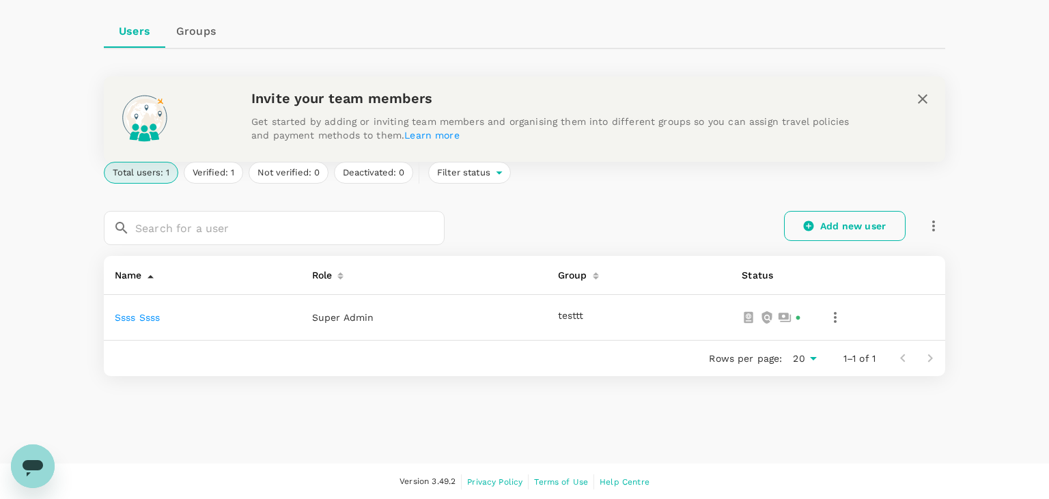
click at [846, 219] on link "Add new user" at bounding box center [845, 226] width 122 height 30
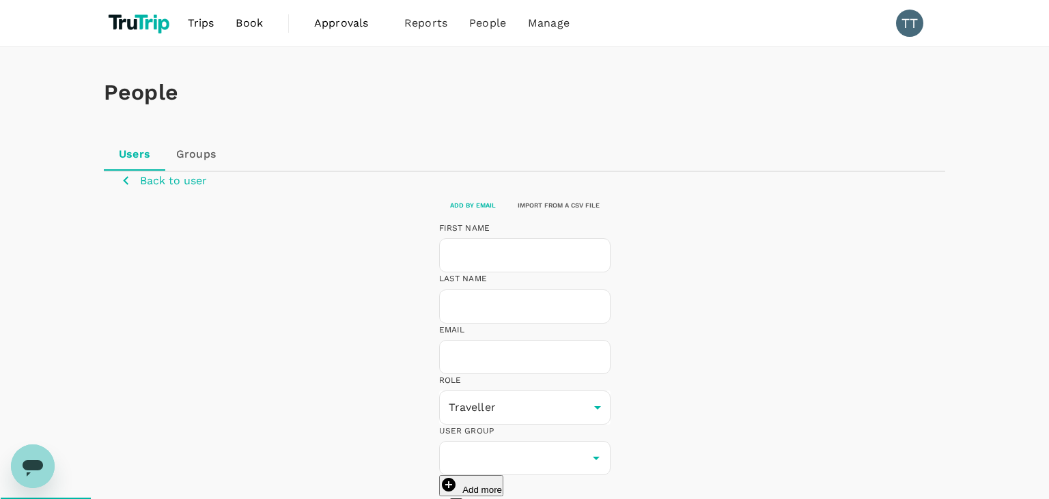
scroll to position [72, 0]
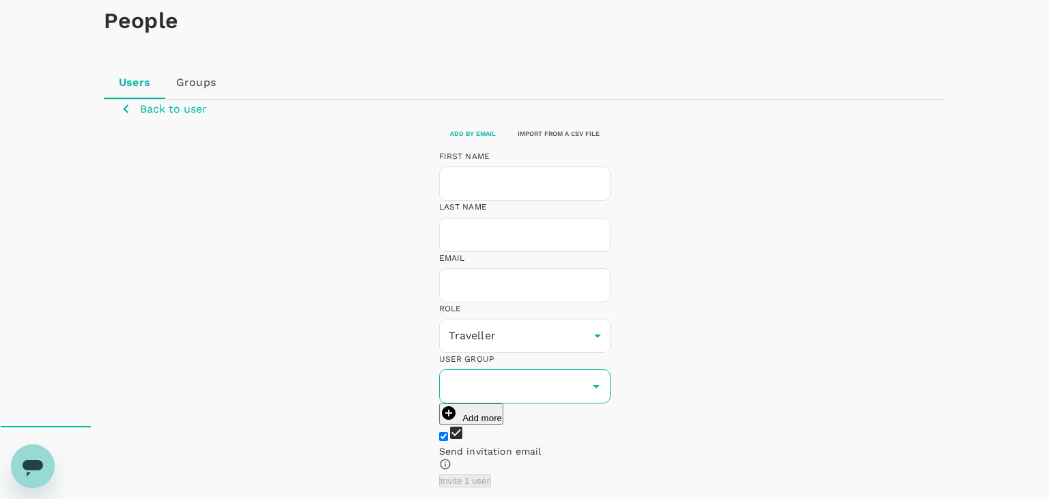
click at [607, 374] on input "text" at bounding box center [525, 387] width 165 height 26
click at [608, 332] on li "testtt" at bounding box center [671, 336] width 197 height 22
type input "testtt"
click at [439, 288] on input "text" at bounding box center [524, 286] width 171 height 34
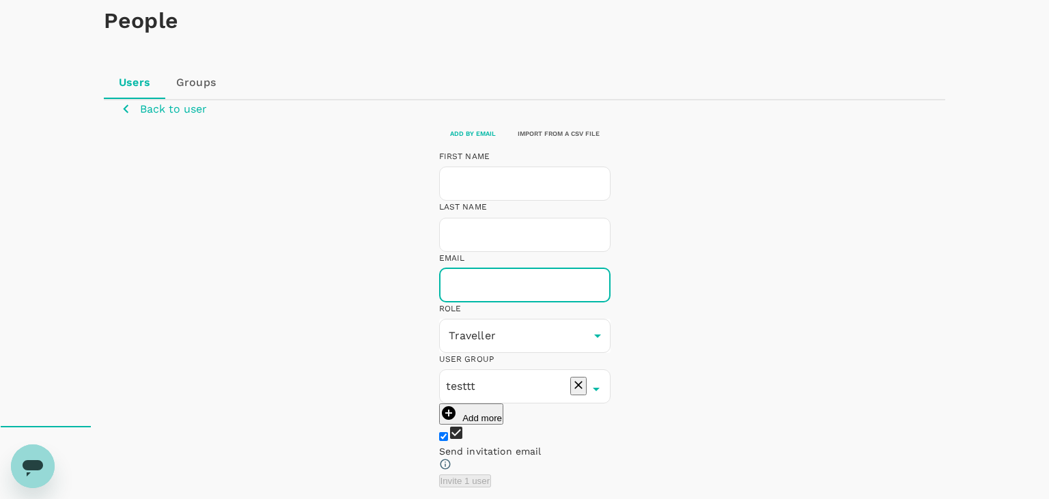
click at [156, 135] on div "Back to user Add by email Import from a CSV file FIRST NAME ​ LAST NAME ​ EMAIL…" at bounding box center [524, 293] width 809 height 387
click at [162, 118] on p "Back to user" at bounding box center [173, 109] width 67 height 16
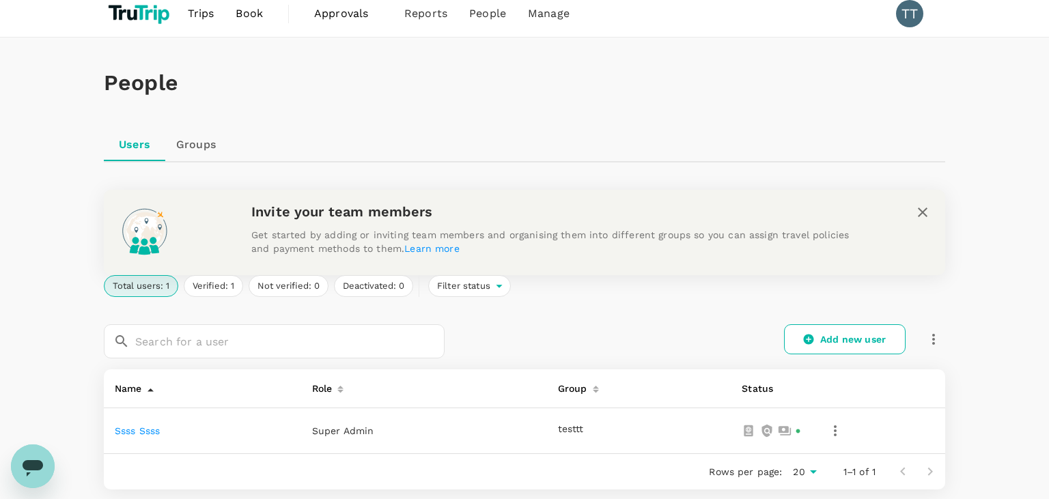
click at [143, 434] on link "ssss ssss" at bounding box center [137, 431] width 45 height 11
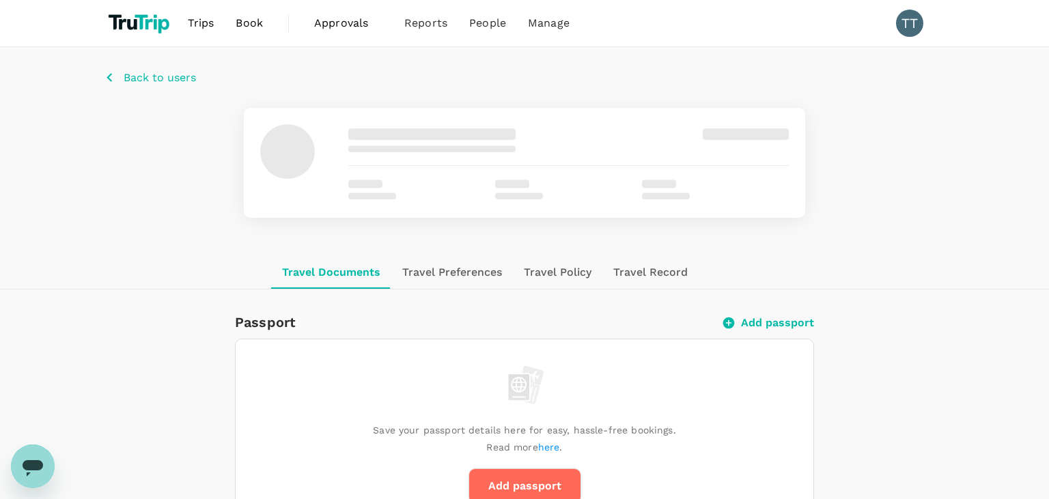
click at [567, 283] on button "Travel Policy" at bounding box center [558, 272] width 90 height 33
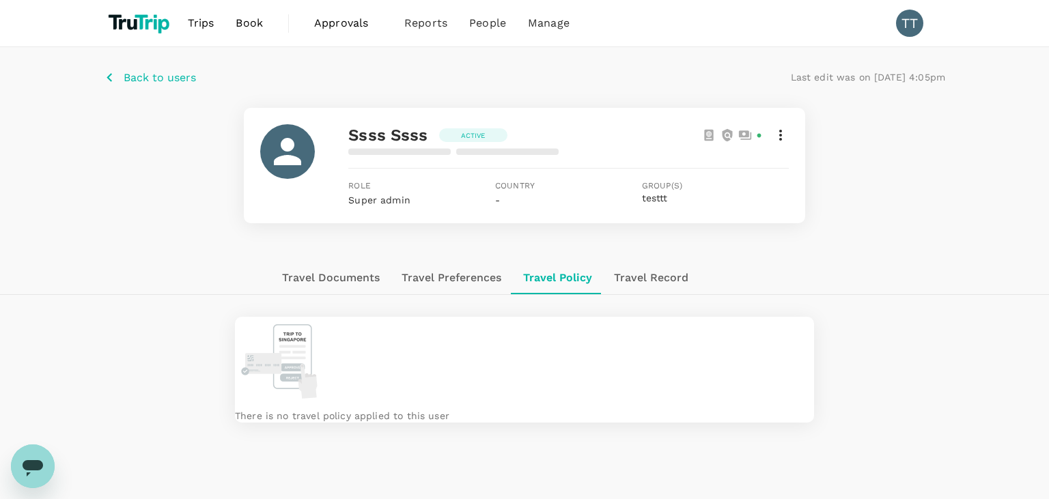
click at [291, 275] on button "Travel Documents" at bounding box center [331, 278] width 120 height 33
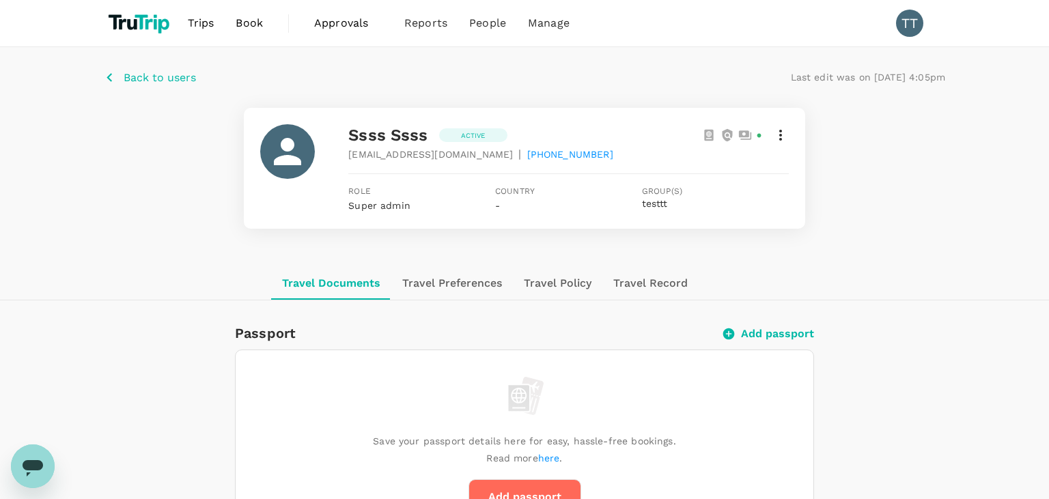
click at [784, 138] on icon at bounding box center [781, 135] width 16 height 16
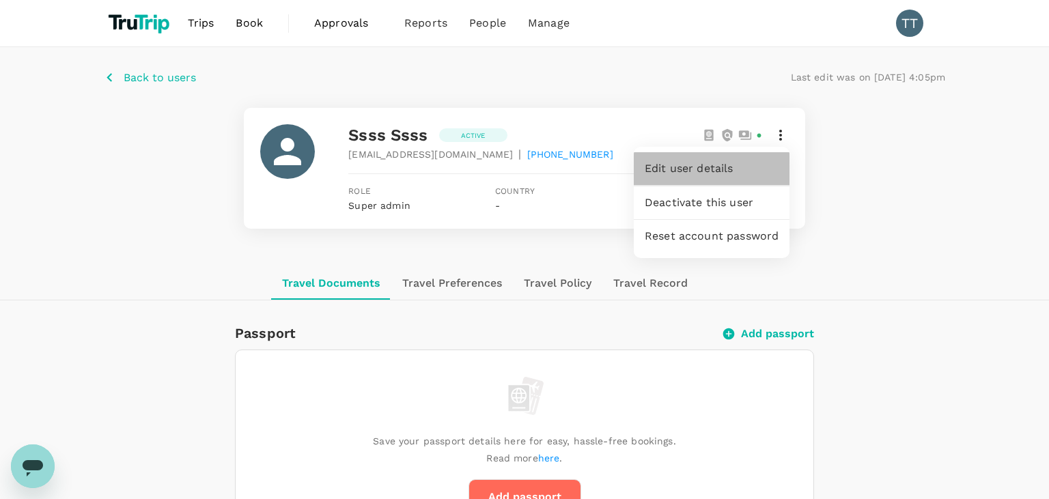
click at [745, 177] on div "Edit user details" at bounding box center [712, 168] width 156 height 33
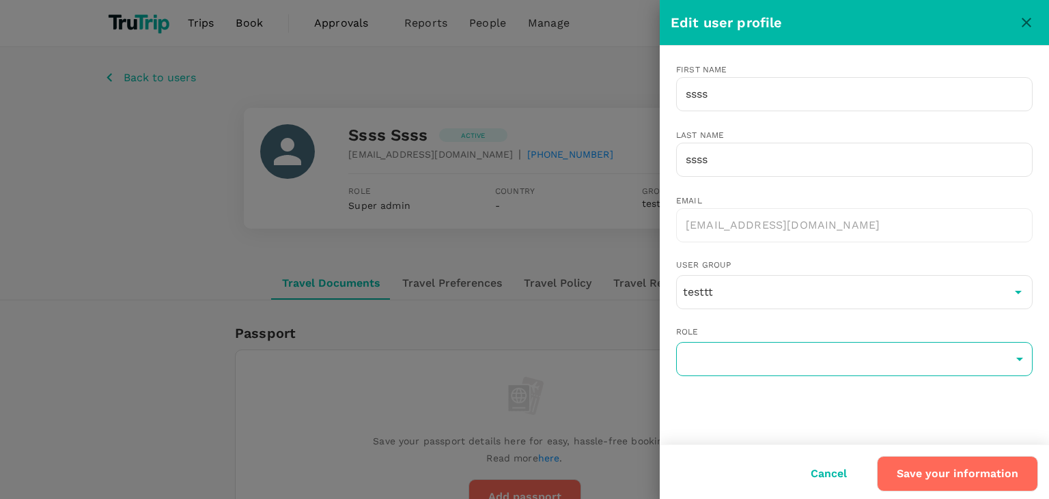
drag, startPoint x: 767, startPoint y: 386, endPoint x: 763, endPoint y: 365, distance: 21.6
click at [763, 365] on div "Role ​ super-admin ​" at bounding box center [844, 348] width 379 height 89
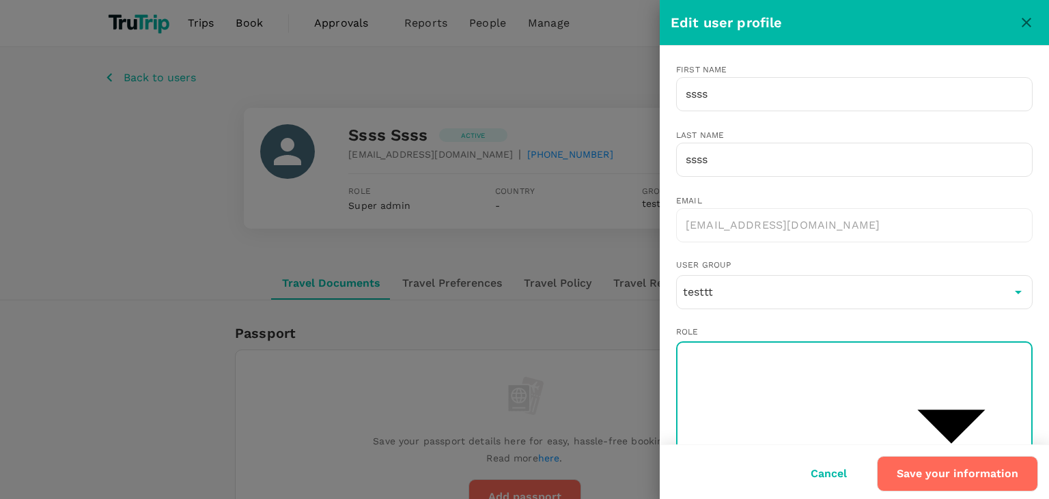
click at [455, 189] on div at bounding box center [524, 249] width 1049 height 499
click at [1049, 42] on div "Edit user profile" at bounding box center [854, 23] width 389 height 46
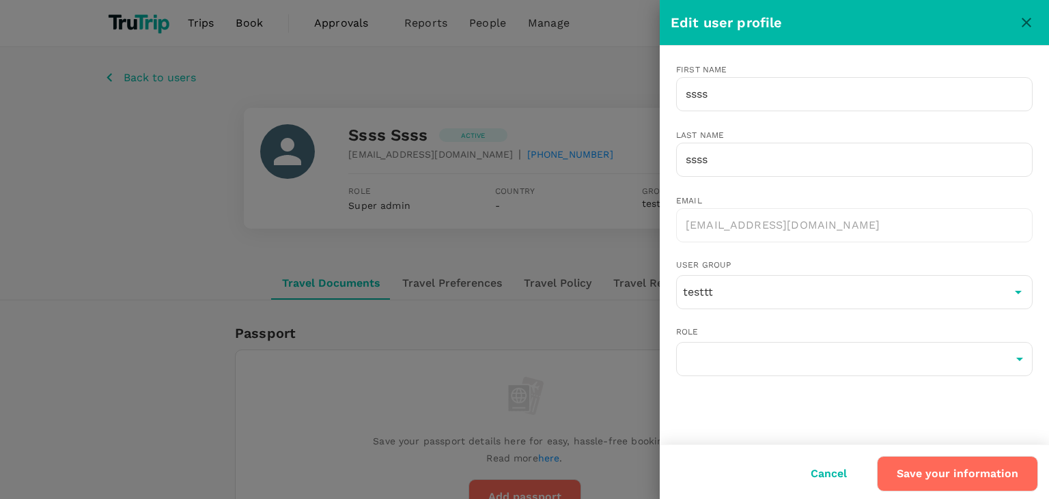
click at [1049, 36] on div "Edit user profile" at bounding box center [854, 23] width 389 height 46
click at [1033, 20] on icon "close" at bounding box center [1027, 22] width 16 height 16
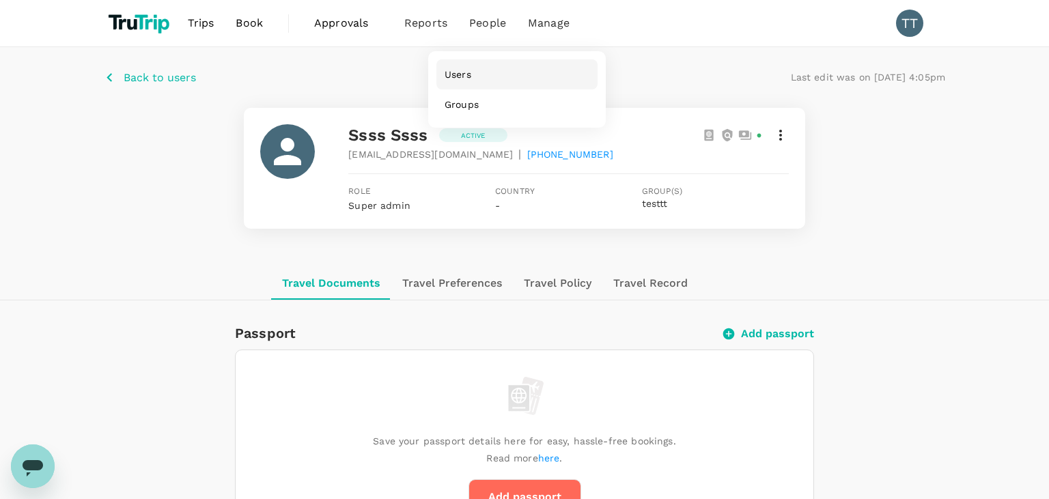
click at [470, 88] on link "Users" at bounding box center [517, 74] width 161 height 30
